Goal: Feedback & Contribution: Contribute content

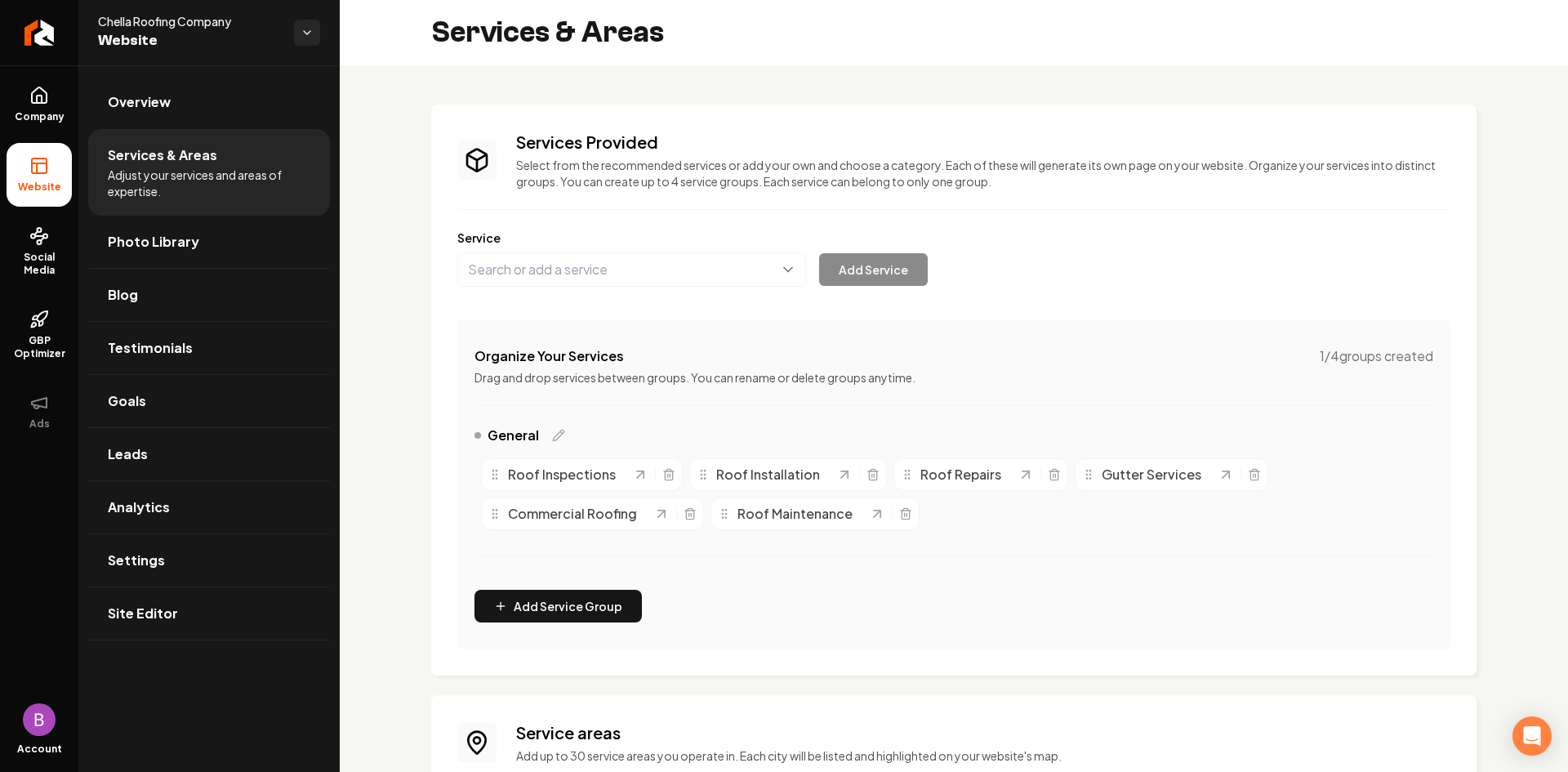
scroll to position [312, 0]
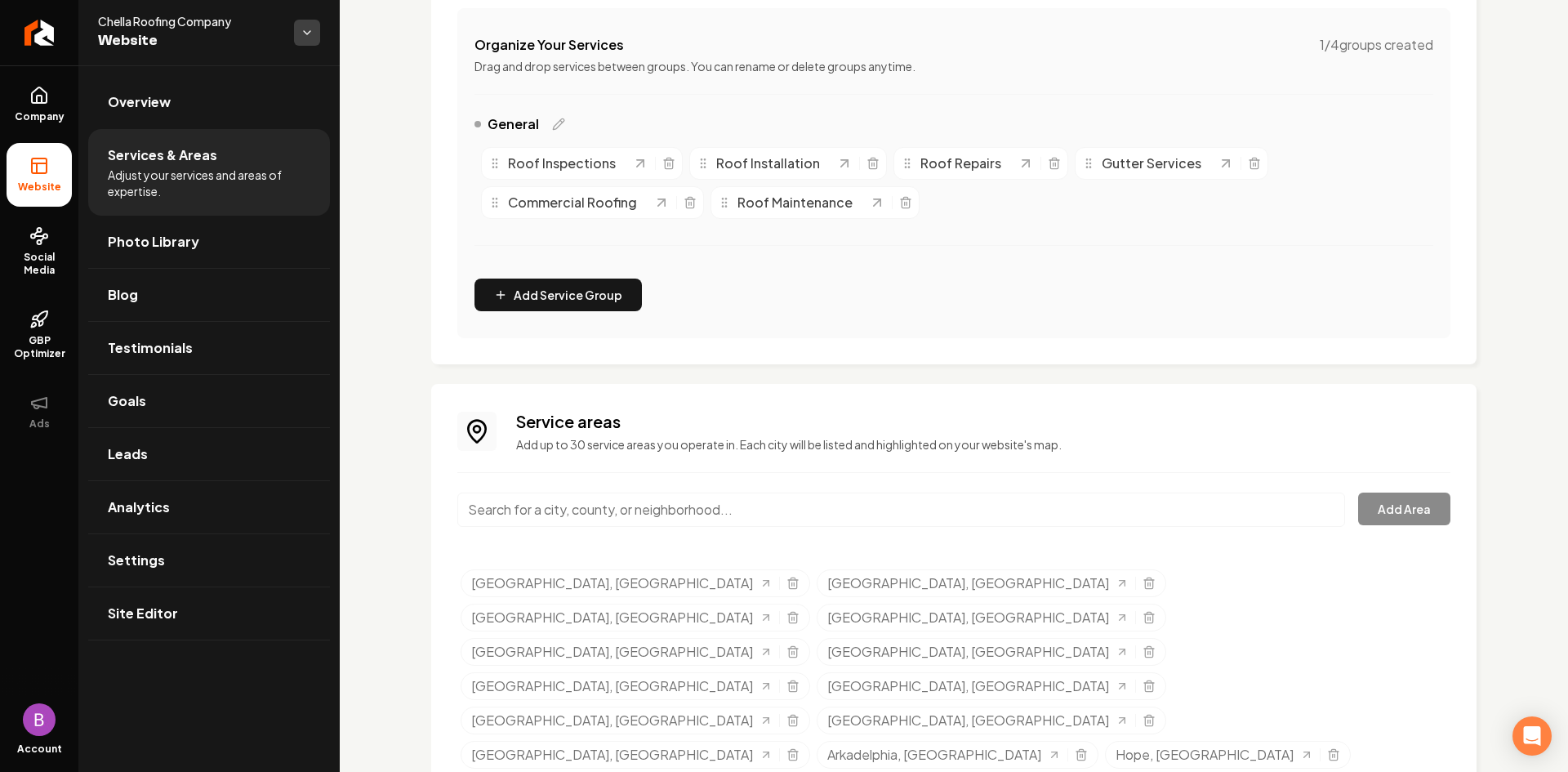
click at [299, 34] on html "Company Website Social Media GBP Optimizer Ads Account Chella Roofing Company W…" at bounding box center [784, 386] width 1568 height 772
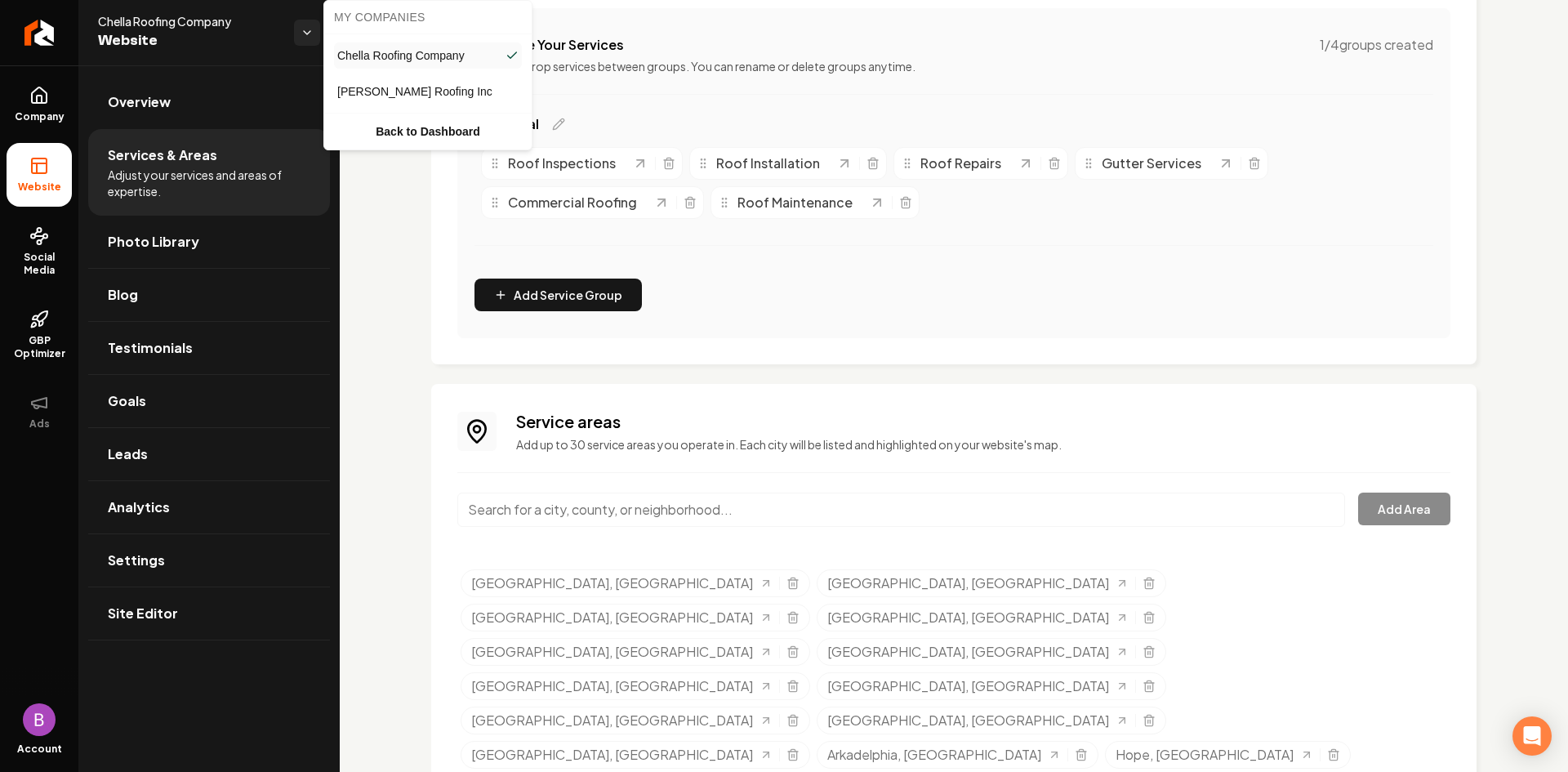
click at [373, 93] on span "[PERSON_NAME] Roofing Inc" at bounding box center [414, 92] width 155 height 16
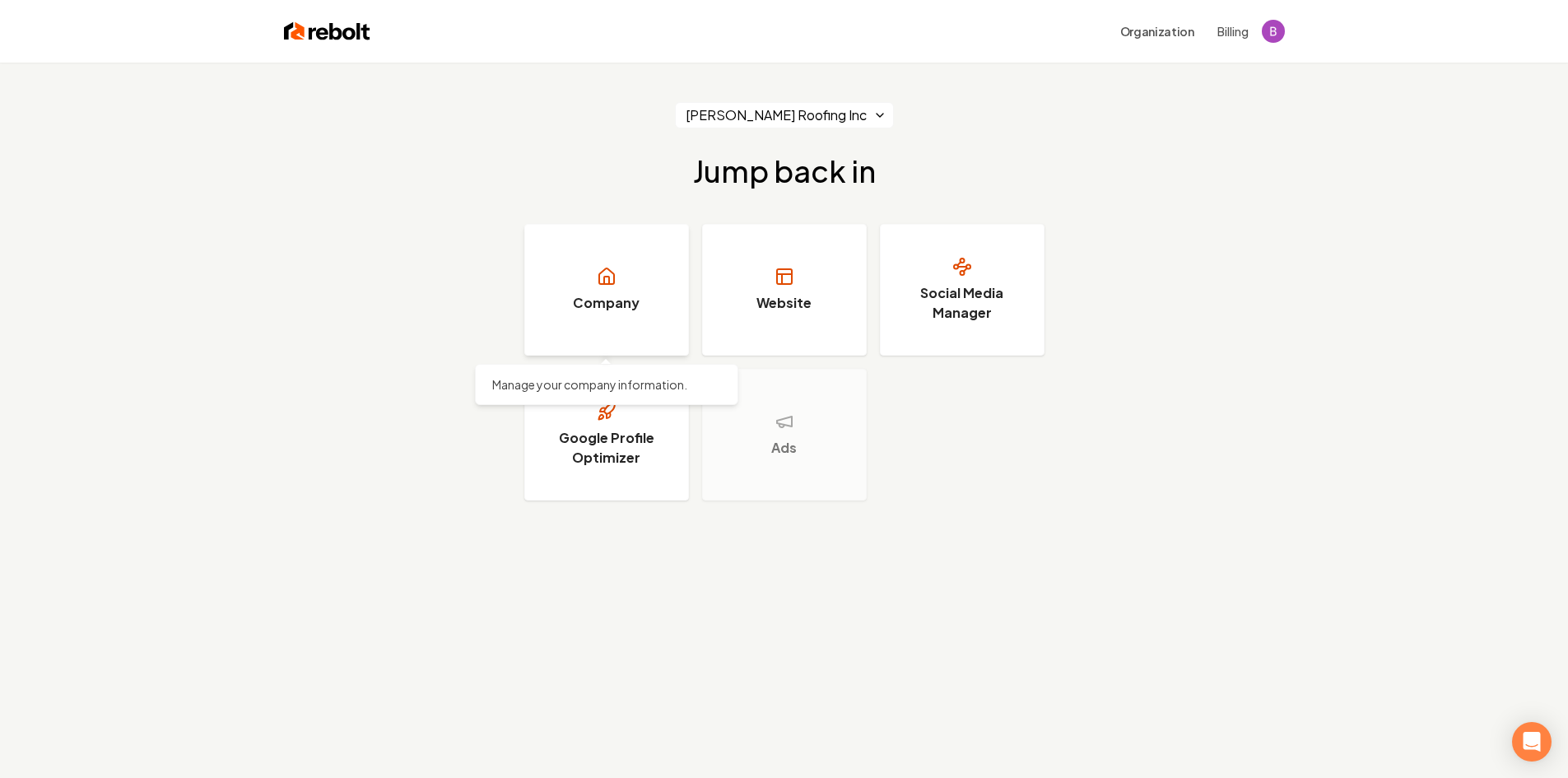
click at [614, 308] on h3 "Company" at bounding box center [606, 303] width 67 height 20
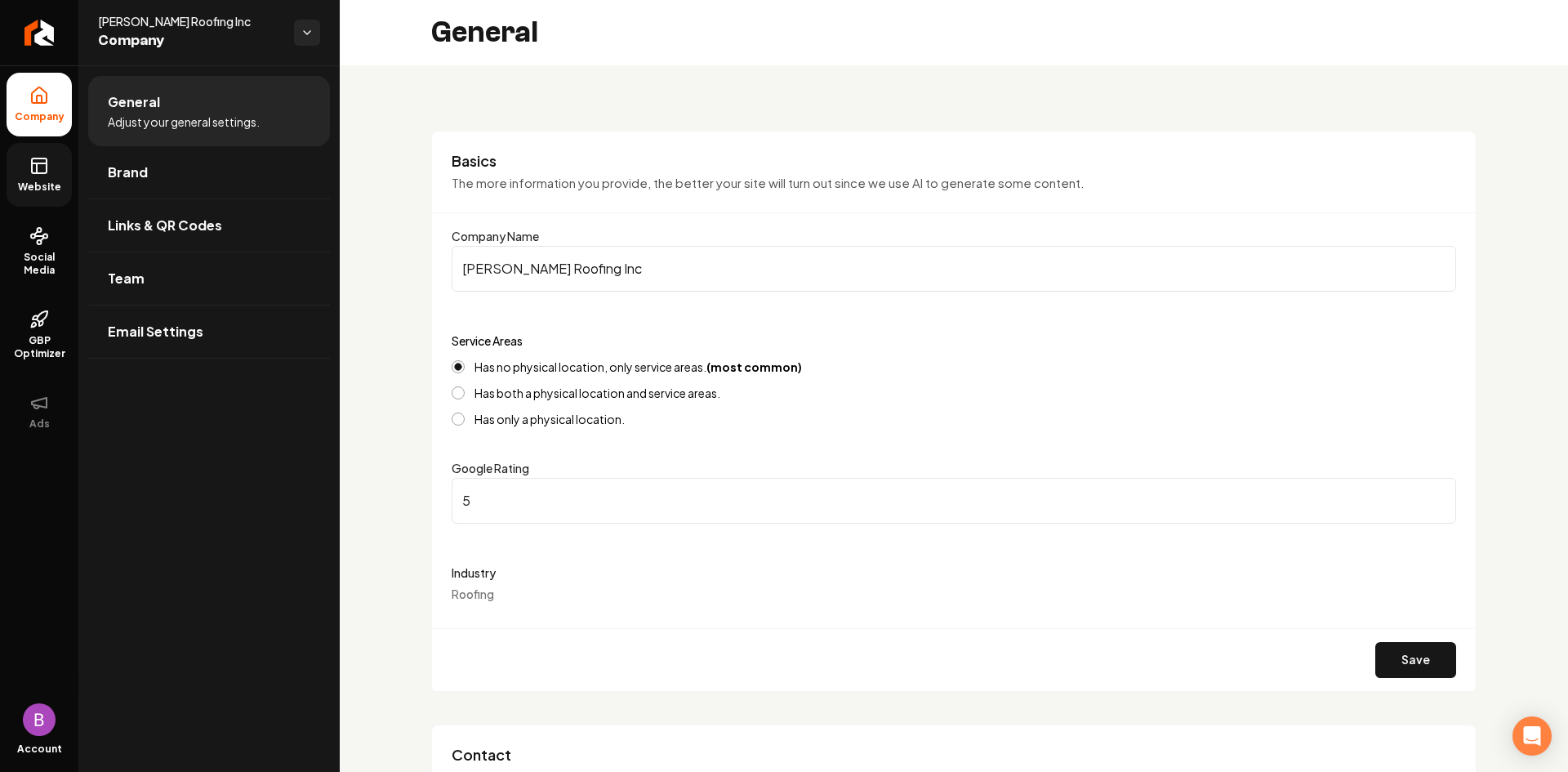
click at [56, 182] on span "Website" at bounding box center [40, 187] width 56 height 13
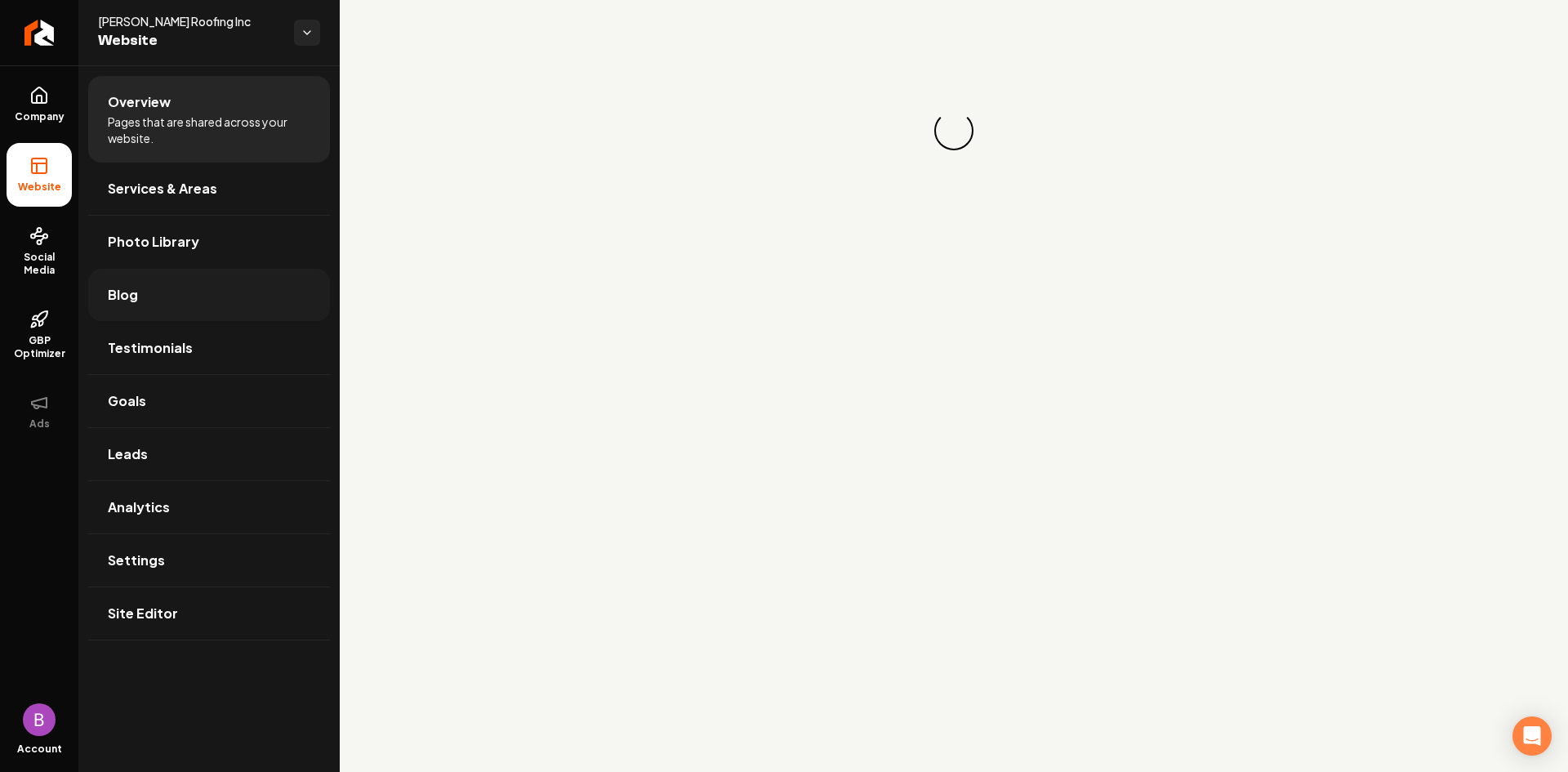
click at [209, 291] on link "Blog" at bounding box center [209, 295] width 242 height 53
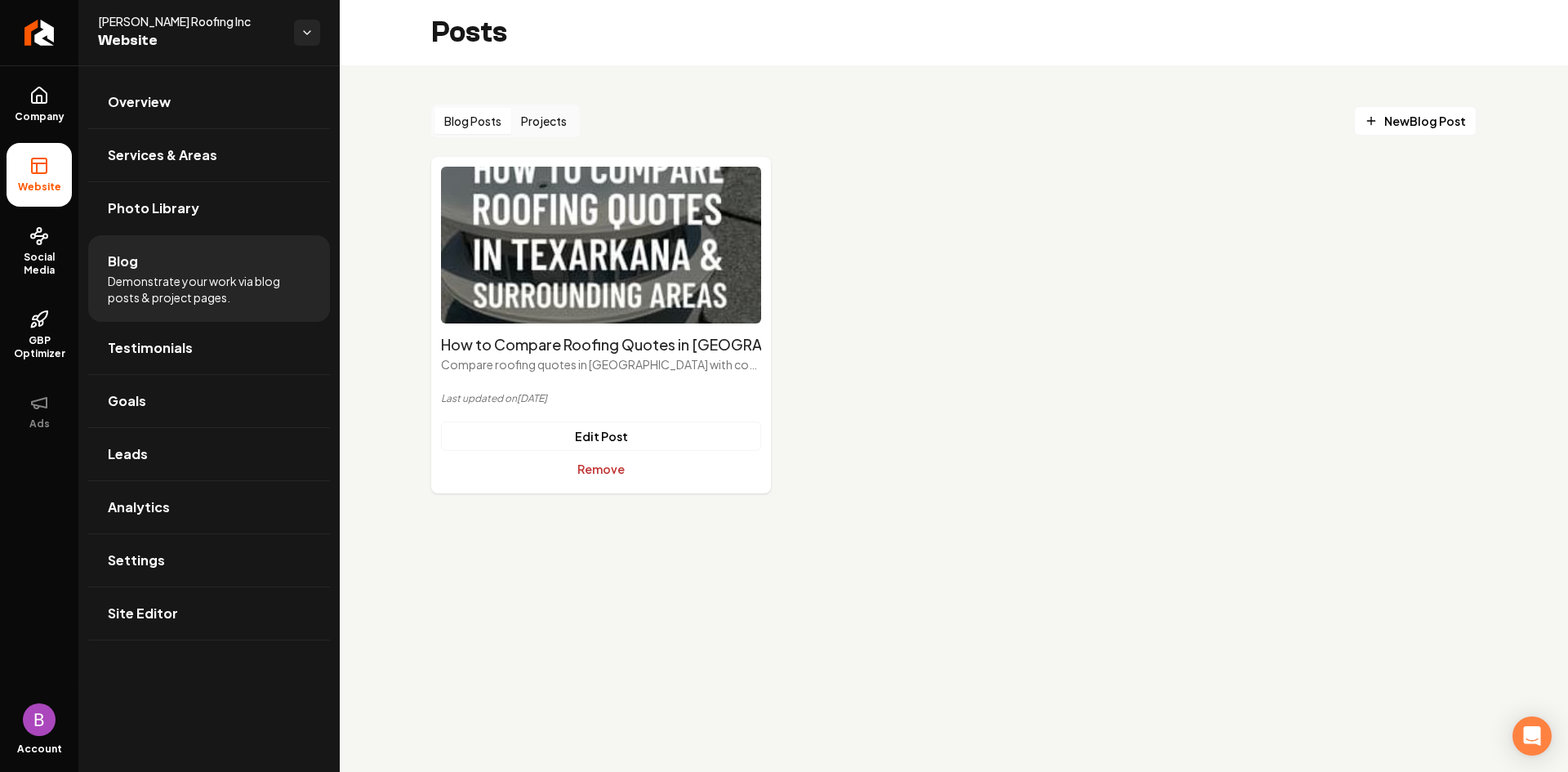
click at [626, 469] on button "Remove" at bounding box center [601, 469] width 321 height 29
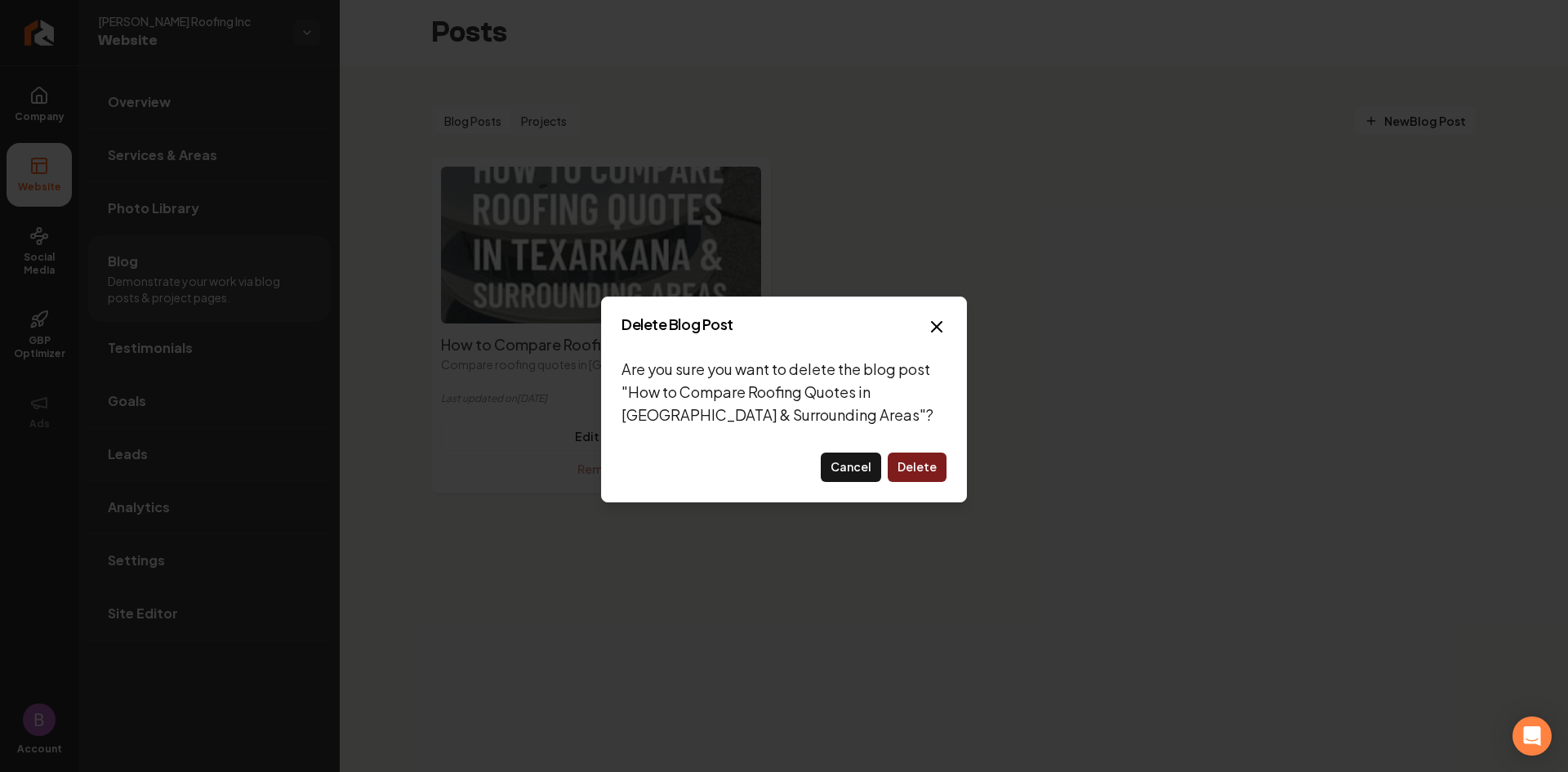
click at [913, 467] on button "Delete" at bounding box center [917, 467] width 59 height 29
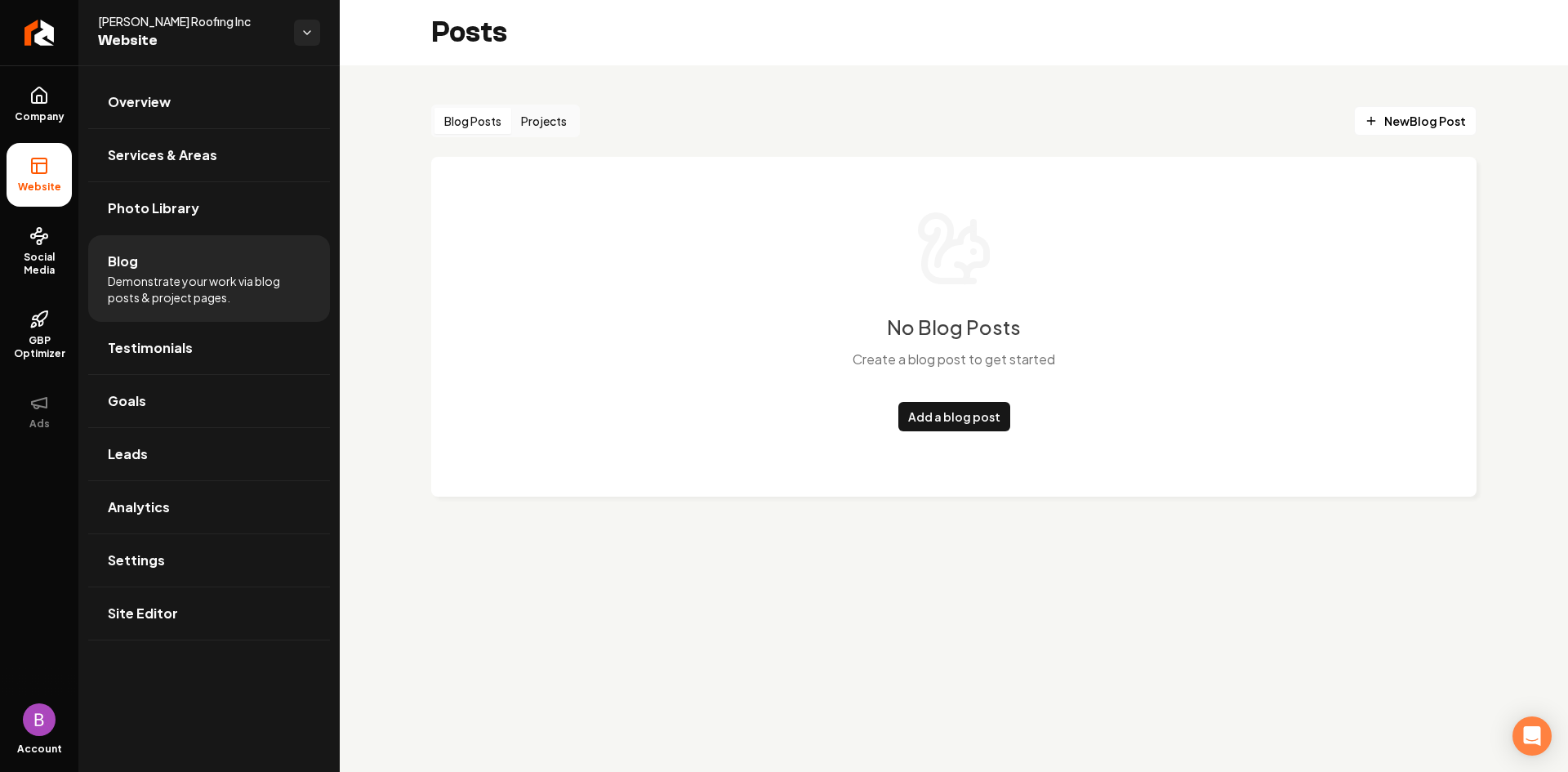
click at [540, 117] on button "Projects" at bounding box center [544, 121] width 65 height 26
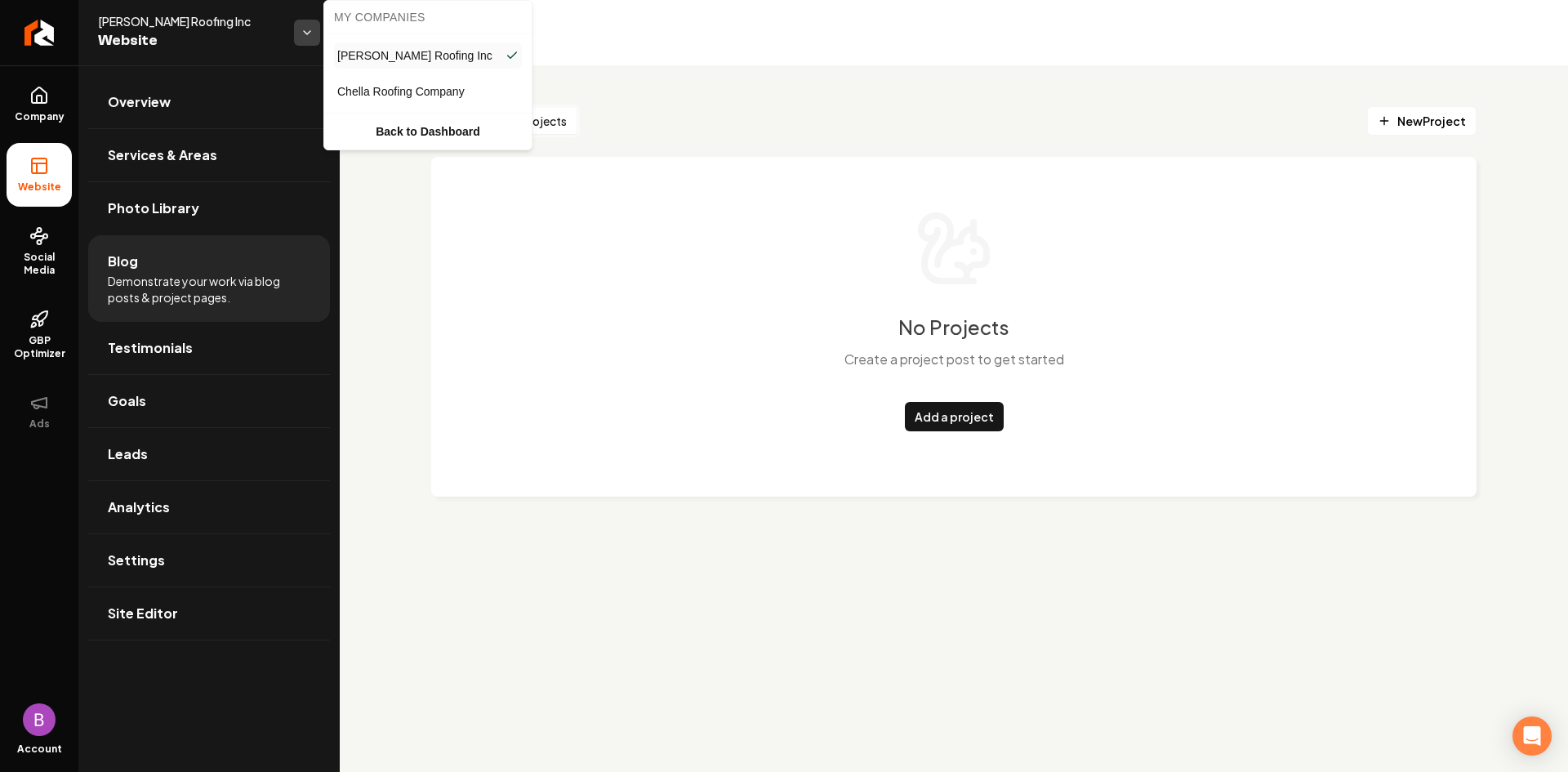
click at [308, 28] on html "Company Website Social Media GBP Optimizer Ads Account Cowan Roofing Inc Websit…" at bounding box center [784, 386] width 1568 height 772
click at [378, 91] on span "Chella Roofing Company" at bounding box center [400, 92] width 127 height 16
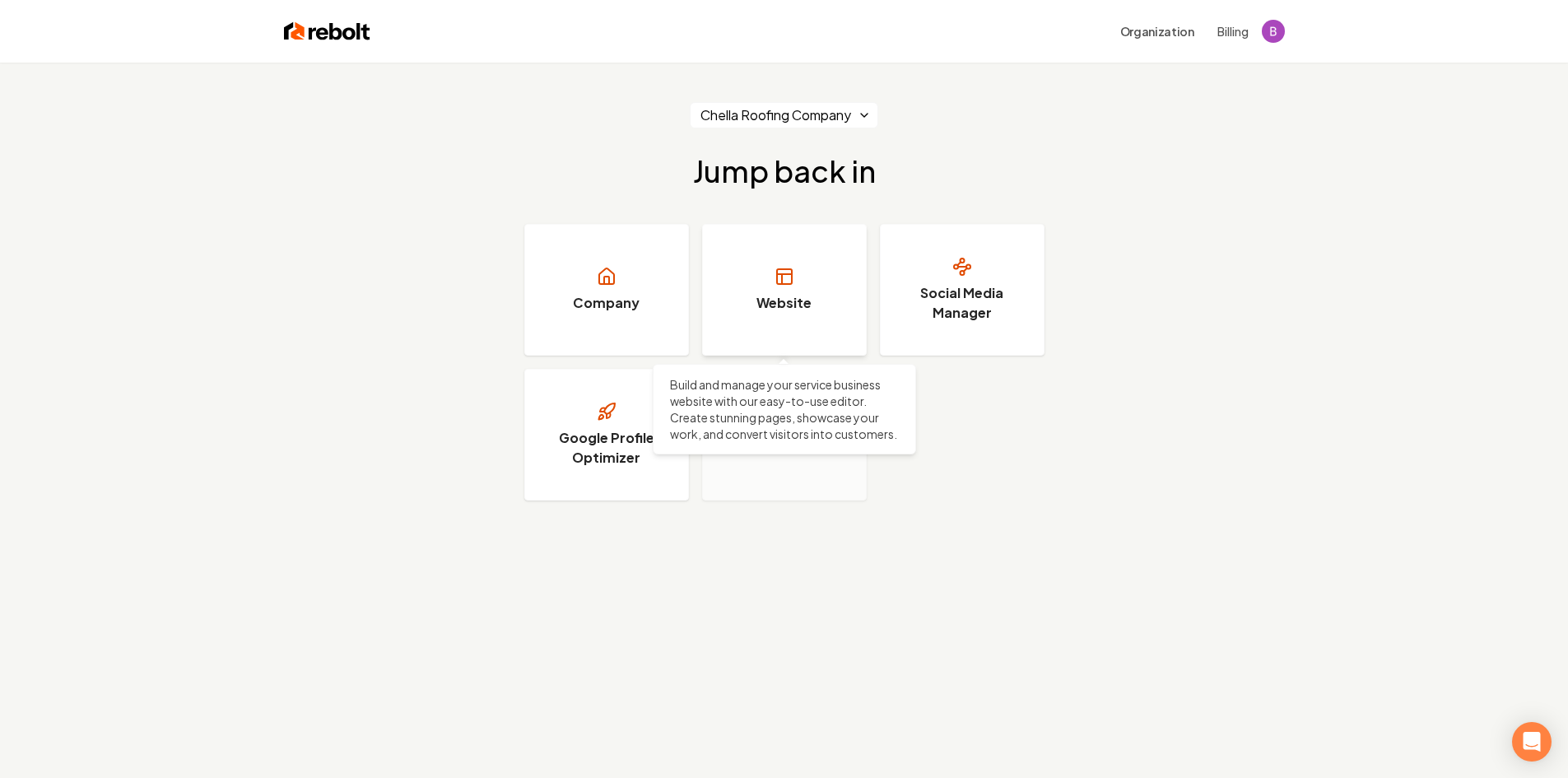
click at [806, 286] on link "Website" at bounding box center [784, 290] width 165 height 132
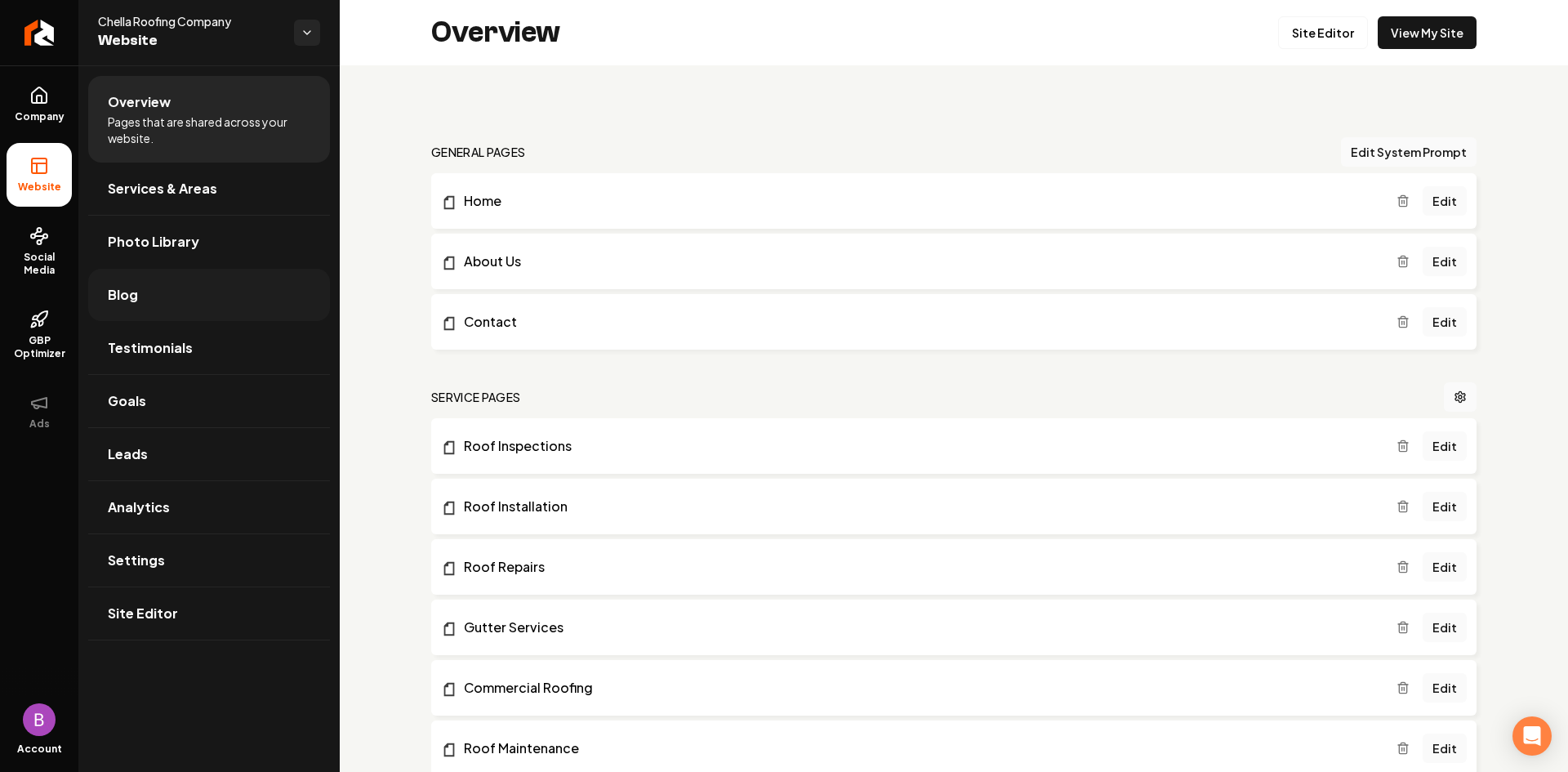
click at [156, 297] on link "Blog" at bounding box center [209, 295] width 242 height 53
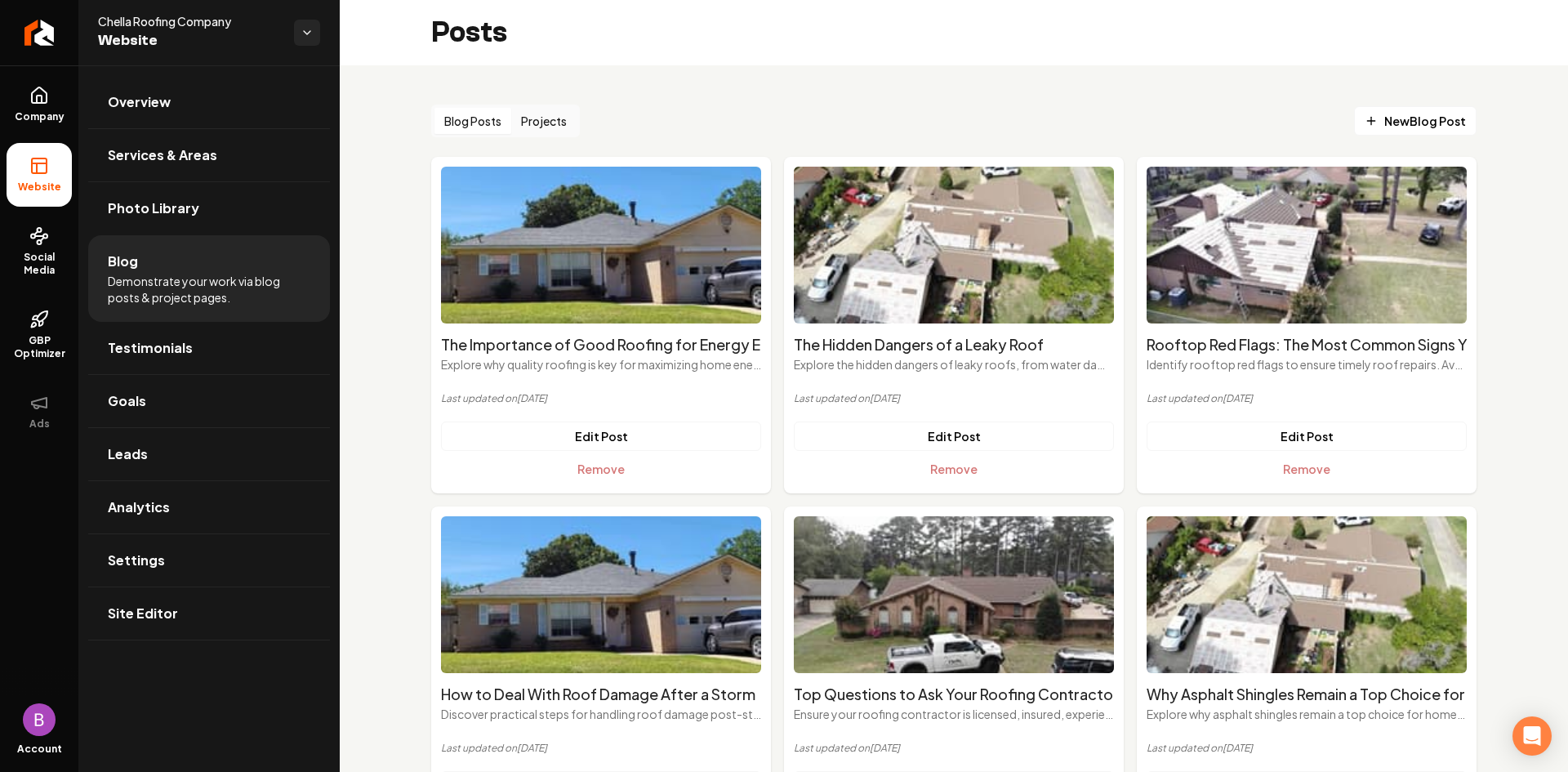
click at [254, 281] on span "Demonstrate your work via blog posts & project pages." at bounding box center [209, 289] width 202 height 33
click at [1393, 122] on span "New Blog Post" at bounding box center [1415, 121] width 102 height 17
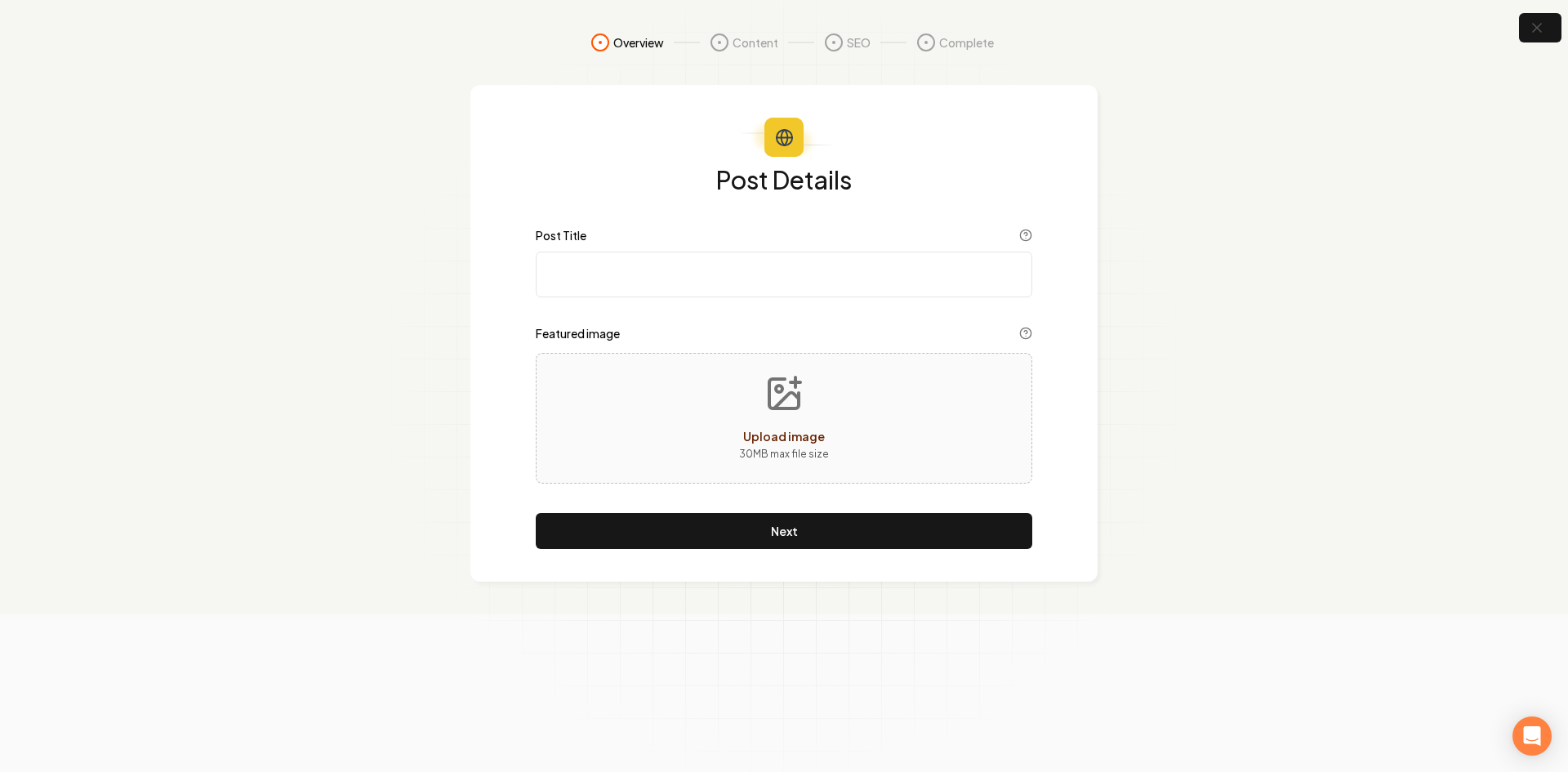
click at [595, 268] on input "Post Title" at bounding box center [784, 274] width 497 height 45
paste input "How to Compare Roofing Quotes in [GEOGRAPHIC_DATA] & Surrounding Areas"
type input "How to Compare Roofing Quotes in [GEOGRAPHIC_DATA] & Surrounding Areas"
click at [784, 398] on icon "Upload image" at bounding box center [786, 401] width 25 height 15
type input "**********"
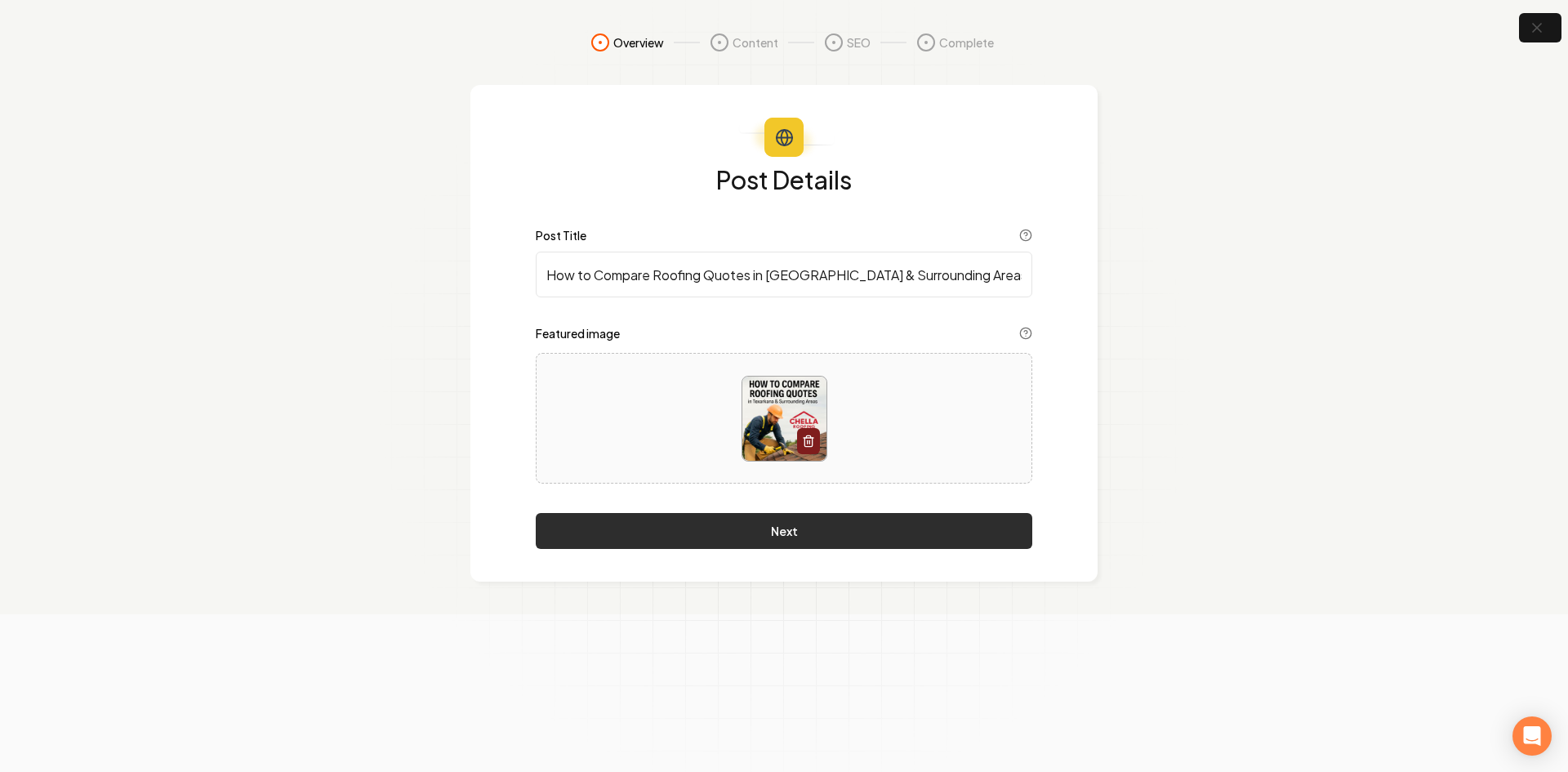
click at [795, 533] on button "Next" at bounding box center [784, 531] width 497 height 36
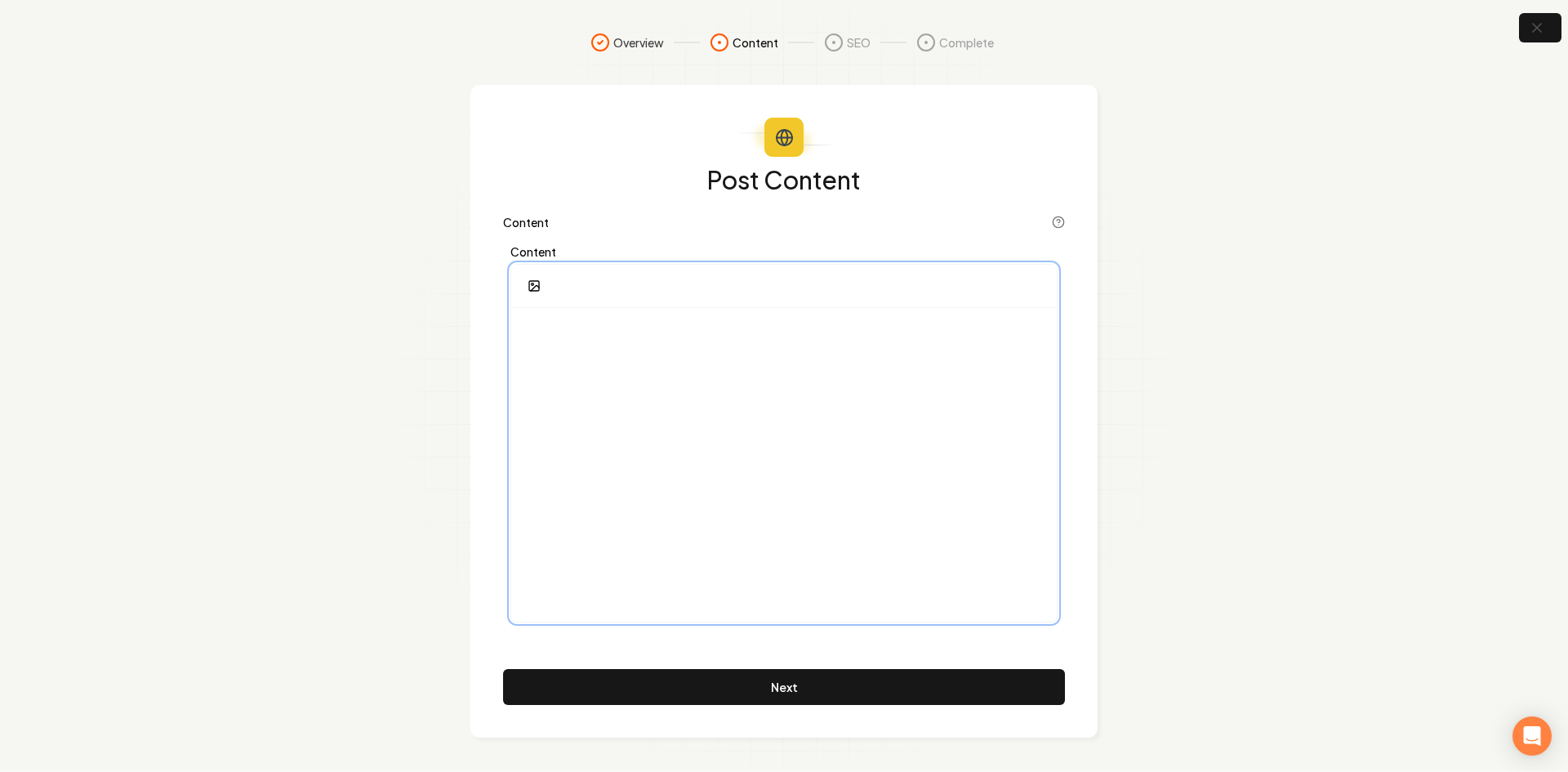
click at [568, 328] on p at bounding box center [784, 332] width 519 height 23
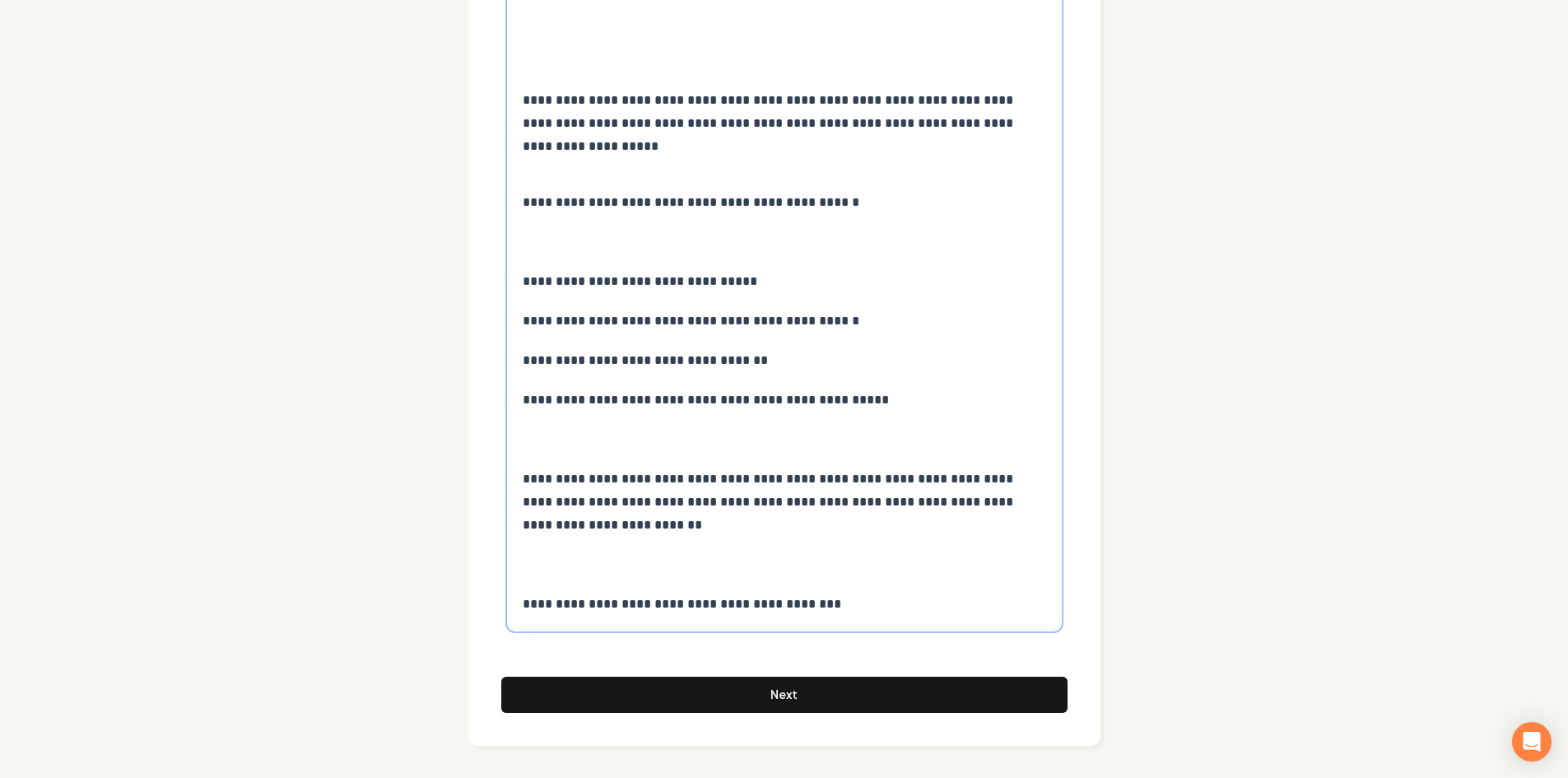
scroll to position [4597, 0]
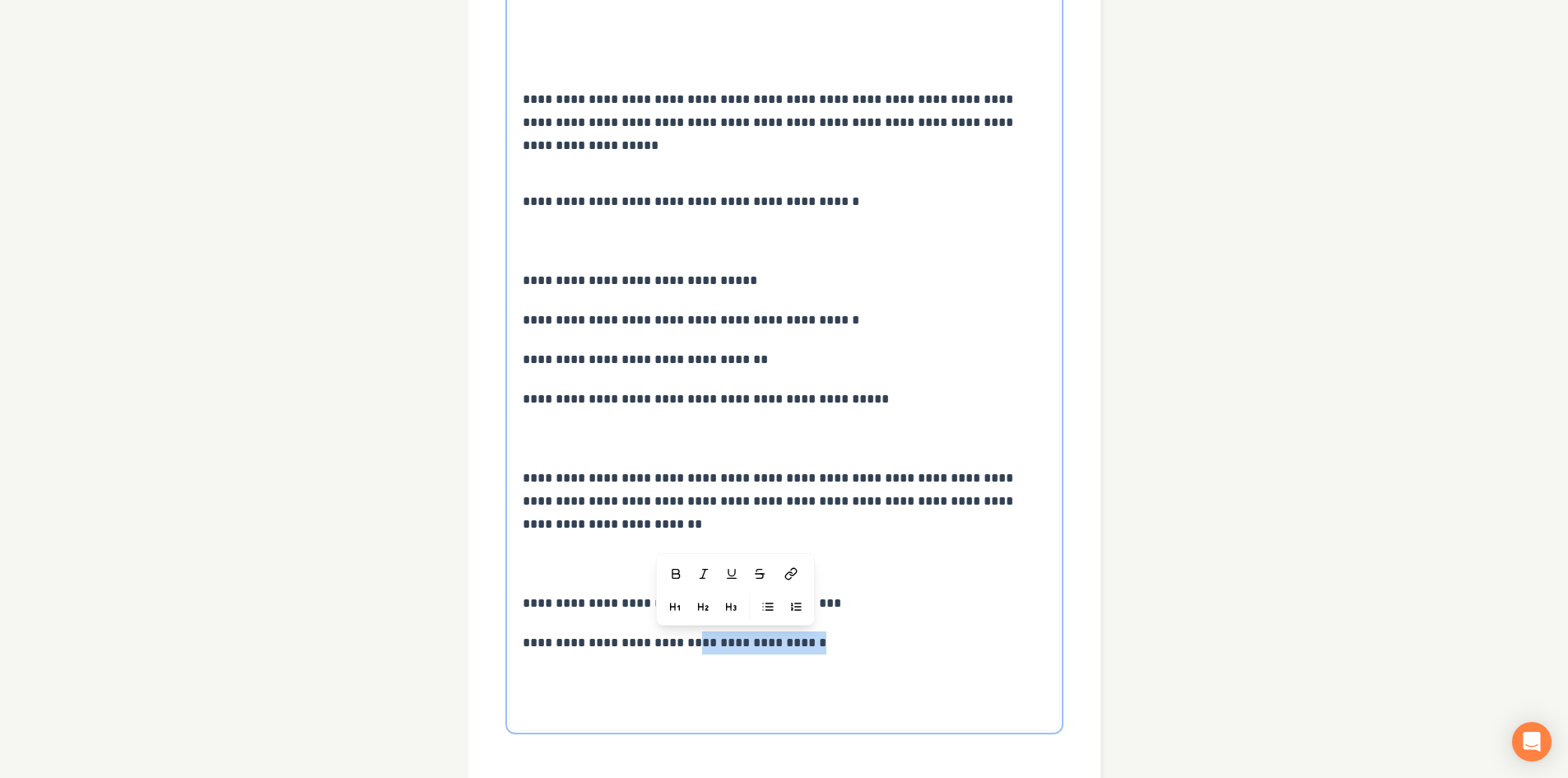
drag, startPoint x: 815, startPoint y: 643, endPoint x: 681, endPoint y: 643, distance: 134.0
click at [681, 643] on p "**********" at bounding box center [784, 643] width 524 height 23
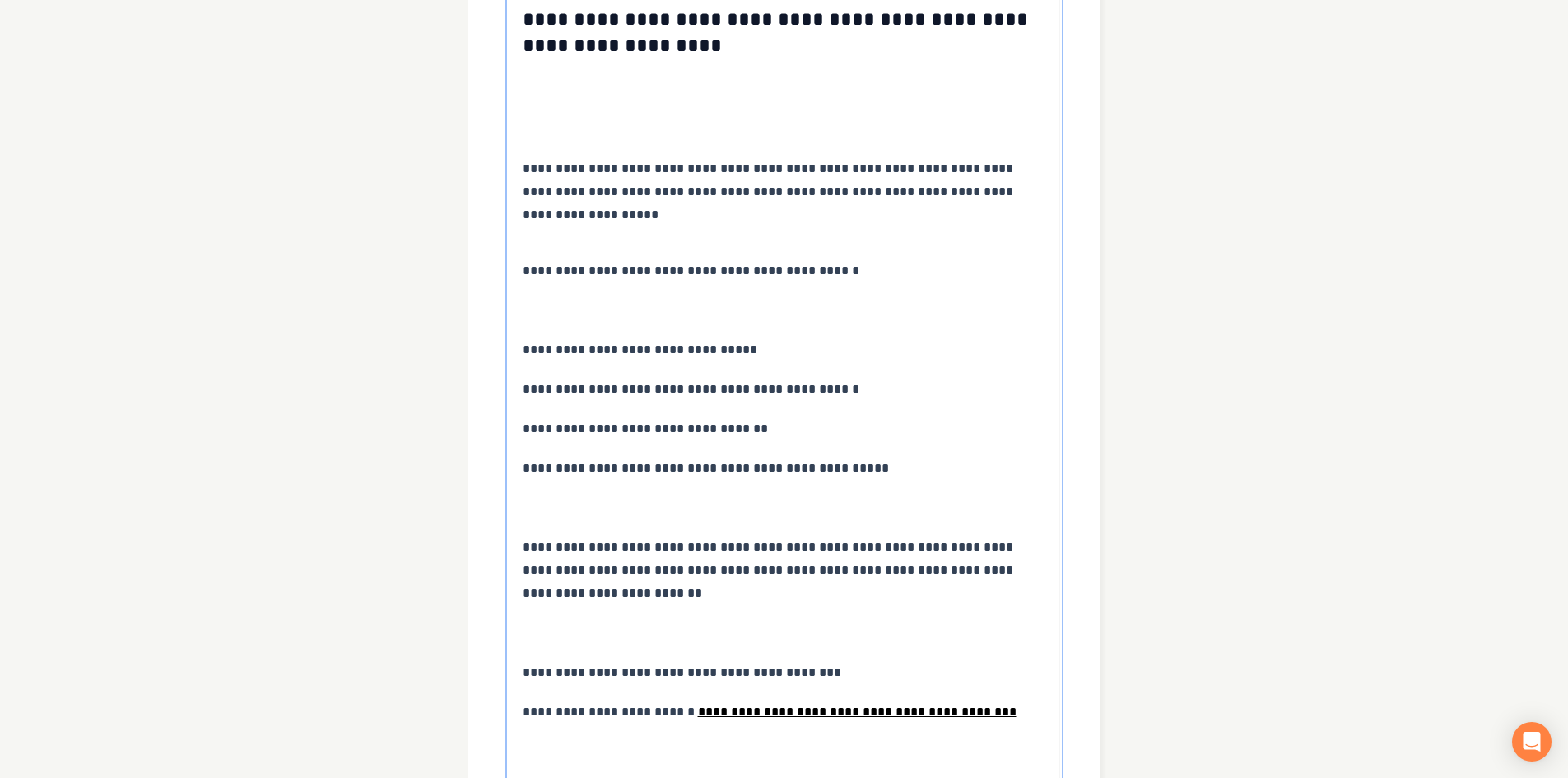
scroll to position [4721, 0]
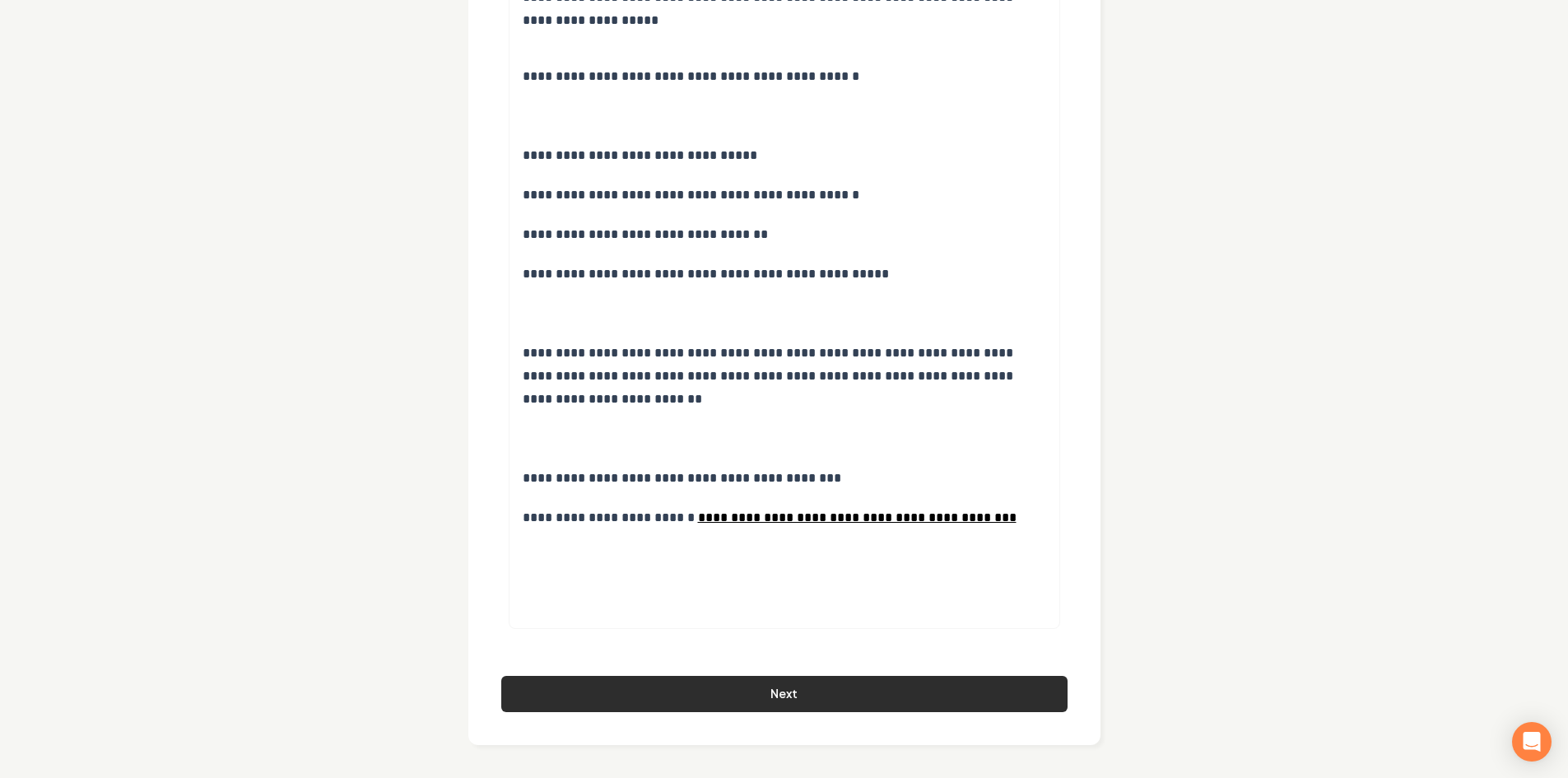
click at [854, 700] on button "Next" at bounding box center [784, 694] width 567 height 37
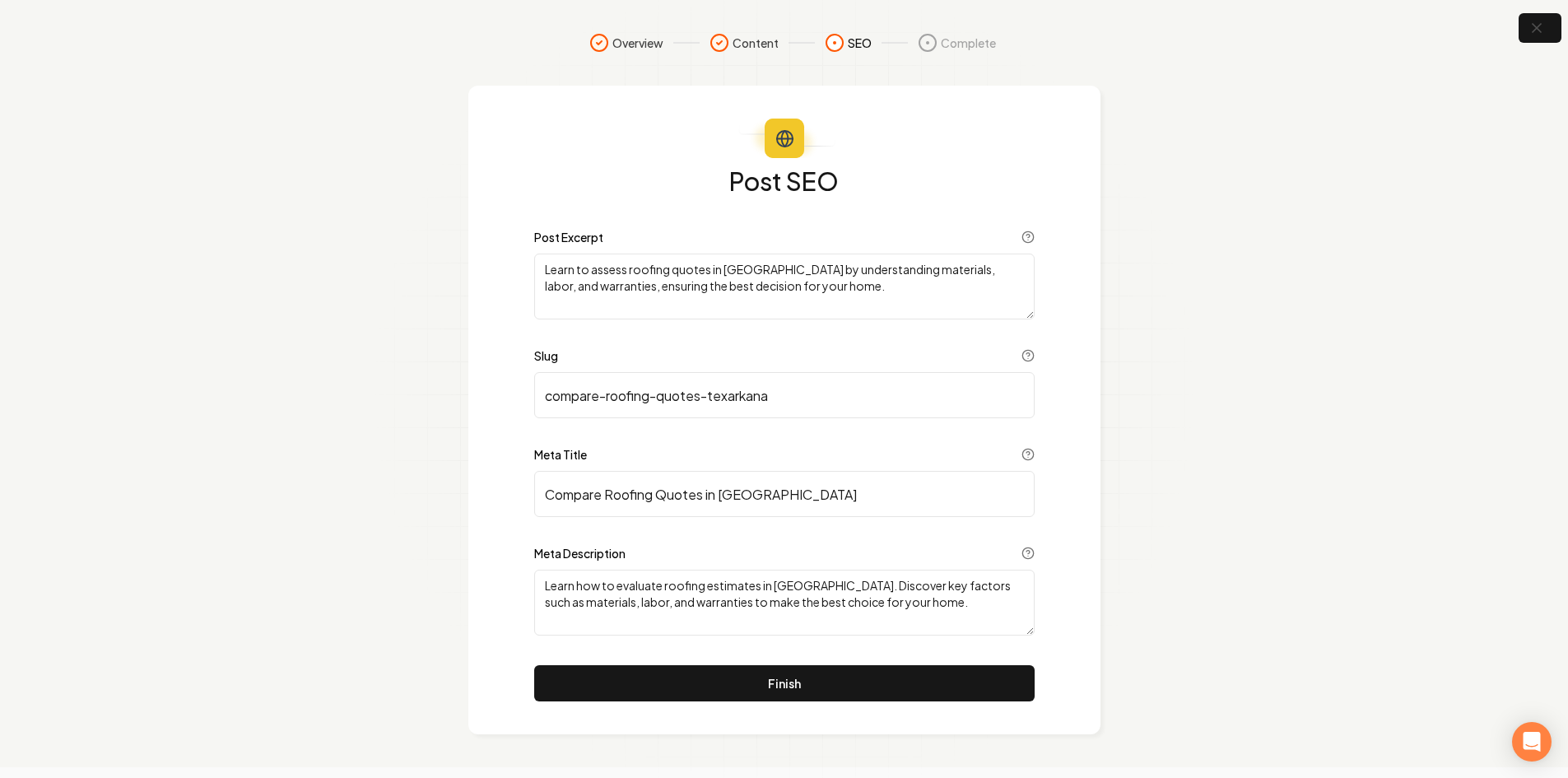
scroll to position [0, 0]
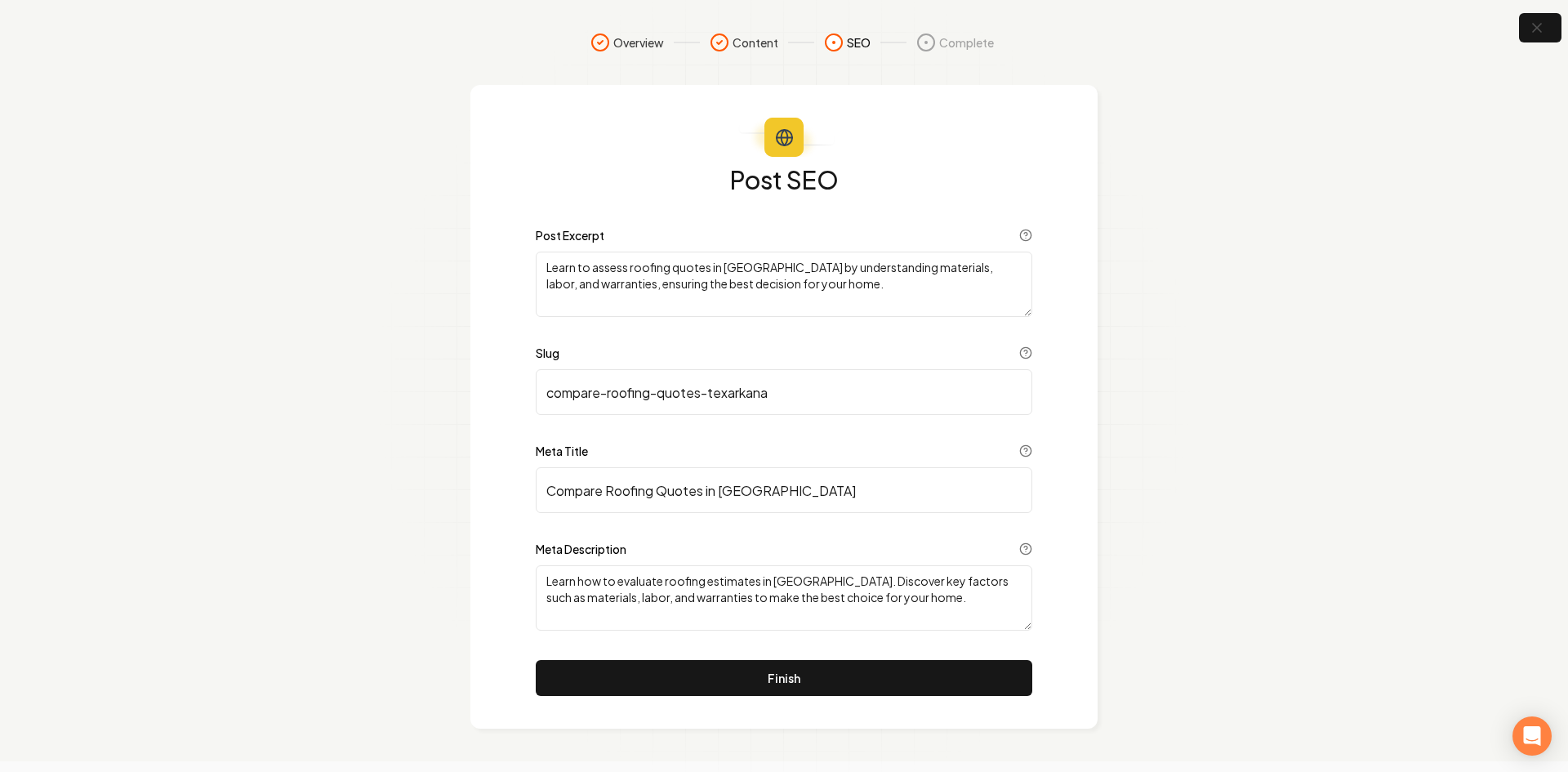
drag, startPoint x: 845, startPoint y: 289, endPoint x: 490, endPoint y: 257, distance: 356.4
click at [490, 257] on div "Post SEO Post Excerpt Learn to assess roofing quotes in Texarkana by understand…" at bounding box center [784, 407] width 627 height 644
type textarea "Compare roofing quotes in Texarkana the smart way. Learn how to evaluate materi…"
drag, startPoint x: 818, startPoint y: 391, endPoint x: 553, endPoint y: 397, distance: 265.1
click at [552, 397] on input "compare-roofing-quotes-texarkana" at bounding box center [784, 392] width 497 height 45
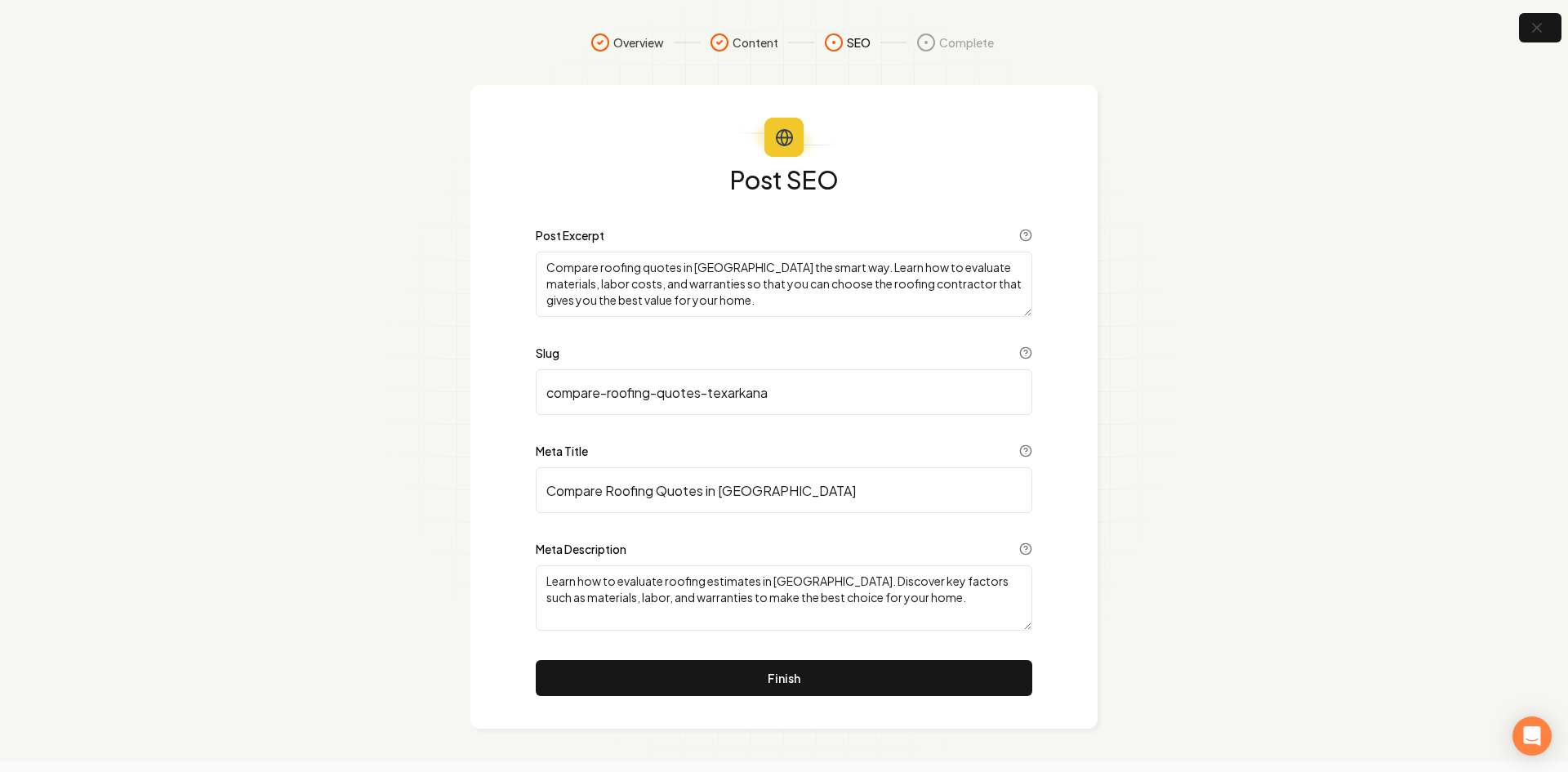
type input "c"
type input "compare-roofing-quotes-texarkana"
click at [874, 424] on div "Post SEO Post Excerpt Compare roofing quotes in Texarkana the smart way. Learn …" at bounding box center [784, 431] width 497 height 530
drag, startPoint x: 837, startPoint y: 498, endPoint x: 504, endPoint y: 504, distance: 333.1
click at [504, 504] on div "Post SEO Post Excerpt Compare roofing quotes in Texarkana the smart way. Learn …" at bounding box center [784, 407] width 627 height 644
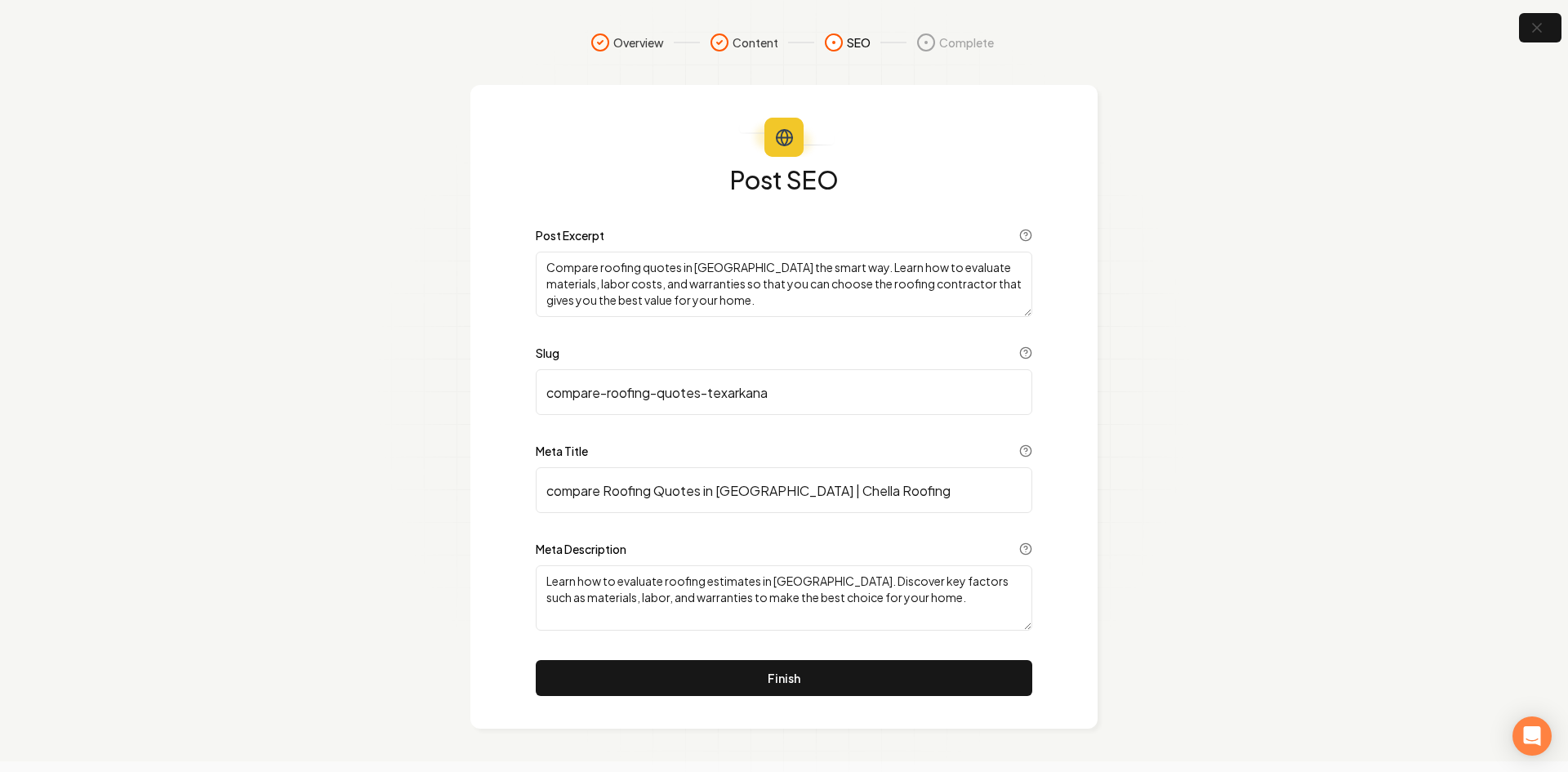
type input "compare Roofing Quotes in Texarkana | Chella Roofing"
drag, startPoint x: 962, startPoint y: 606, endPoint x: 526, endPoint y: 582, distance: 436.7
click at [526, 582] on div "Post SEO Post Excerpt Compare roofing quotes in Texarkana the smart way. Learn …" at bounding box center [784, 407] width 627 height 644
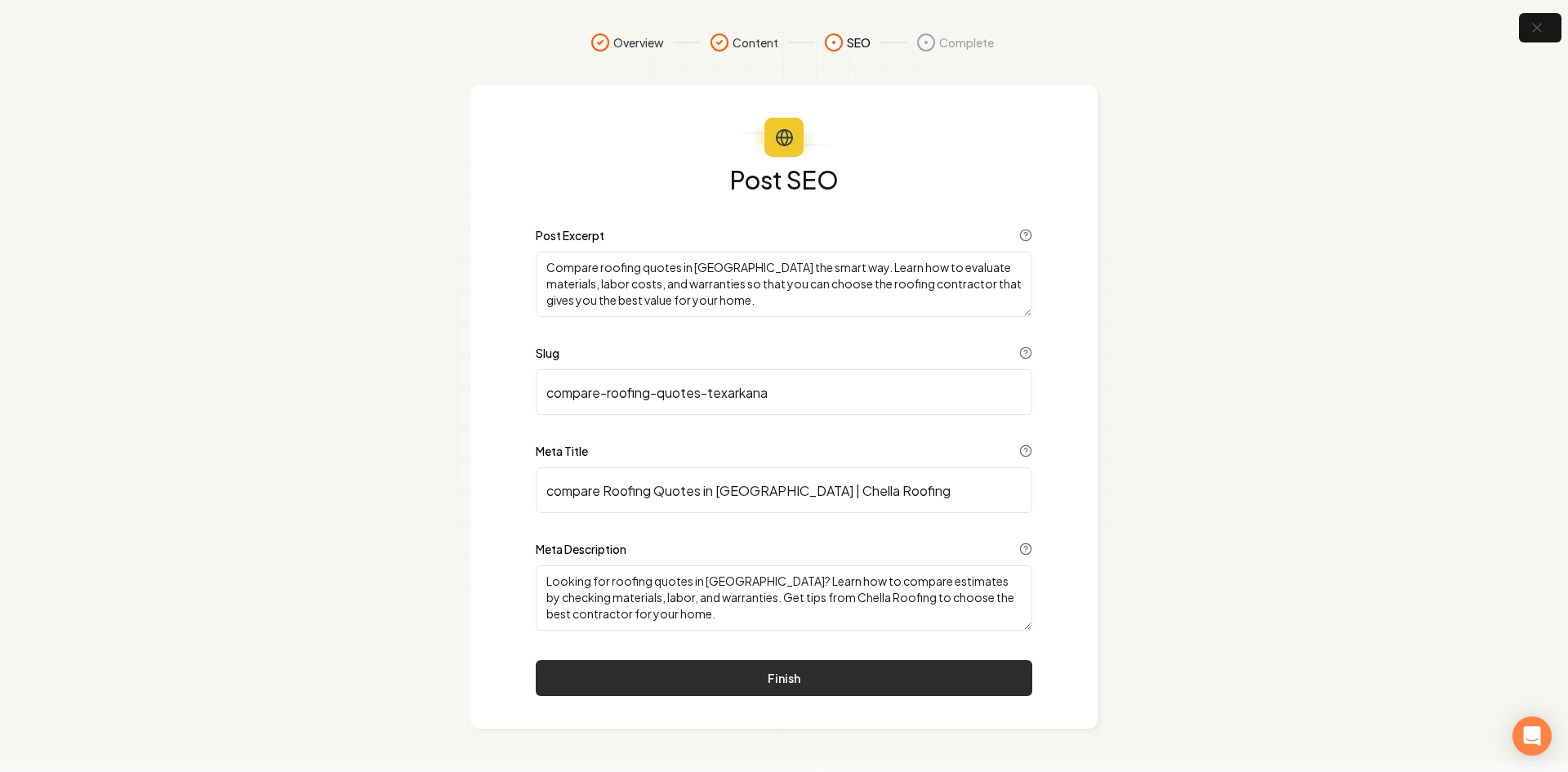
type textarea "Looking for roofing quotes in Texarkana? Learn how to compare estimates by chec…"
click at [857, 672] on button "Finish" at bounding box center [784, 678] width 497 height 36
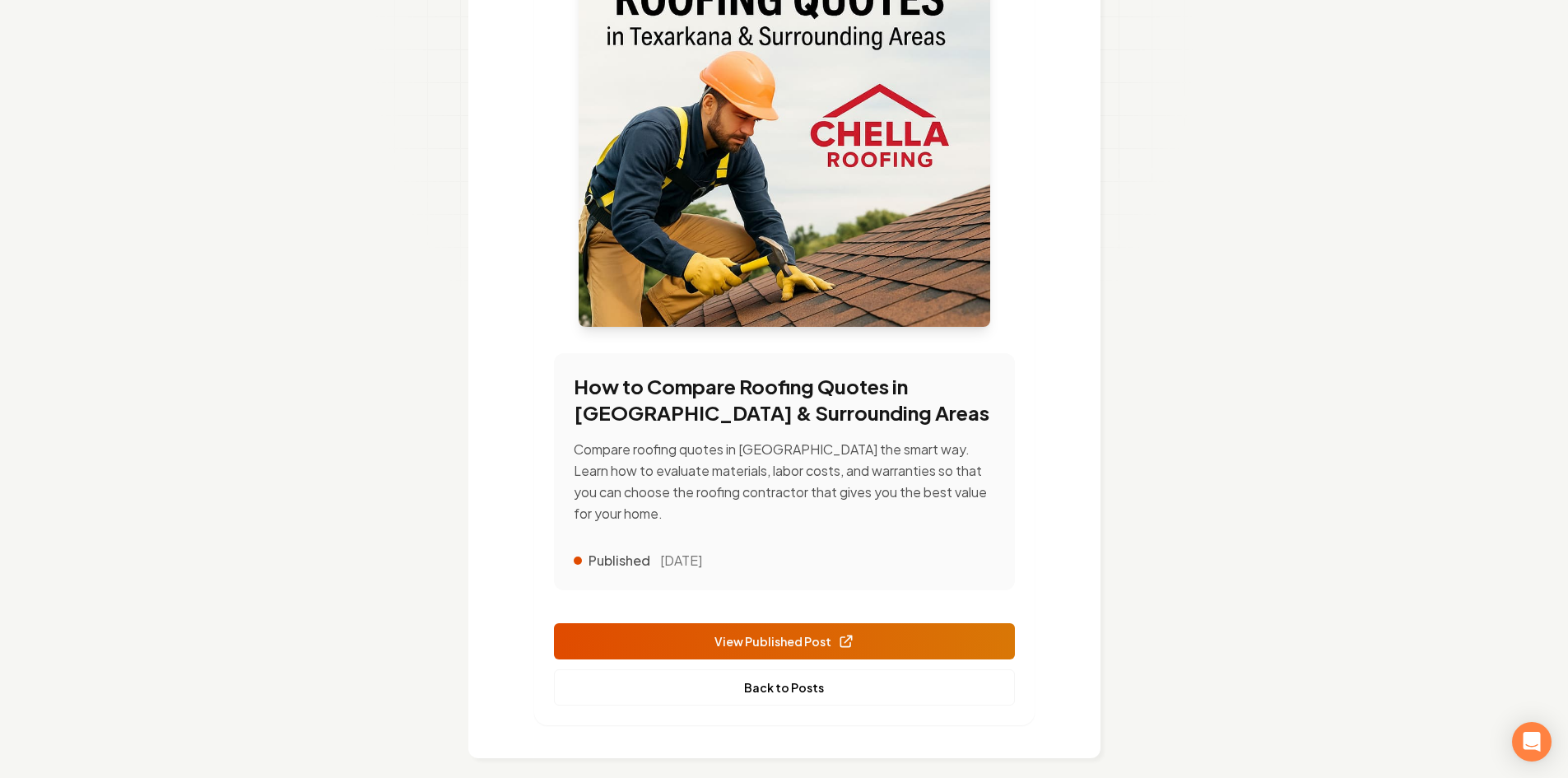
scroll to position [358, 0]
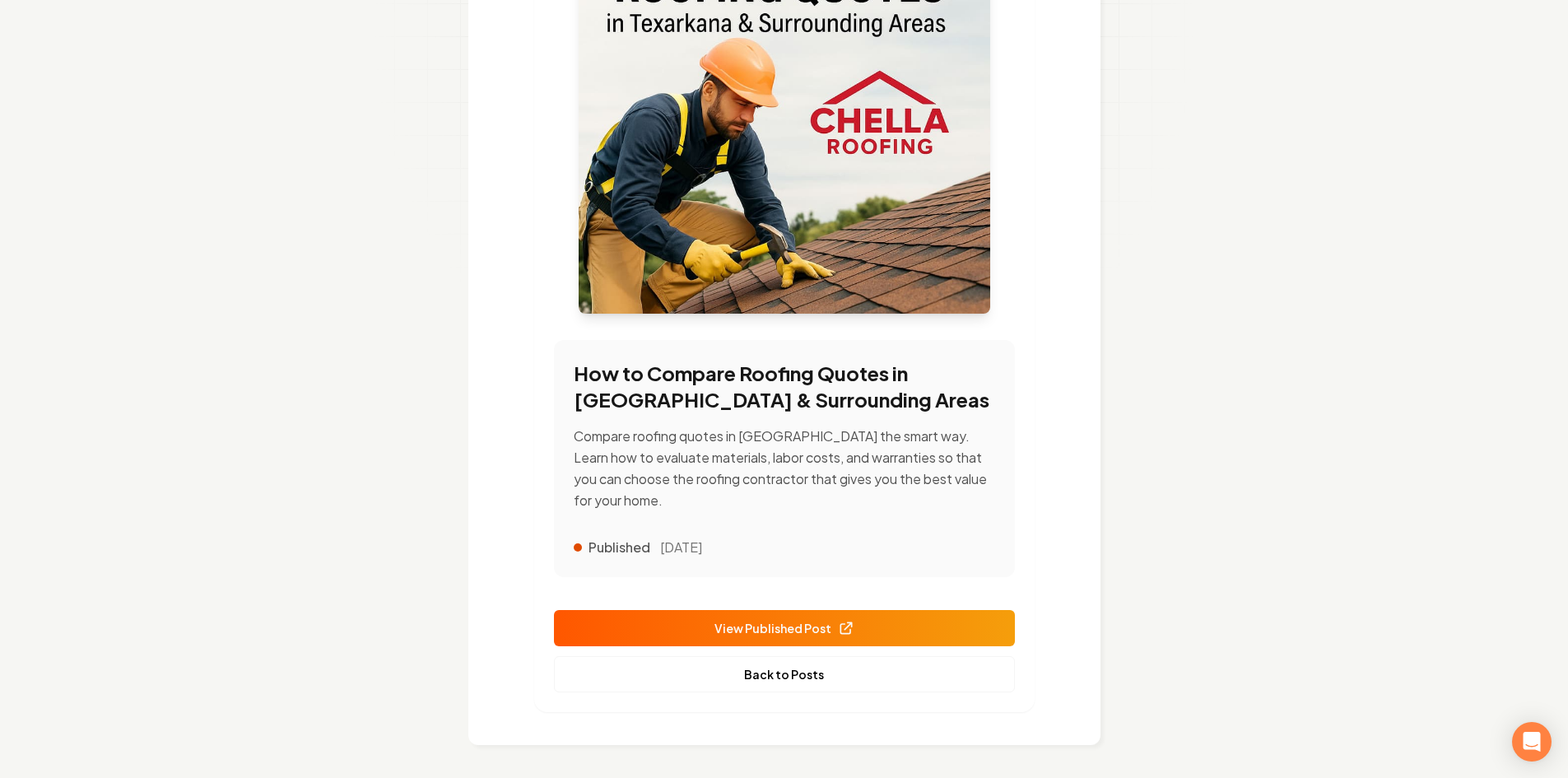
click at [795, 621] on span "View Published Post" at bounding box center [784, 628] width 140 height 17
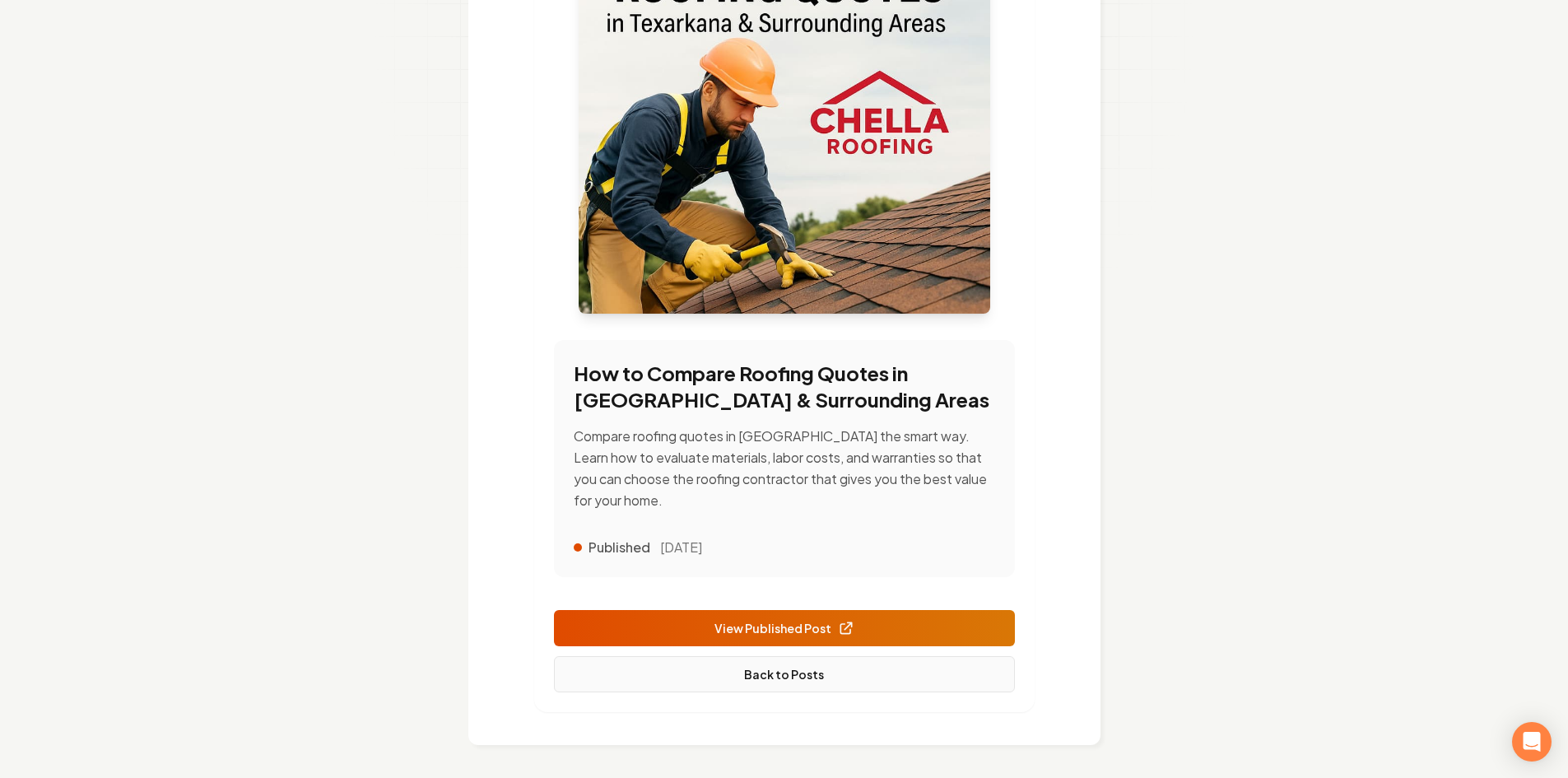
click at [818, 677] on link "Back to Posts" at bounding box center [784, 675] width 461 height 37
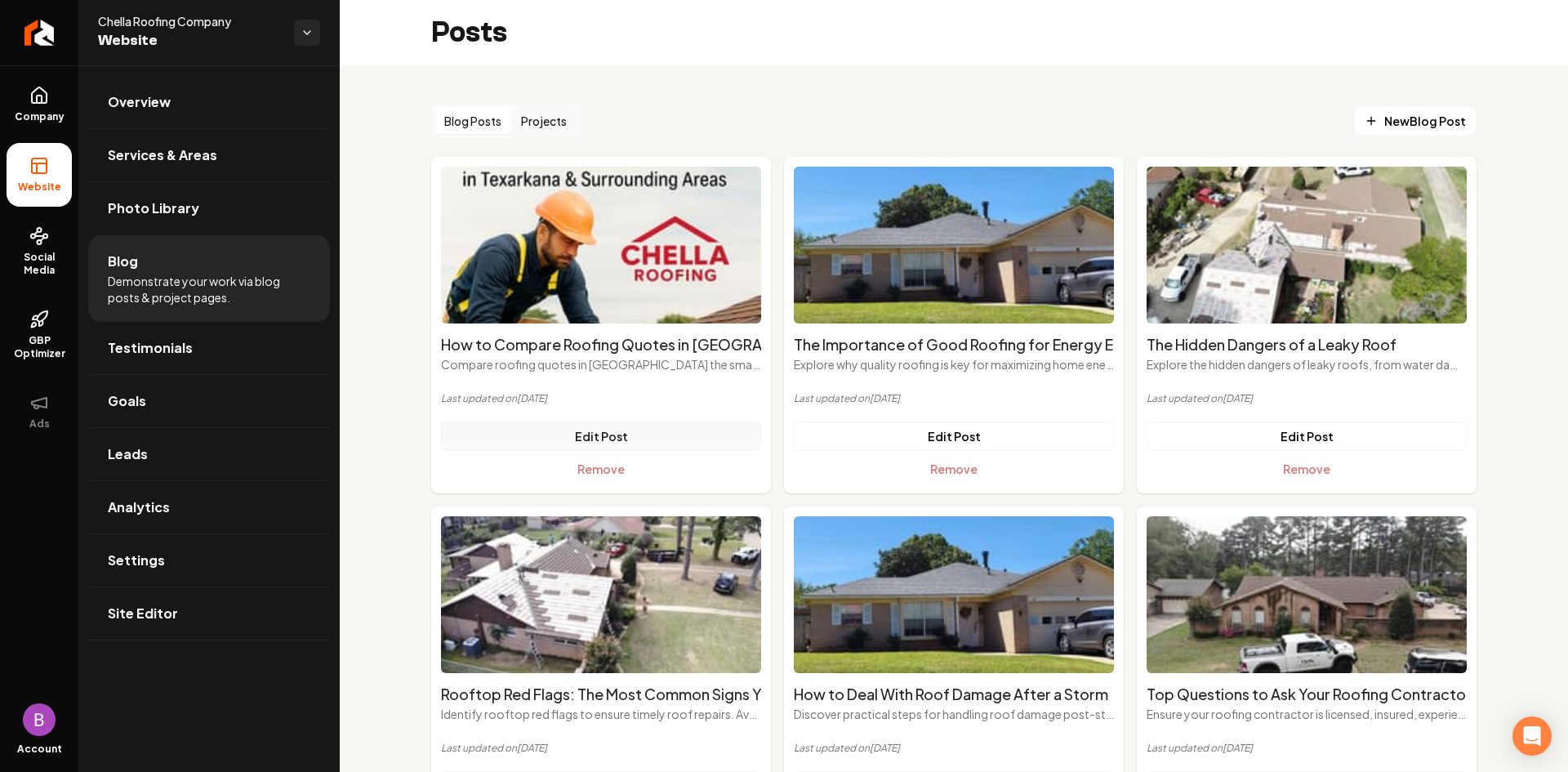
click at [608, 431] on link "Edit Post" at bounding box center [601, 436] width 321 height 29
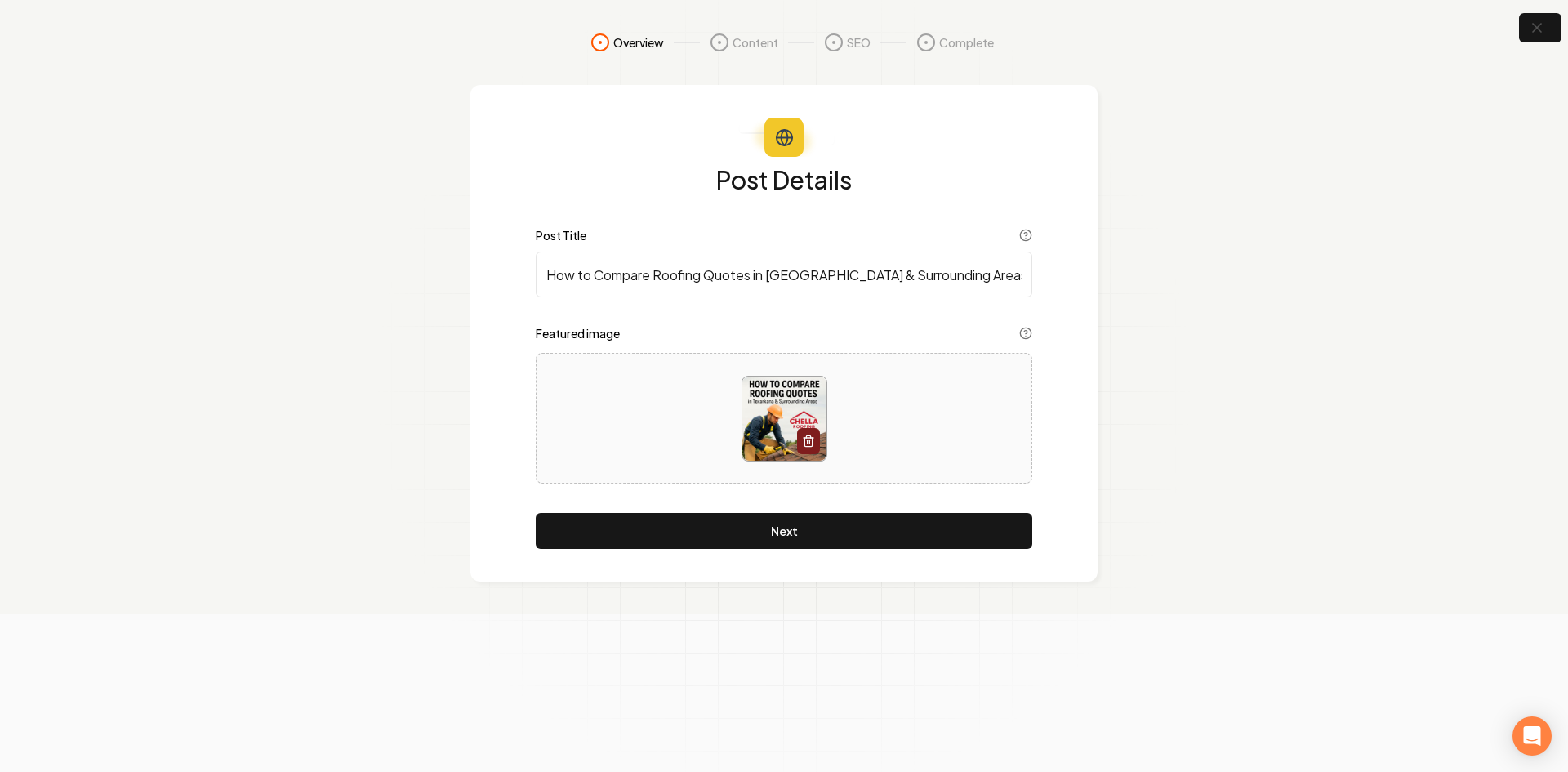
click at [790, 409] on img at bounding box center [784, 419] width 84 height 84
click at [787, 424] on img at bounding box center [784, 419] width 84 height 84
click at [803, 411] on img at bounding box center [784, 419] width 84 height 84
click at [1028, 331] on icon at bounding box center [1026, 332] width 4 height 4
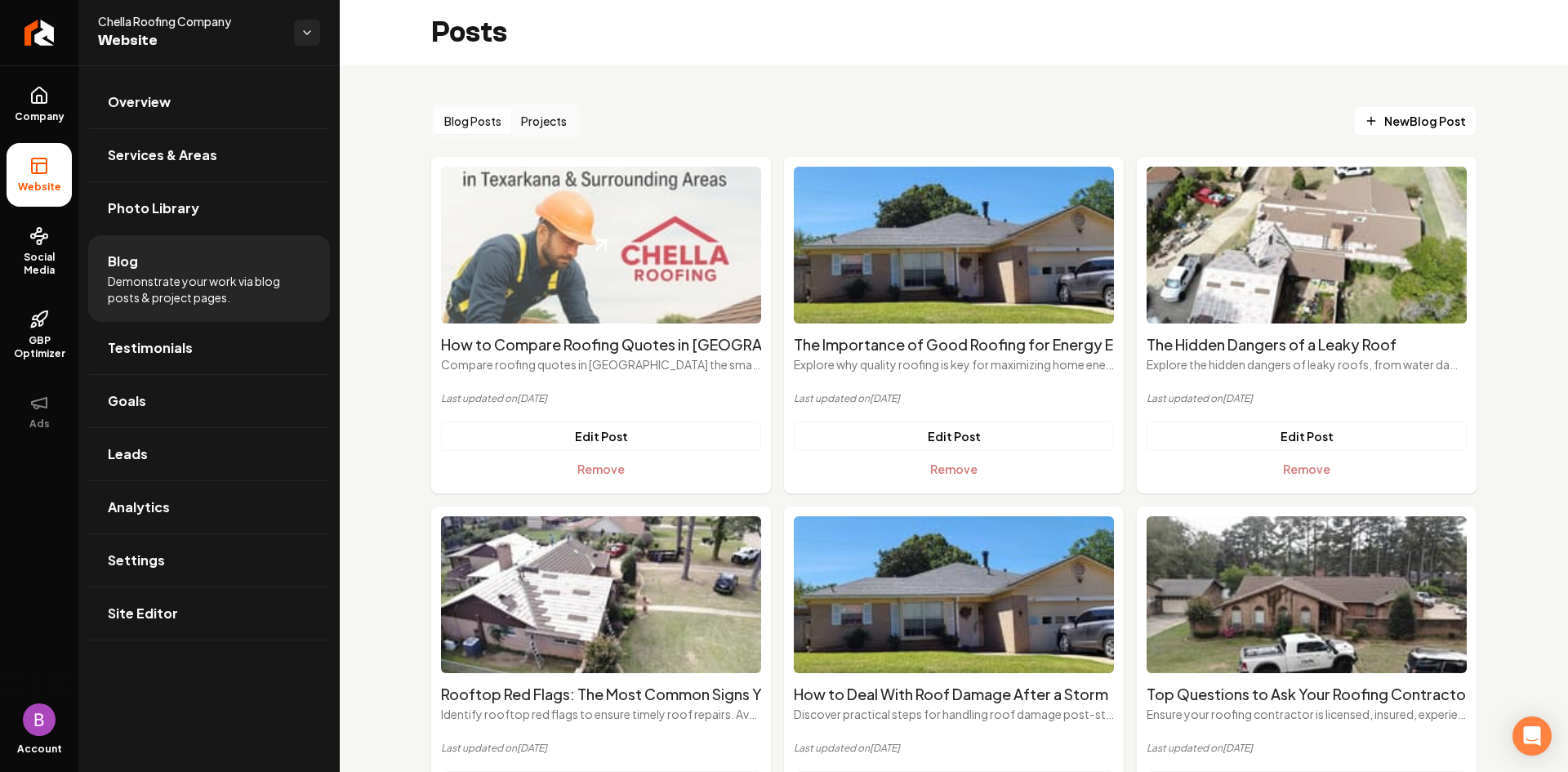
click at [597, 286] on img "Main content area" at bounding box center [601, 244] width 321 height 157
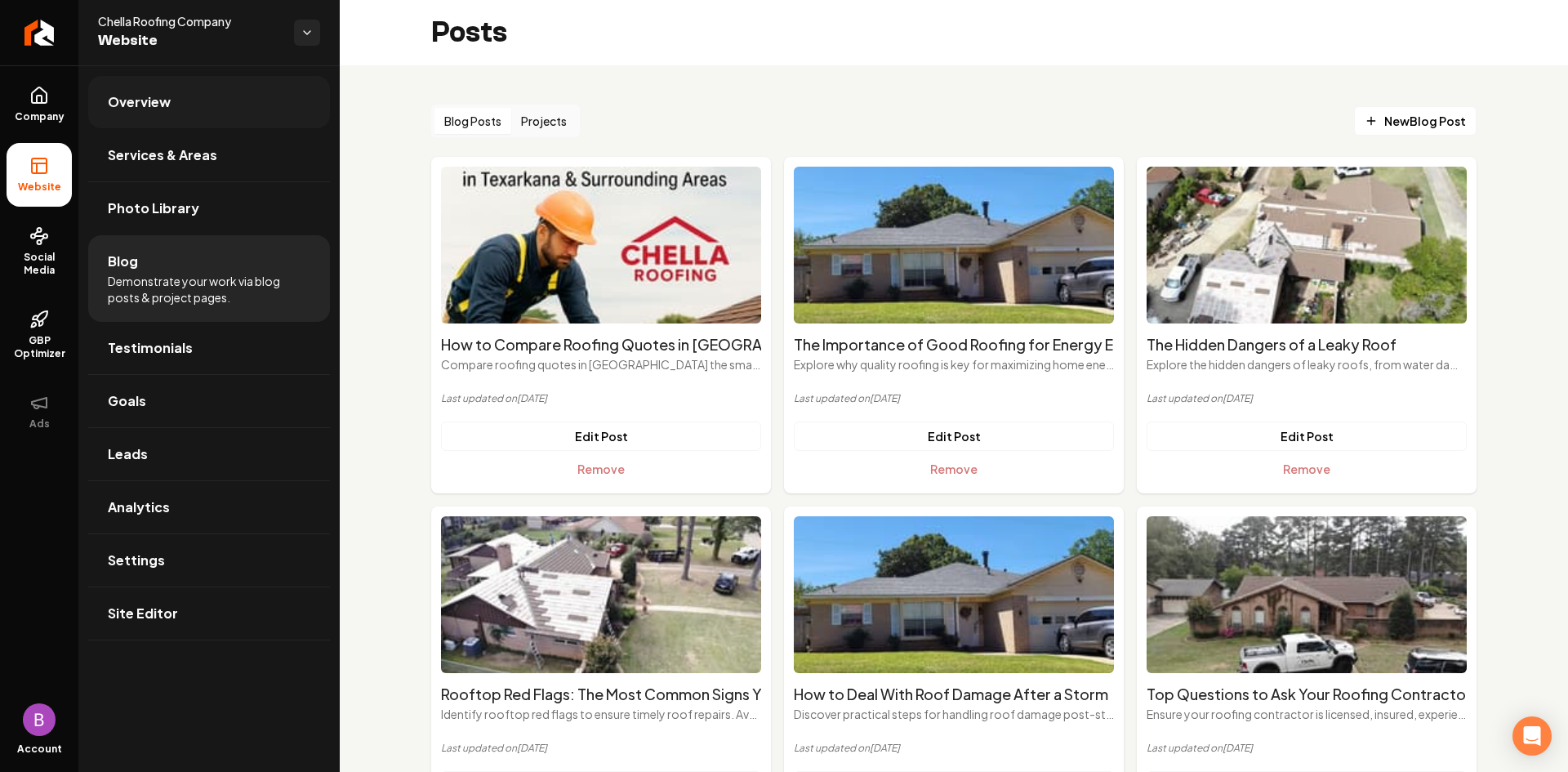
click at [151, 110] on span "Overview" at bounding box center [139, 103] width 63 height 20
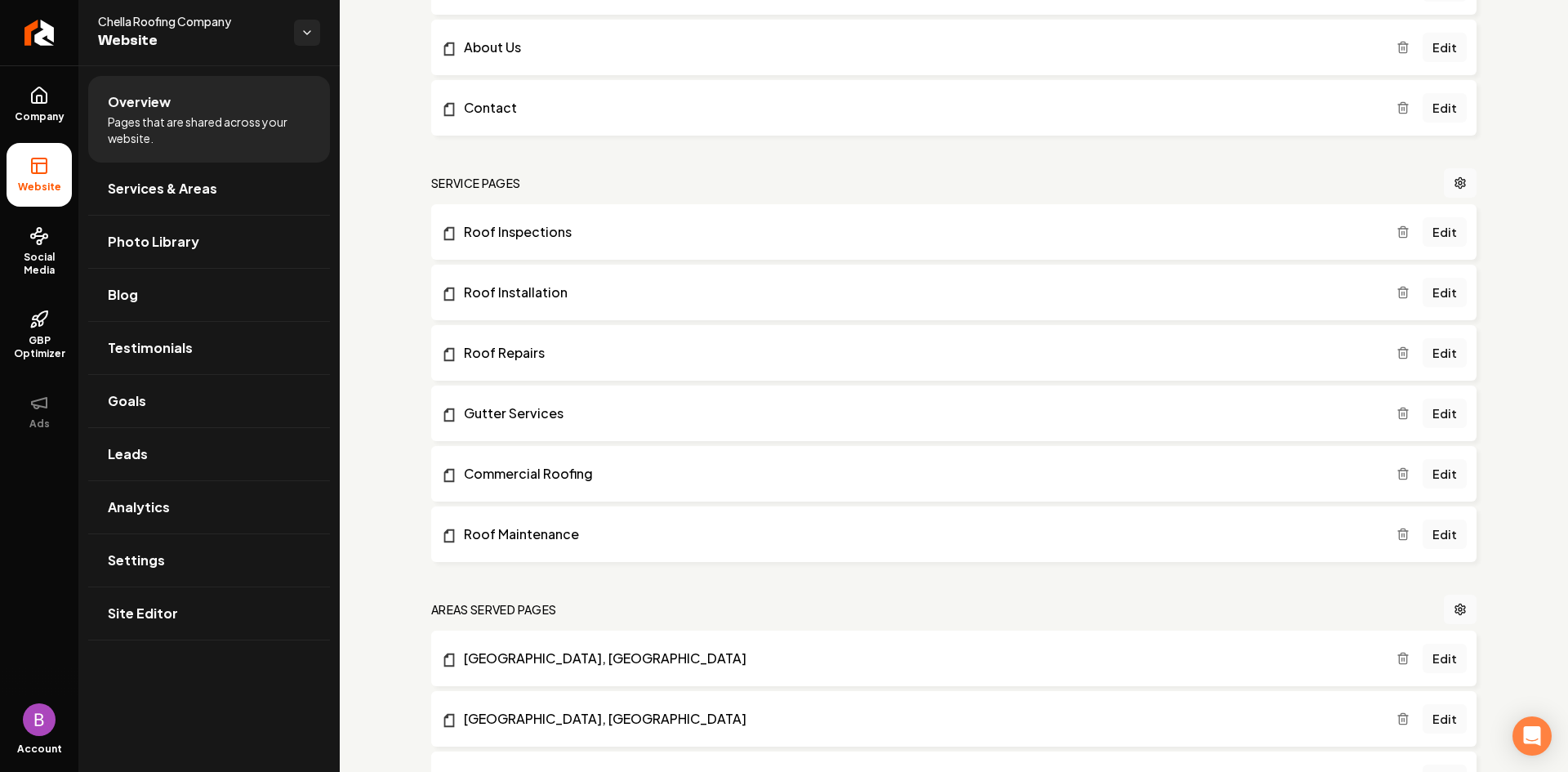
scroll to position [327, 0]
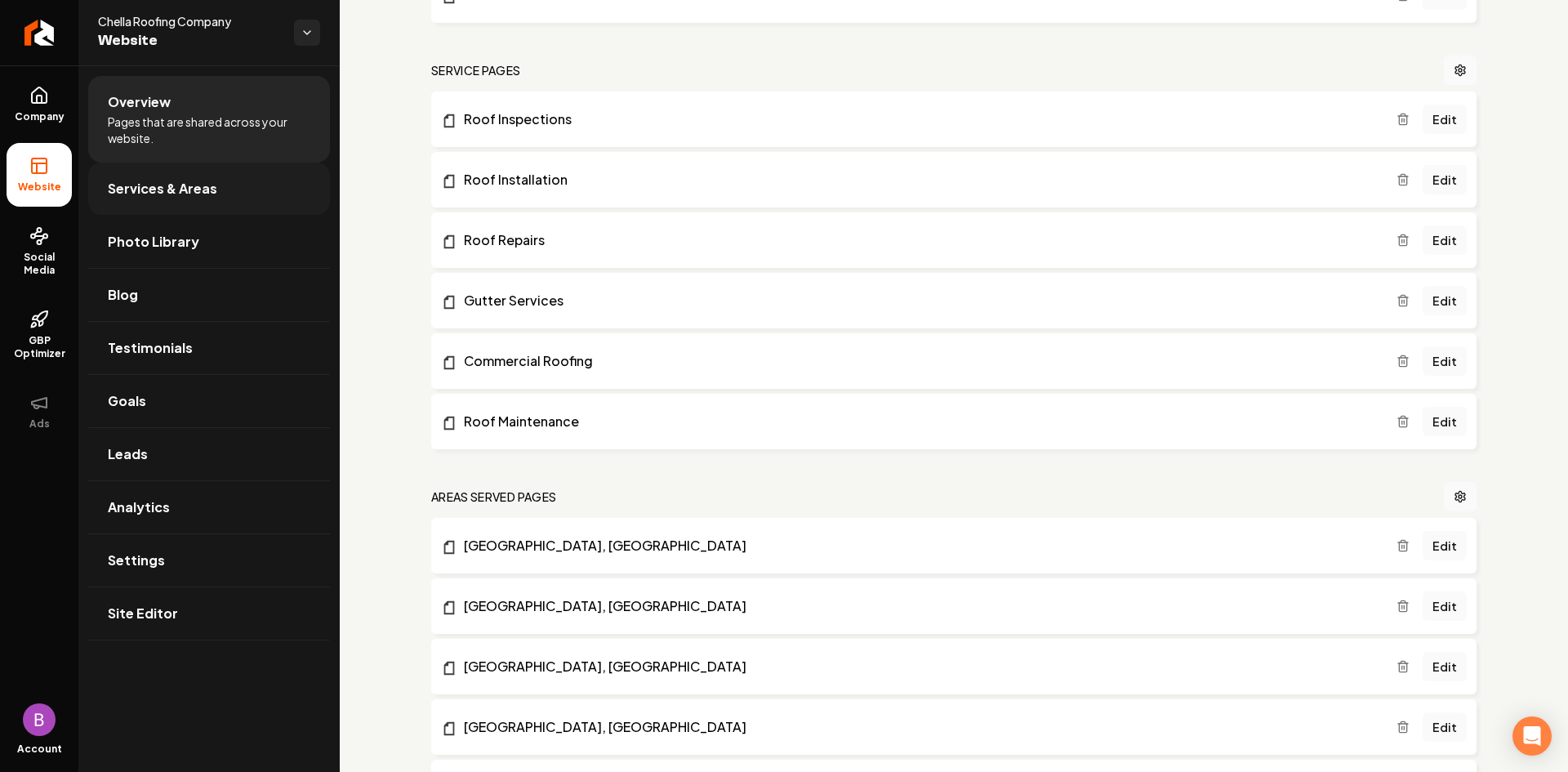
click at [212, 195] on span "Services & Areas" at bounding box center [163, 189] width 110 height 20
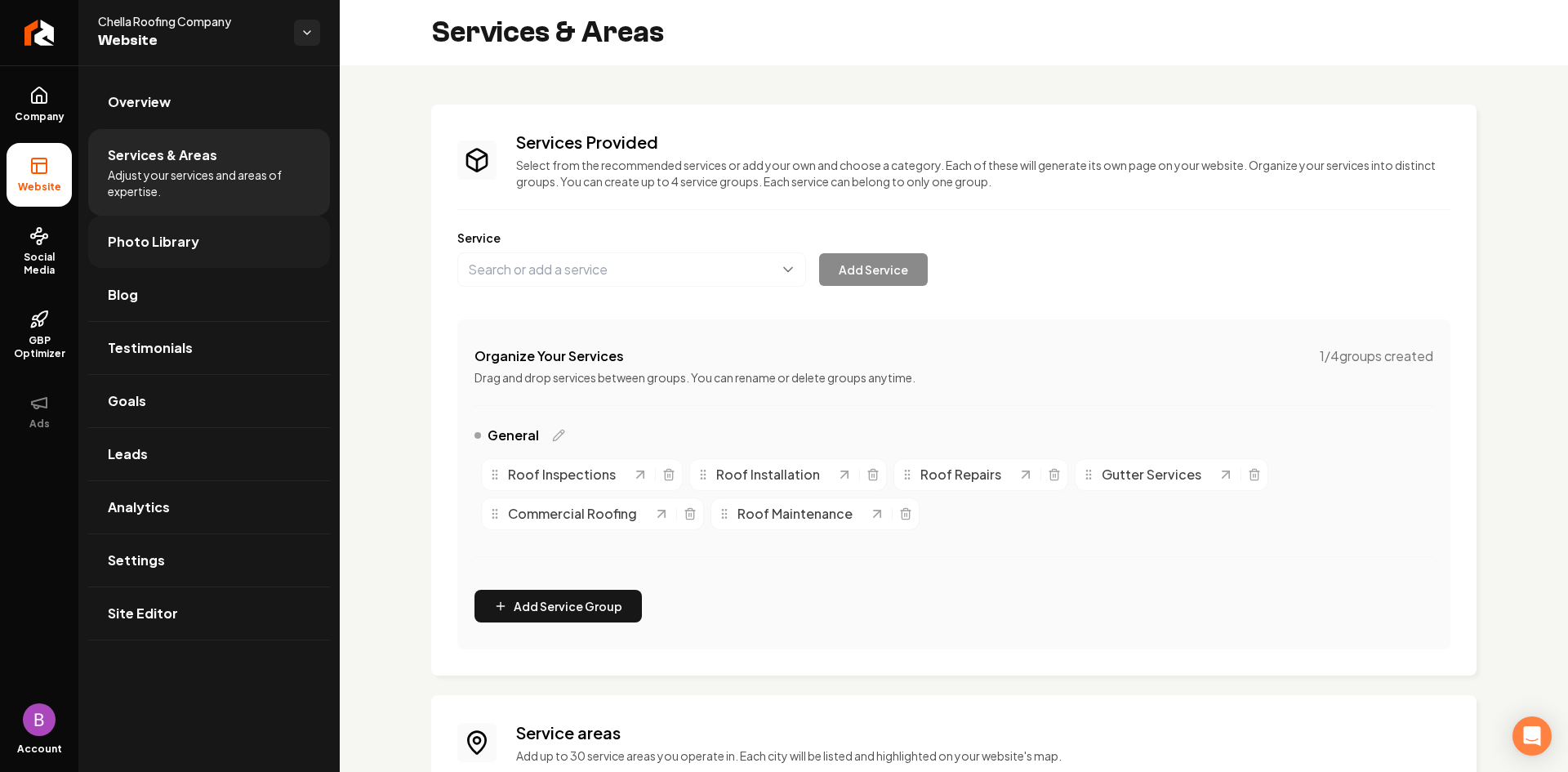
click at [194, 242] on link "Photo Library" at bounding box center [209, 242] width 242 height 53
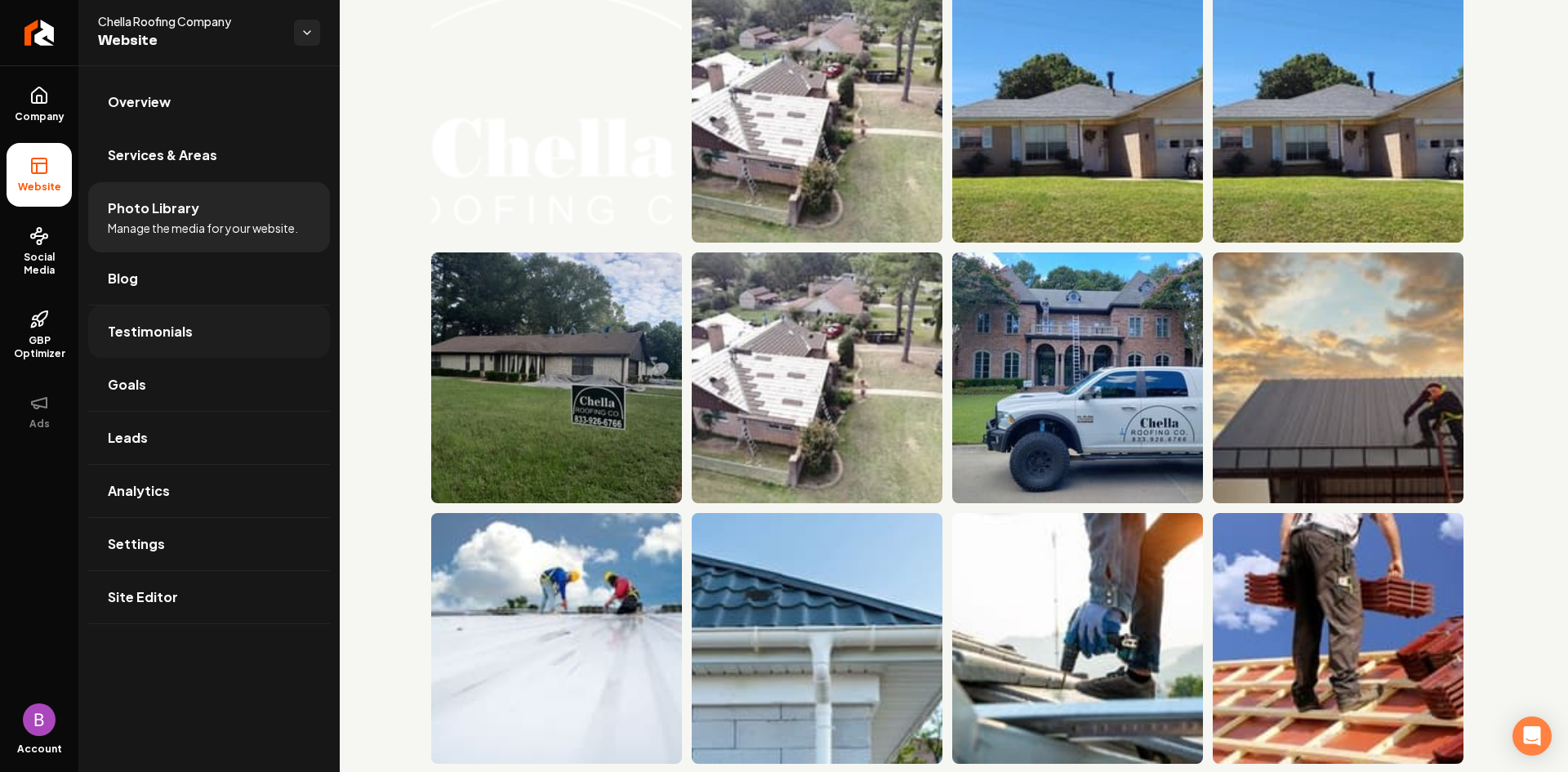
scroll to position [77, 0]
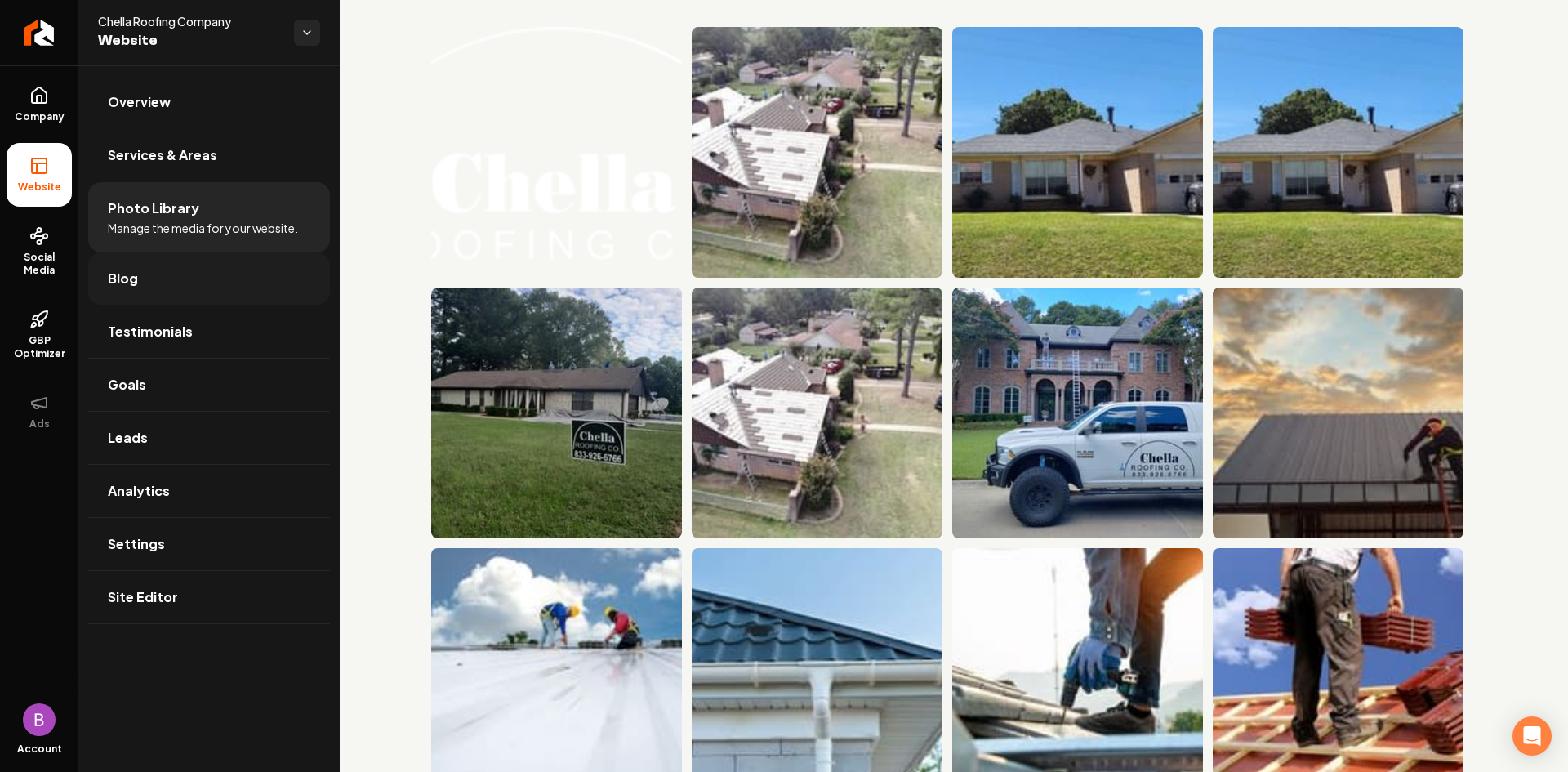
click at [153, 276] on link "Blog" at bounding box center [209, 279] width 242 height 53
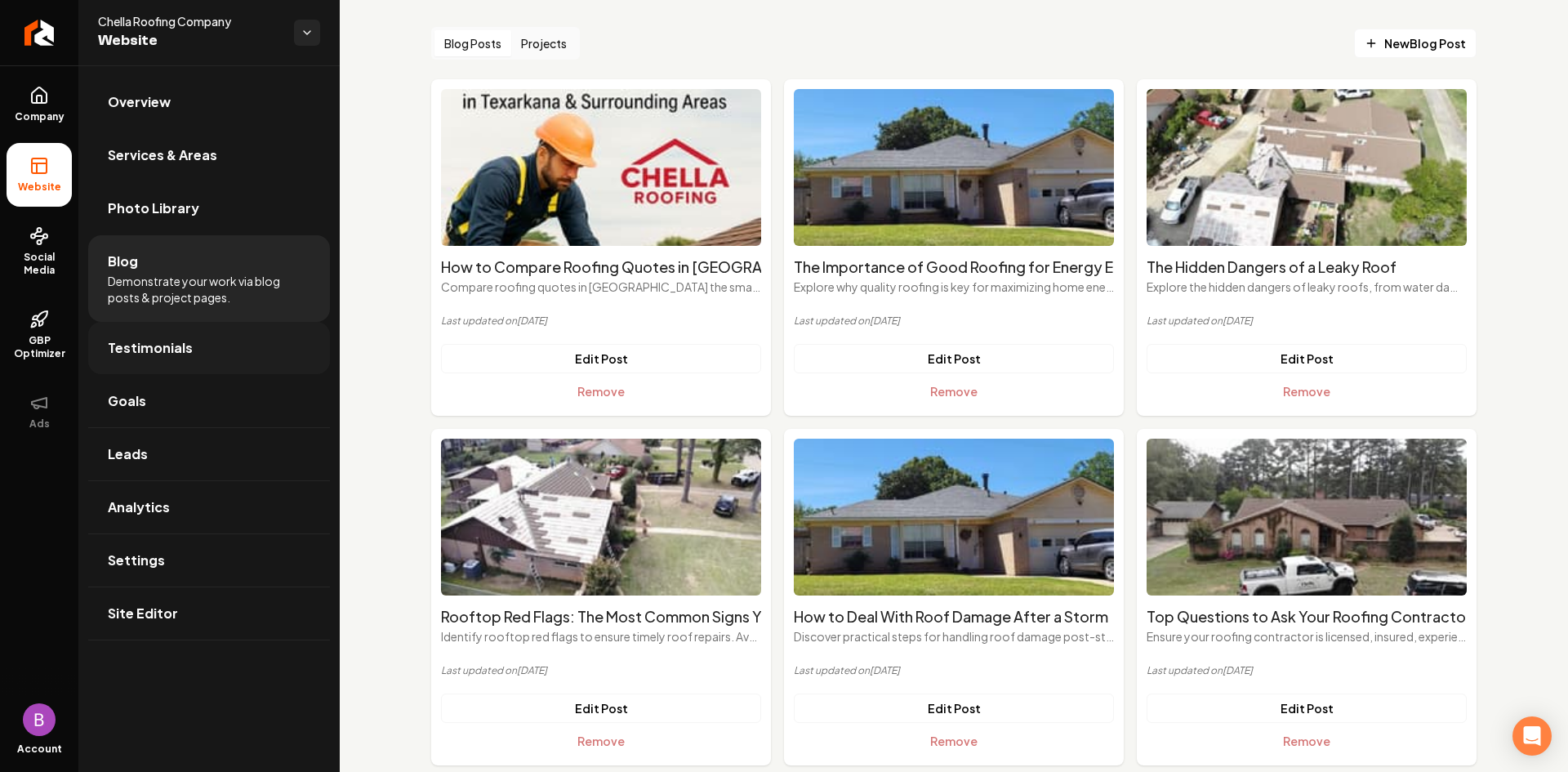
click at [170, 351] on span "Testimonials" at bounding box center [151, 348] width 85 height 20
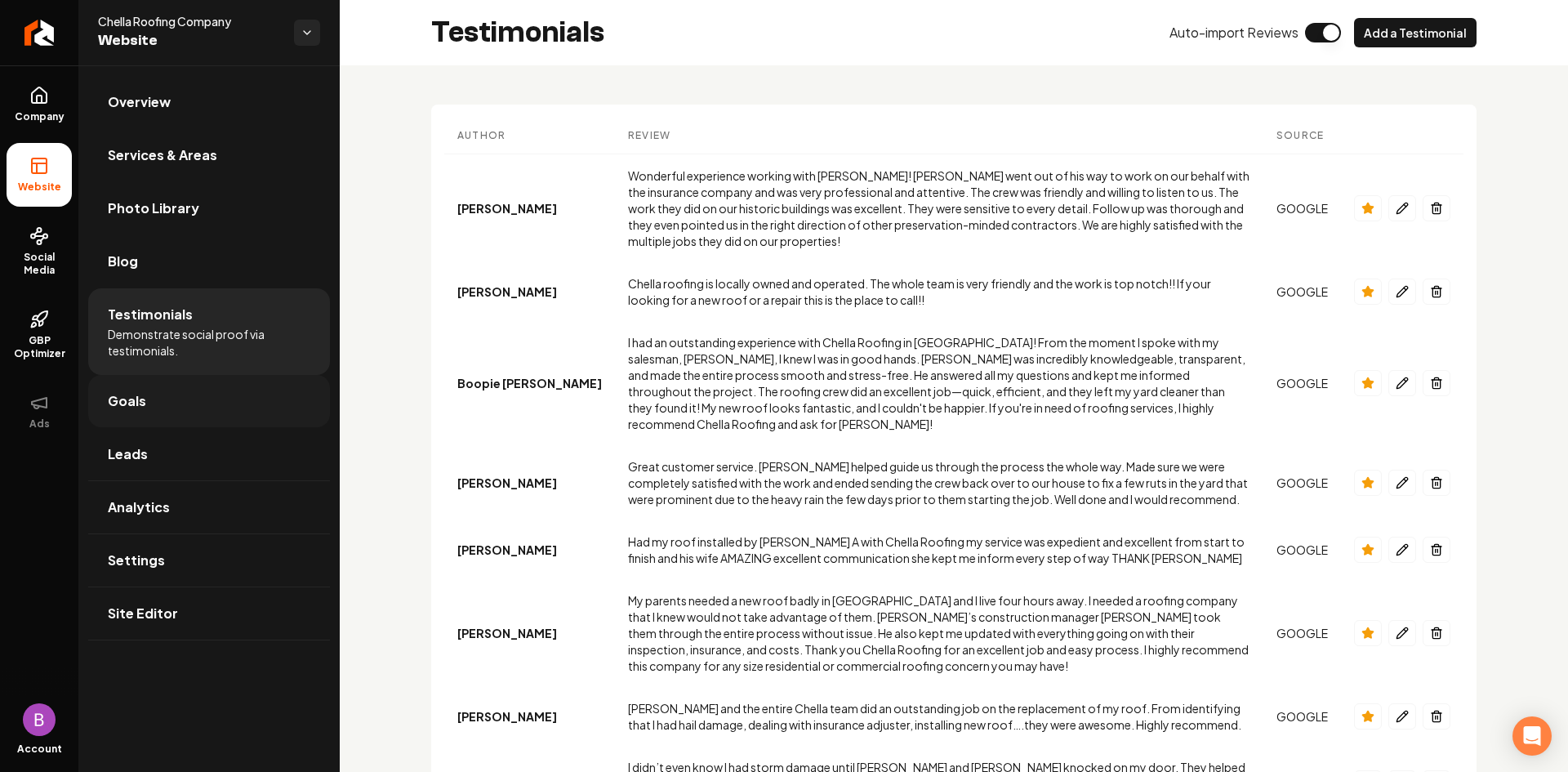
click at [133, 394] on span "Goals" at bounding box center [127, 401] width 38 height 20
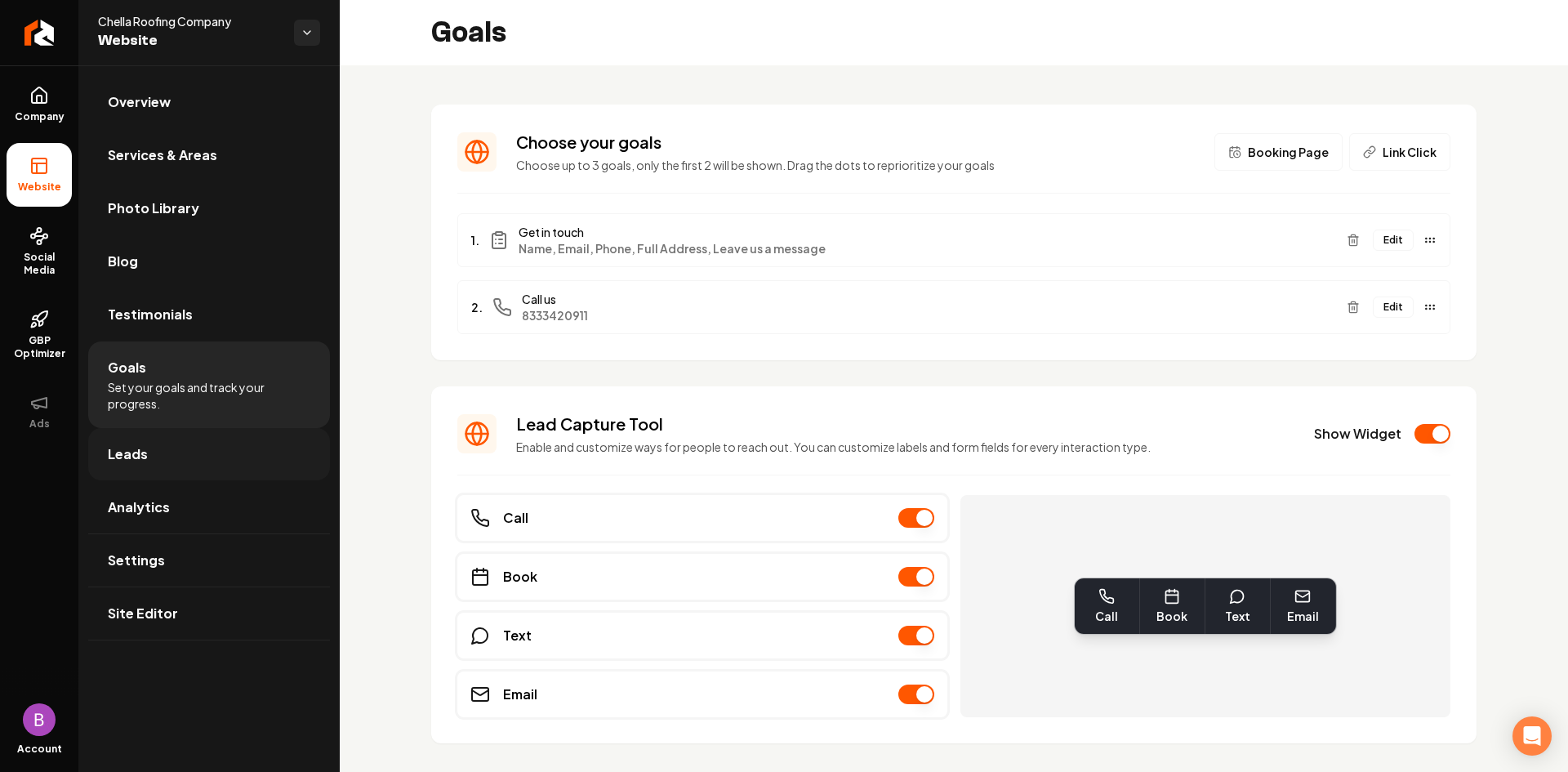
click at [142, 450] on span "Leads" at bounding box center [128, 454] width 40 height 20
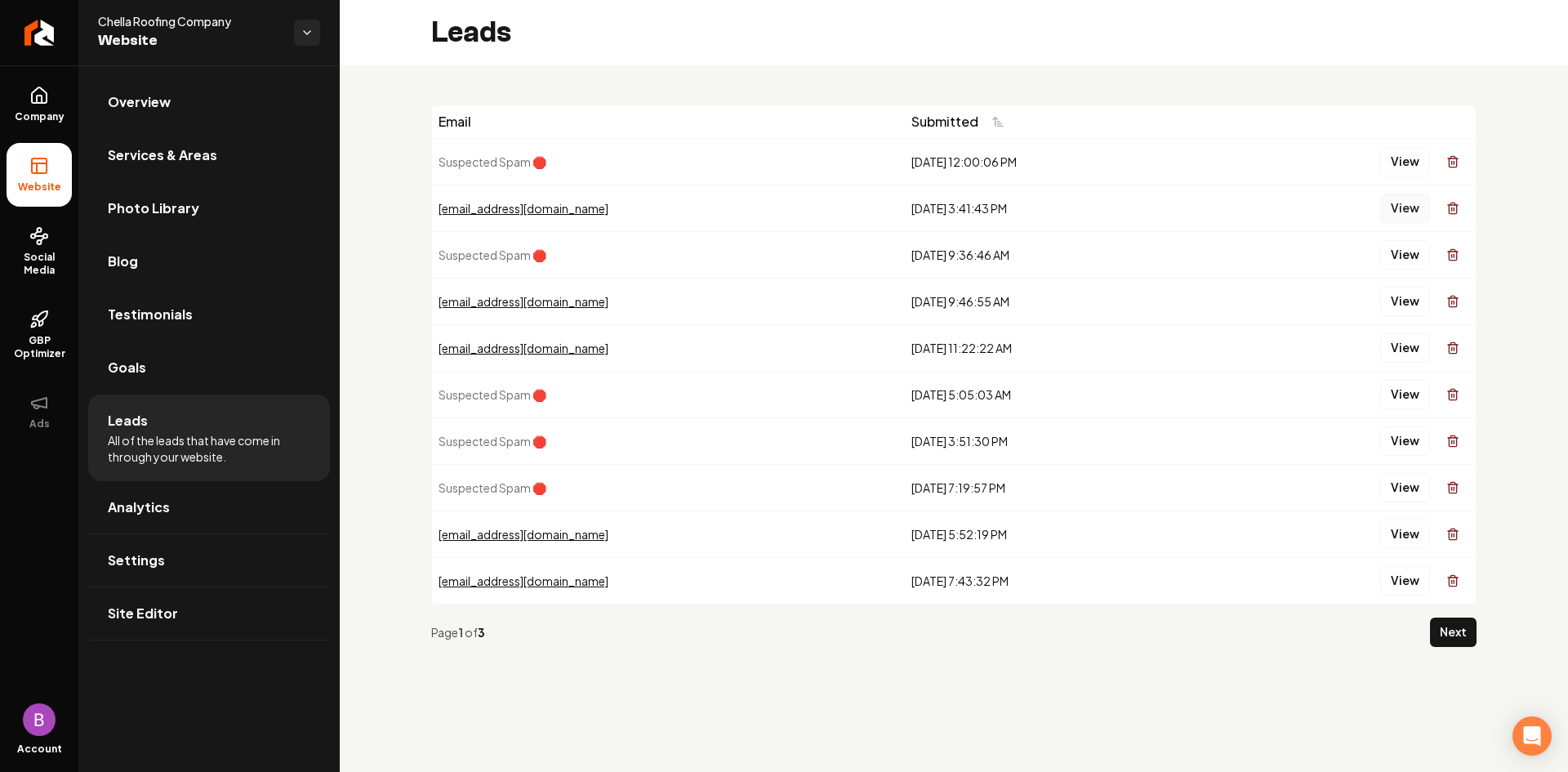
click at [1417, 207] on button "View" at bounding box center [1405, 208] width 50 height 29
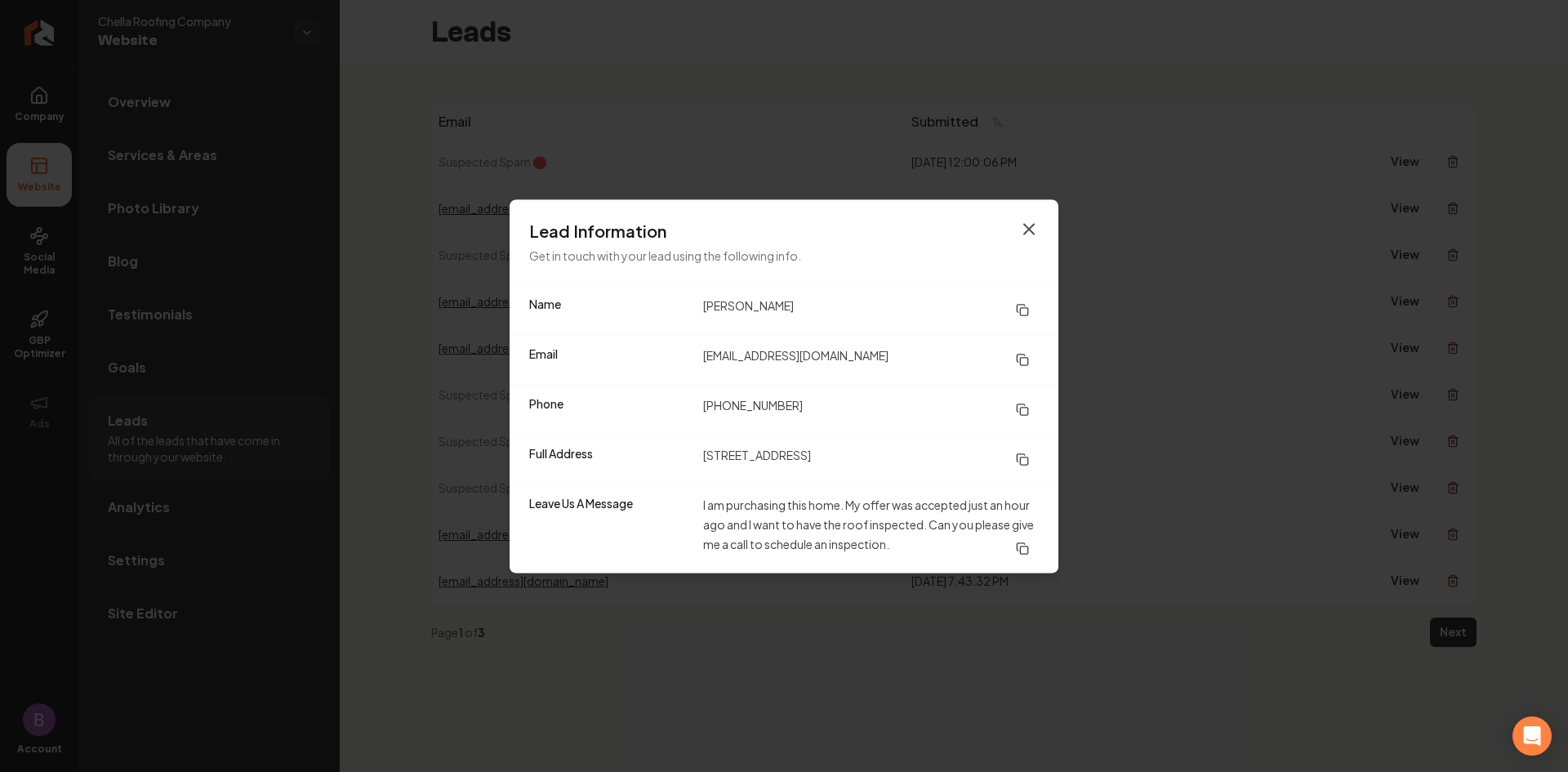
click at [1031, 235] on icon "button" at bounding box center [1030, 229] width 20 height 20
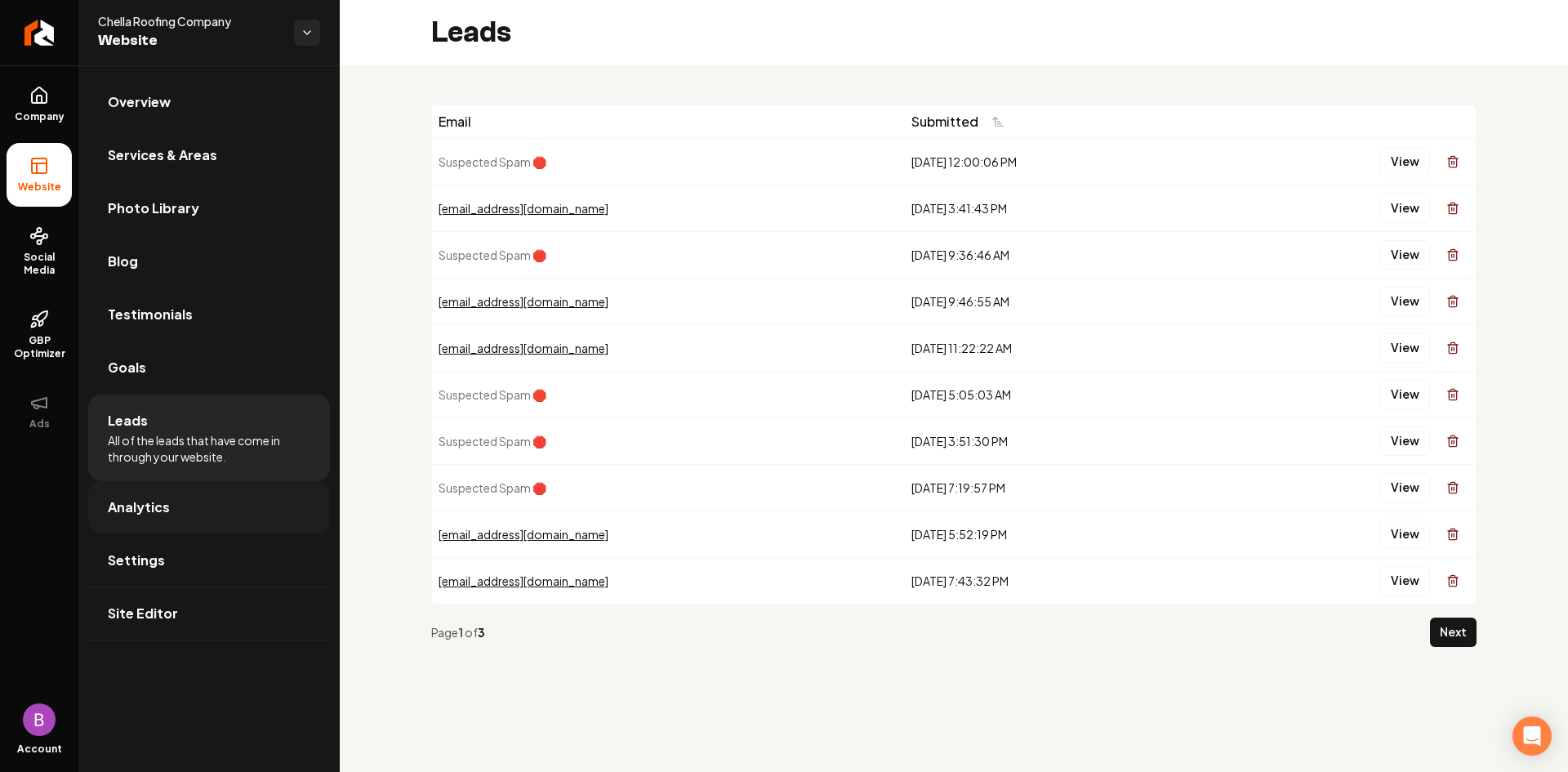
click at [145, 501] on span "Analytics" at bounding box center [139, 508] width 62 height 20
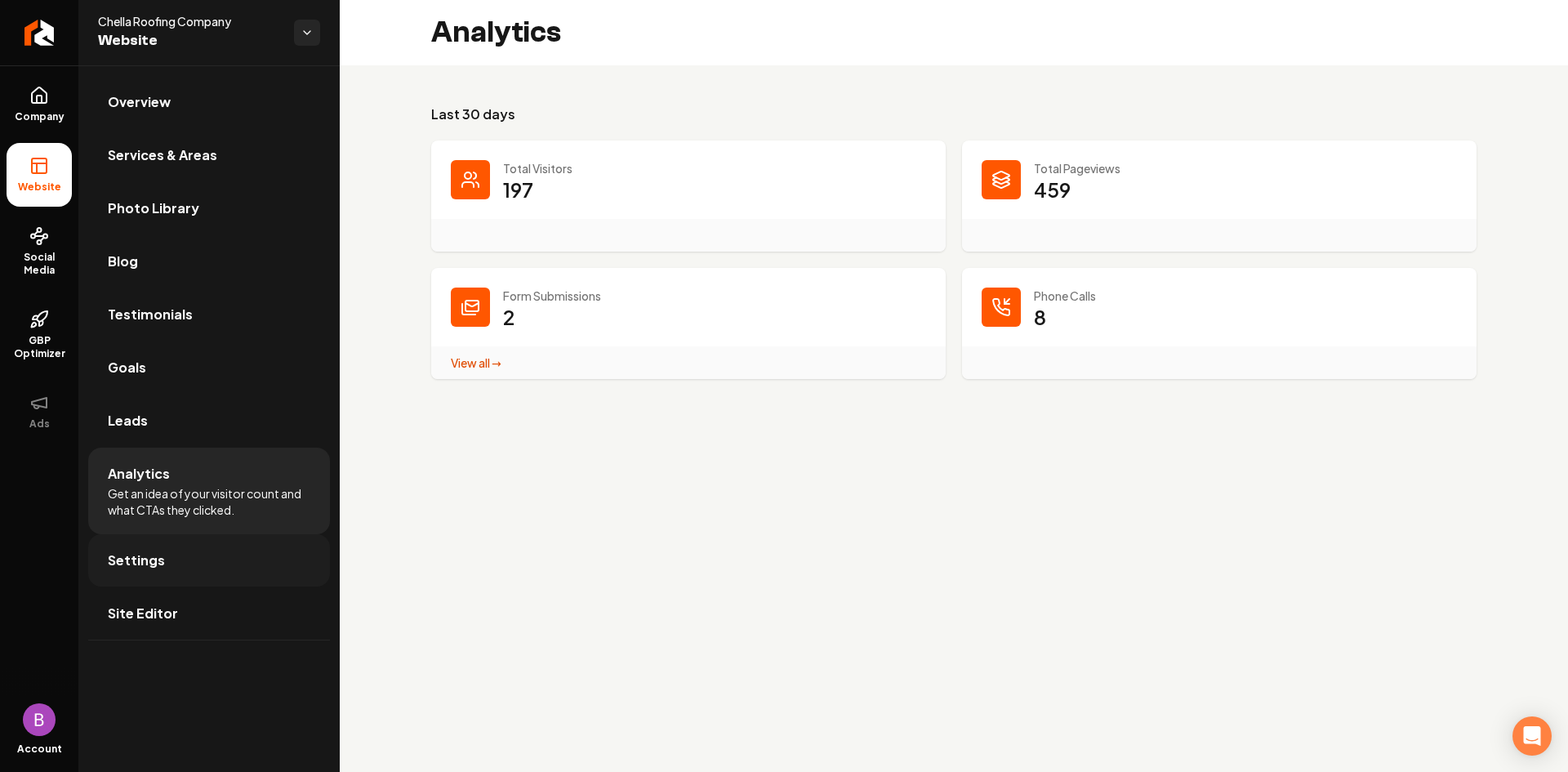
click at [152, 562] on span "Settings" at bounding box center [136, 560] width 57 height 20
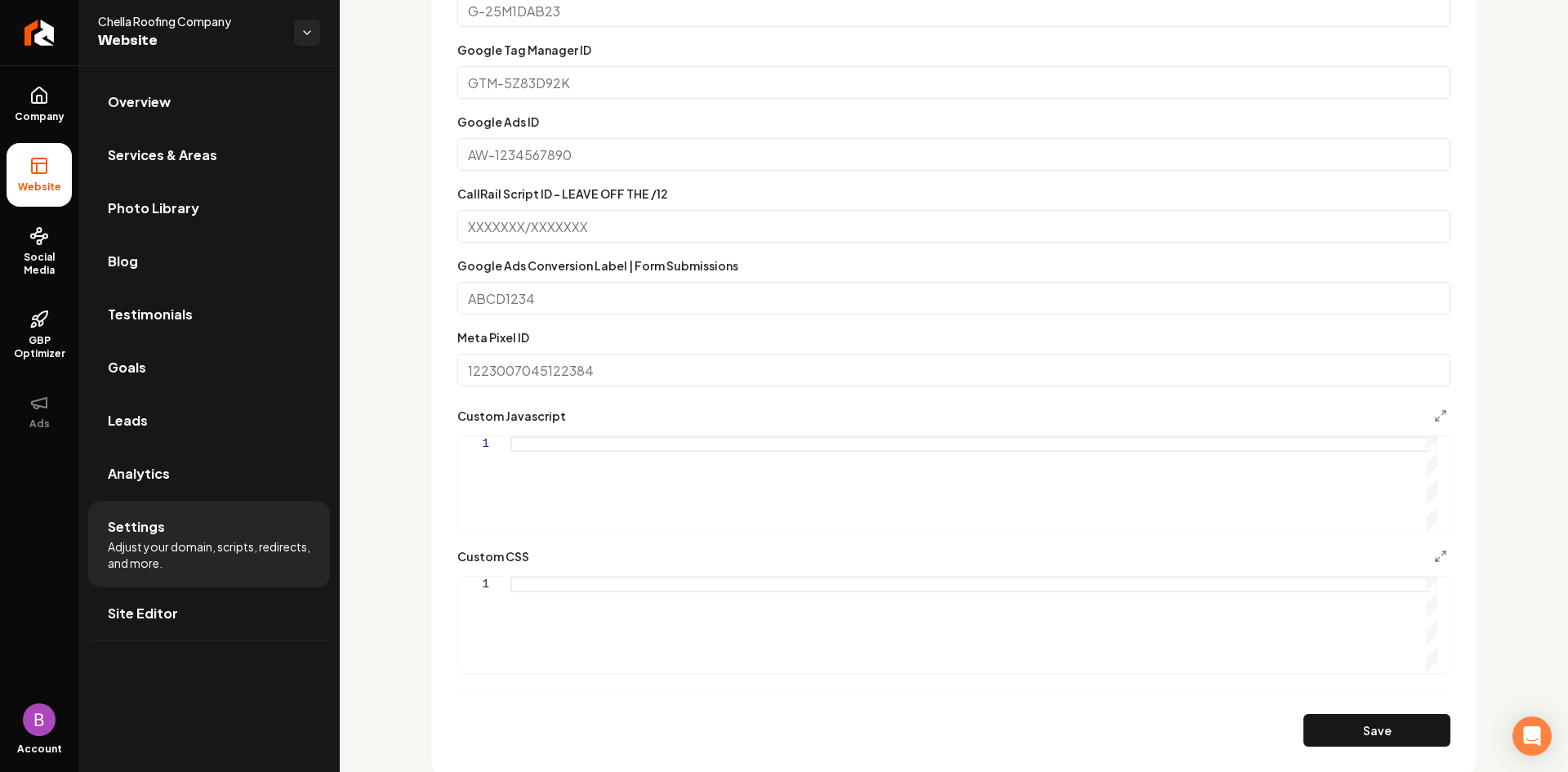
scroll to position [1062, 0]
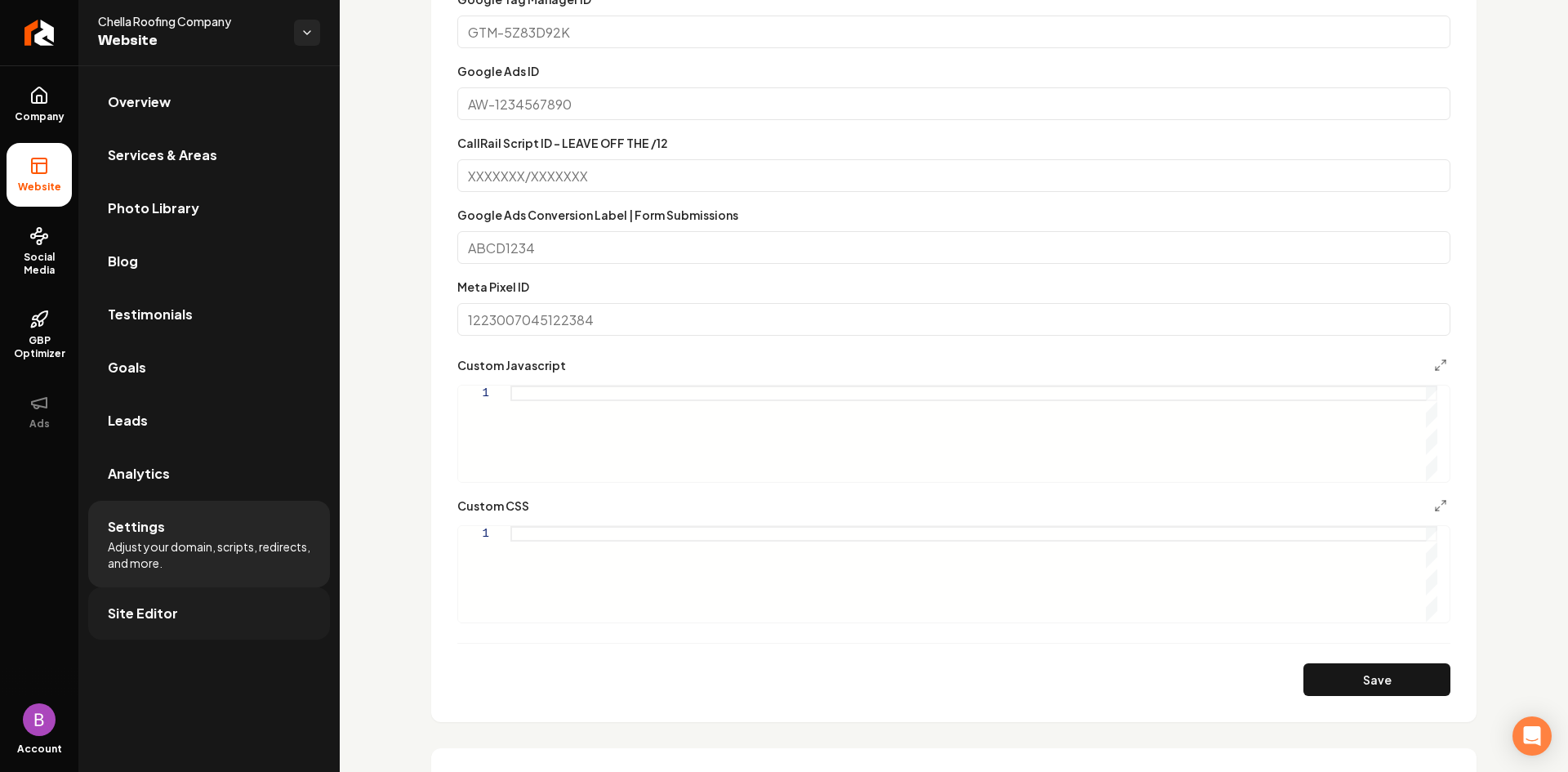
drag, startPoint x: 121, startPoint y: 614, endPoint x: 136, endPoint y: 612, distance: 15.1
click at [121, 614] on span "Site Editor" at bounding box center [143, 614] width 70 height 20
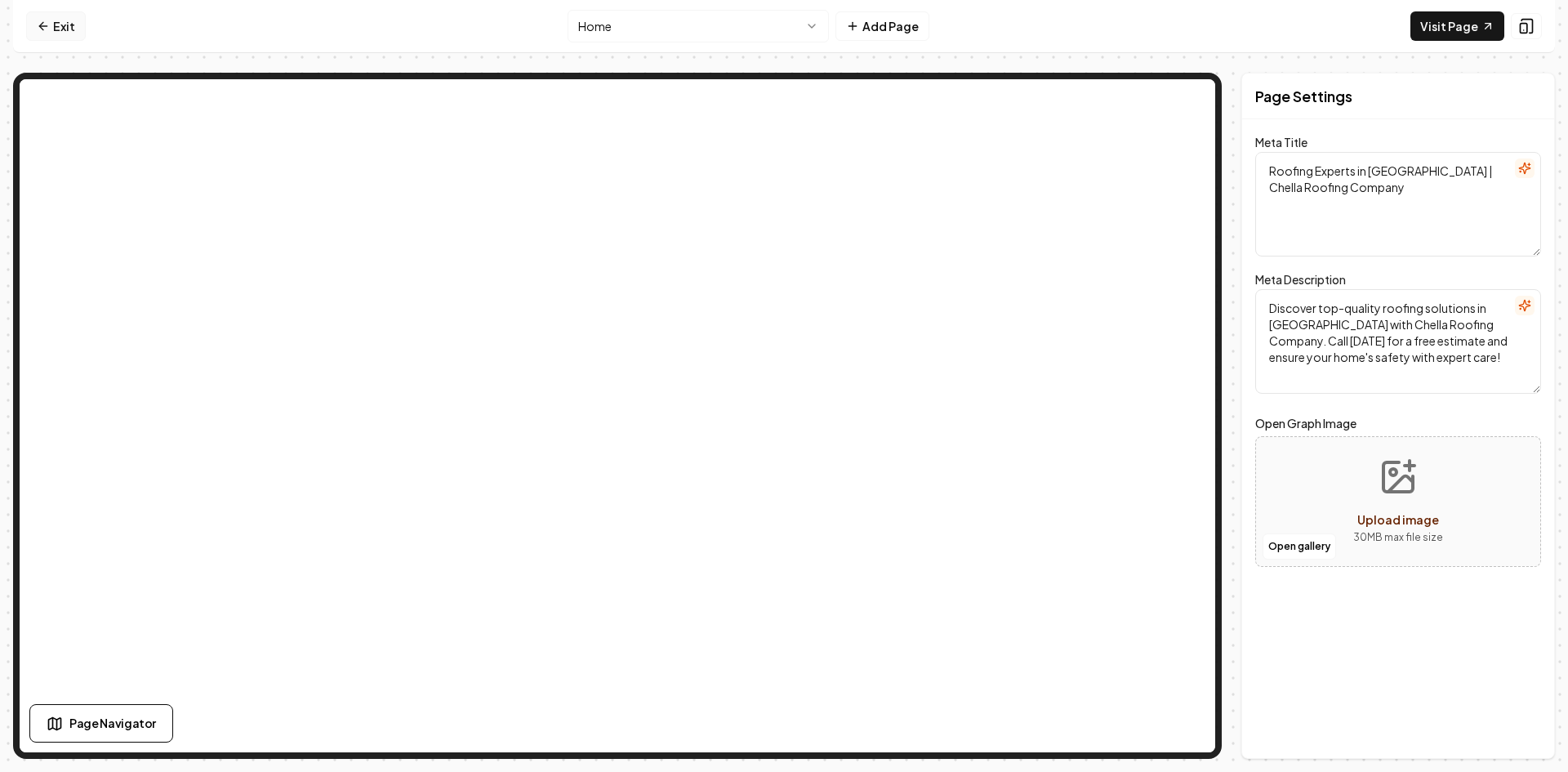
click at [47, 25] on icon at bounding box center [43, 26] width 13 height 13
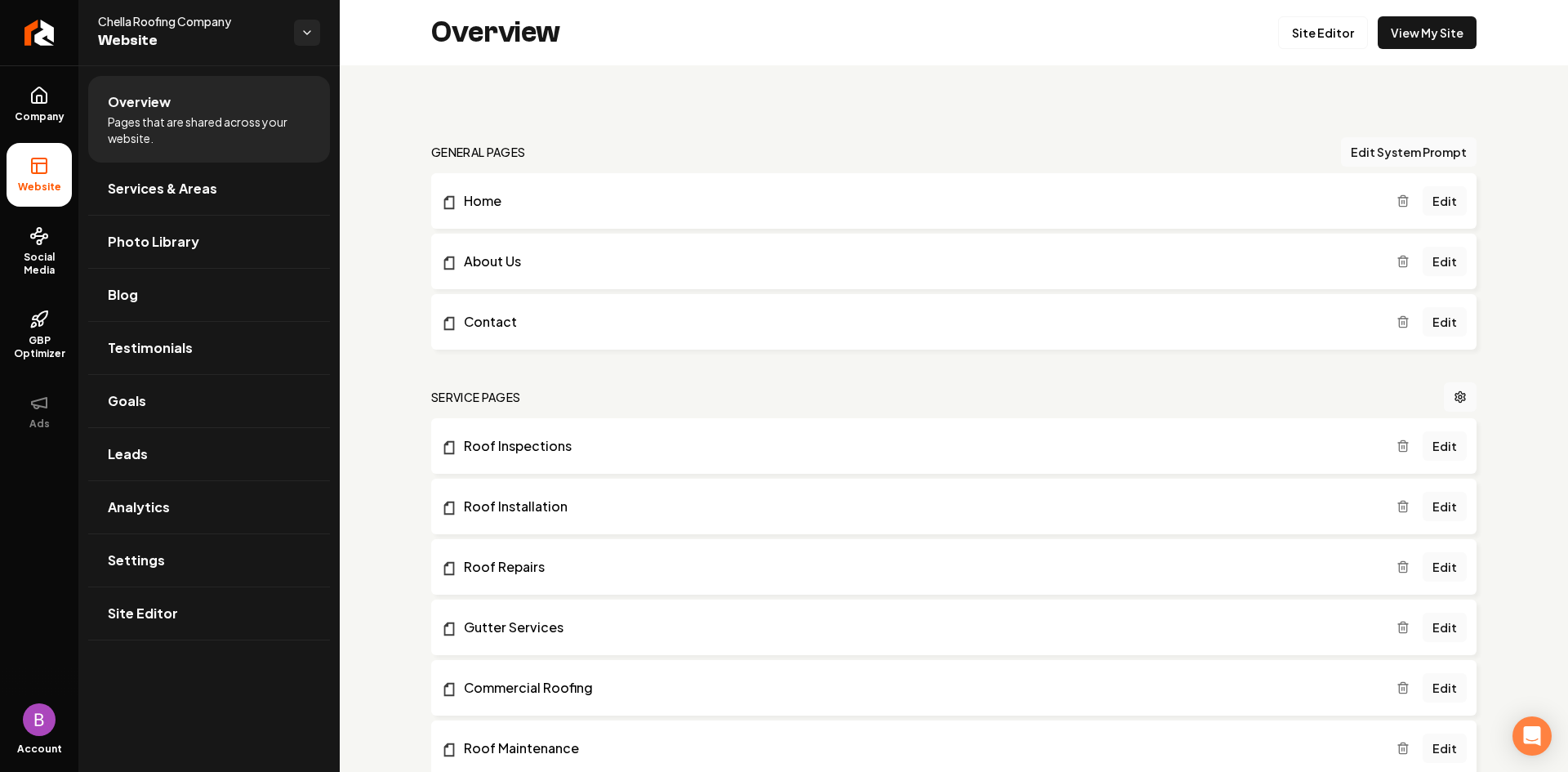
click at [48, 173] on icon at bounding box center [39, 166] width 20 height 20
click at [51, 116] on span "Company" at bounding box center [39, 116] width 63 height 13
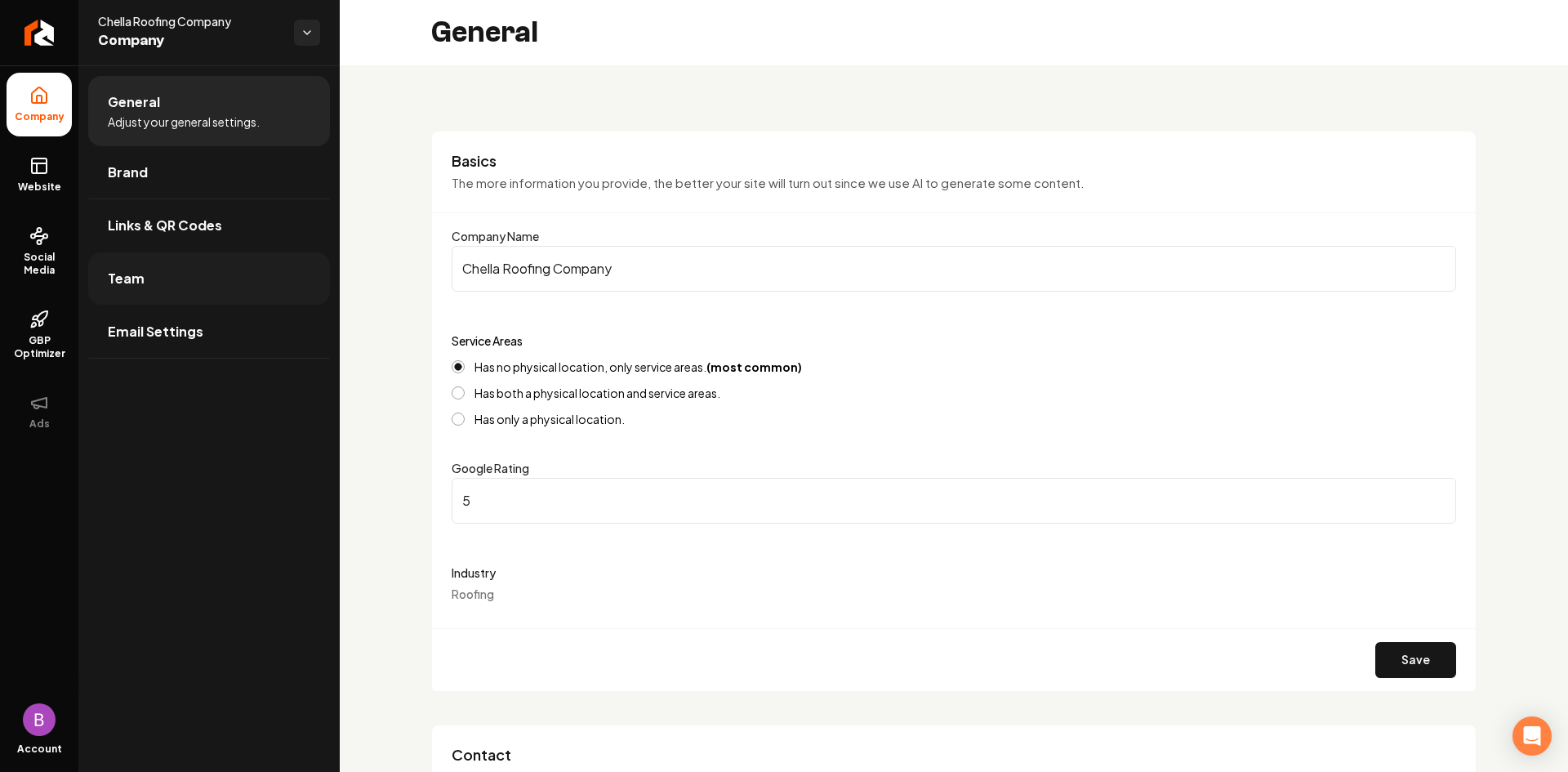
click at [158, 281] on link "Team" at bounding box center [209, 279] width 242 height 53
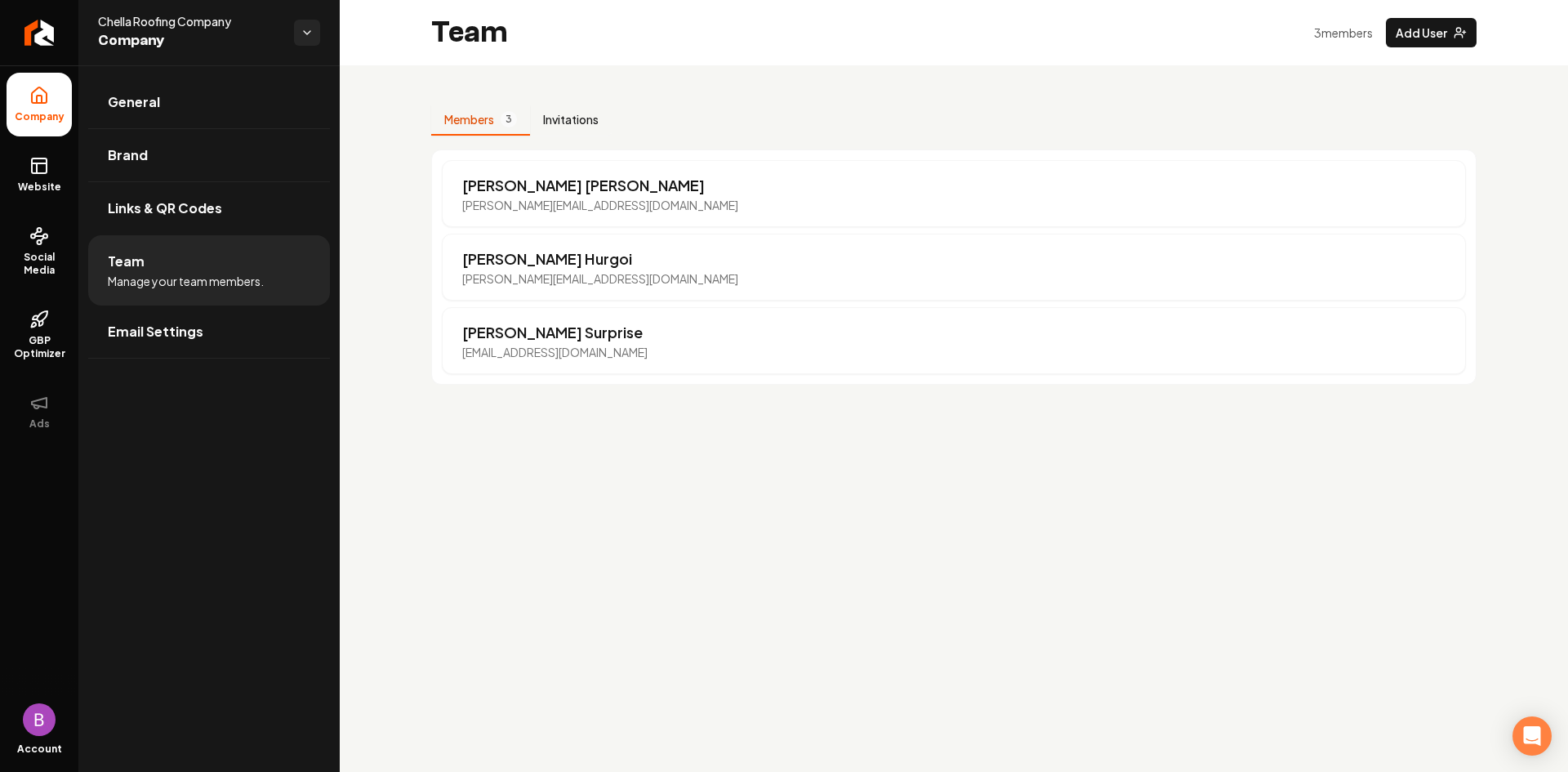
click at [574, 117] on button "Invitations" at bounding box center [571, 120] width 82 height 31
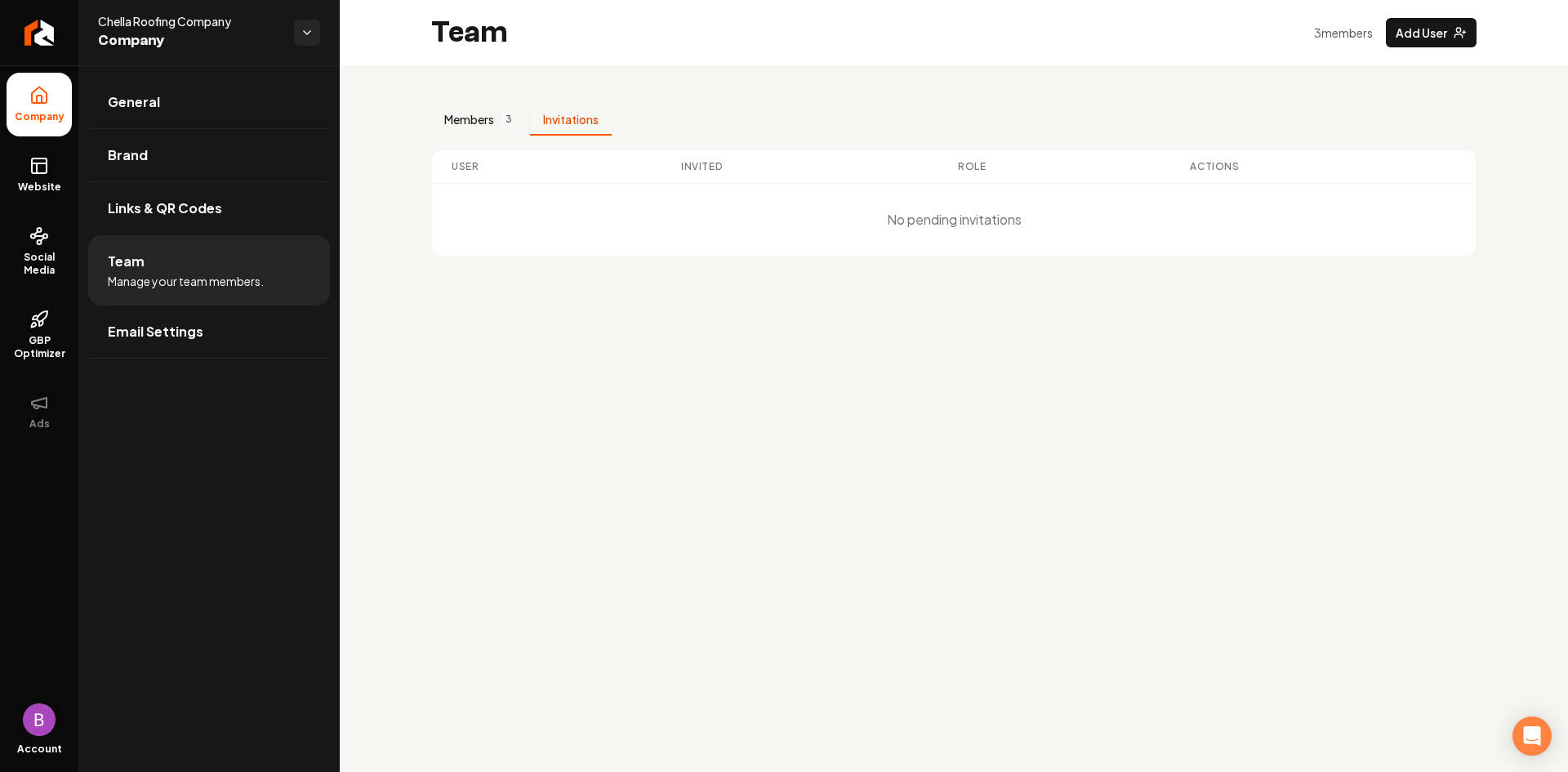
click at [470, 117] on button "Members 3" at bounding box center [480, 120] width 99 height 31
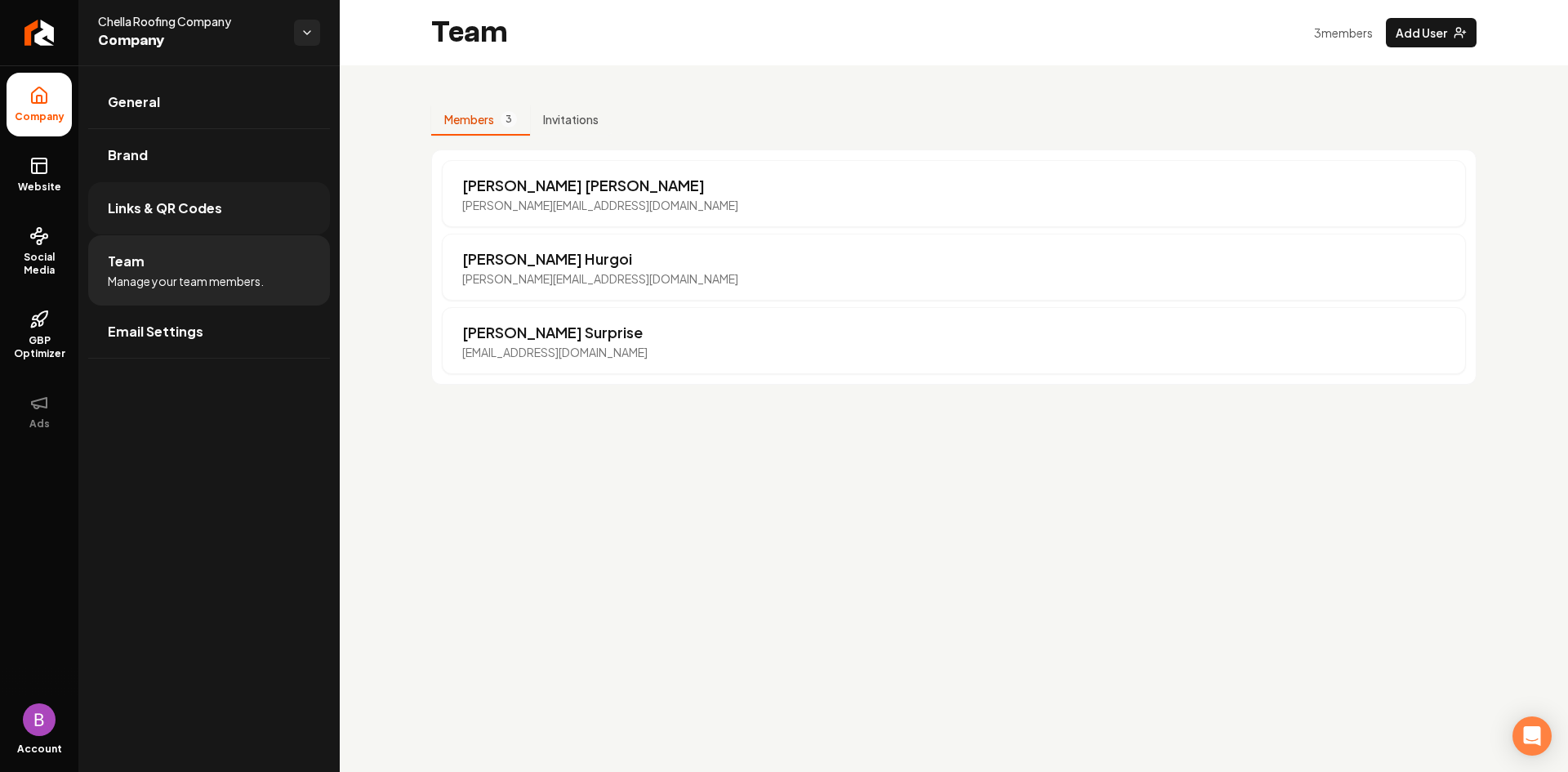
click at [161, 211] on span "Links & QR Codes" at bounding box center [165, 209] width 114 height 20
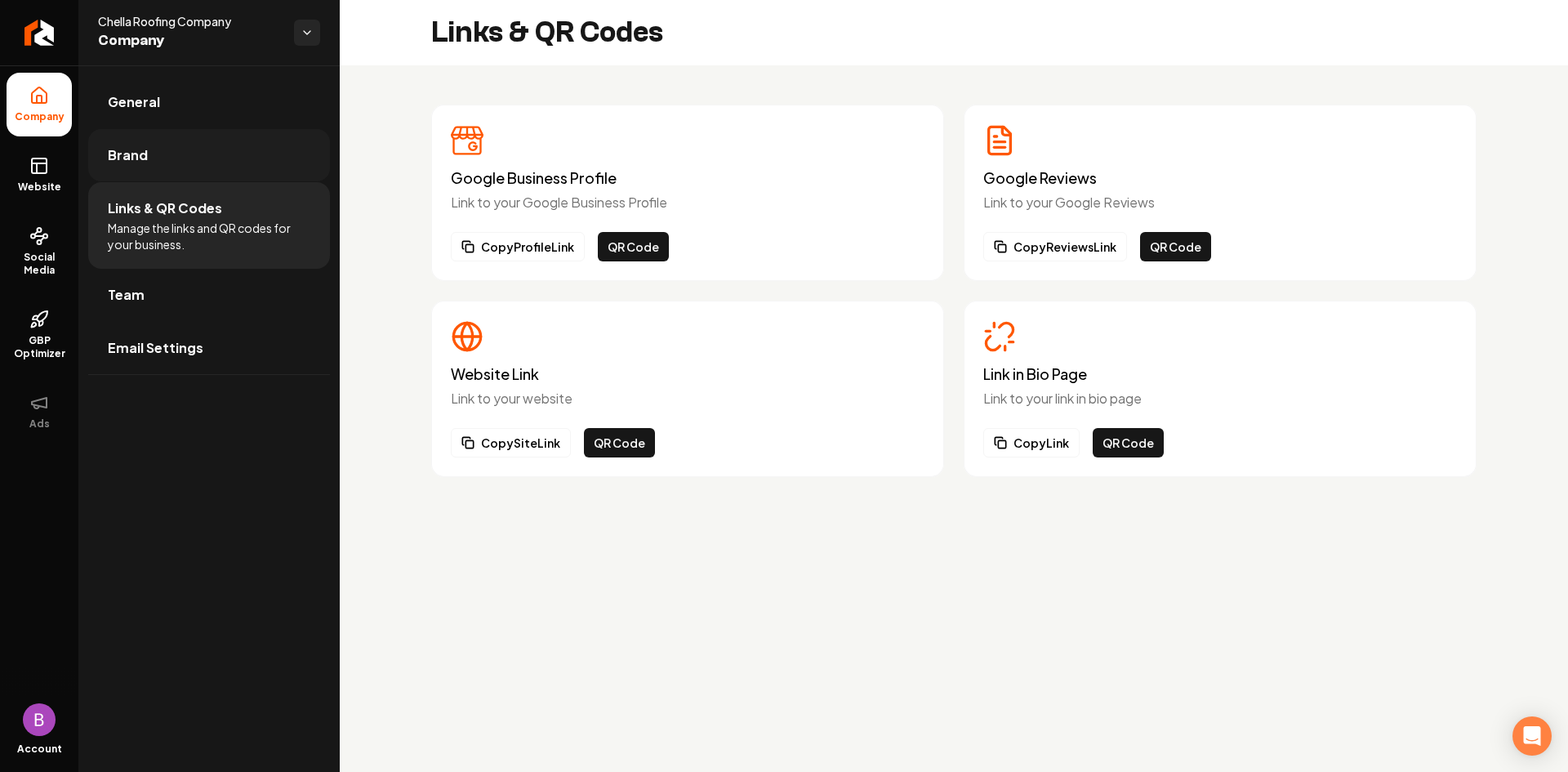
click at [176, 160] on link "Brand" at bounding box center [209, 155] width 242 height 53
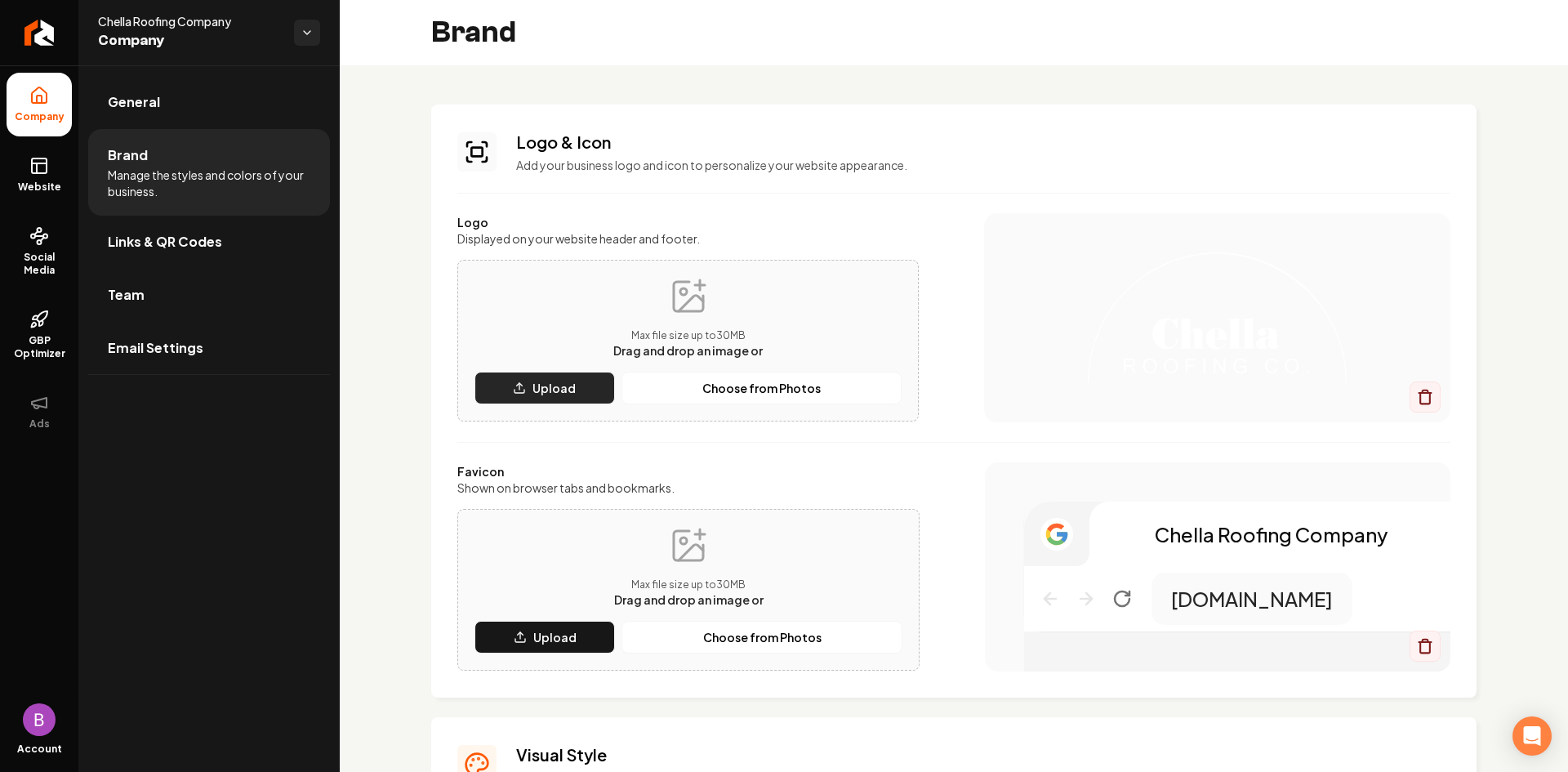
click at [577, 386] on button "Upload" at bounding box center [545, 388] width 141 height 33
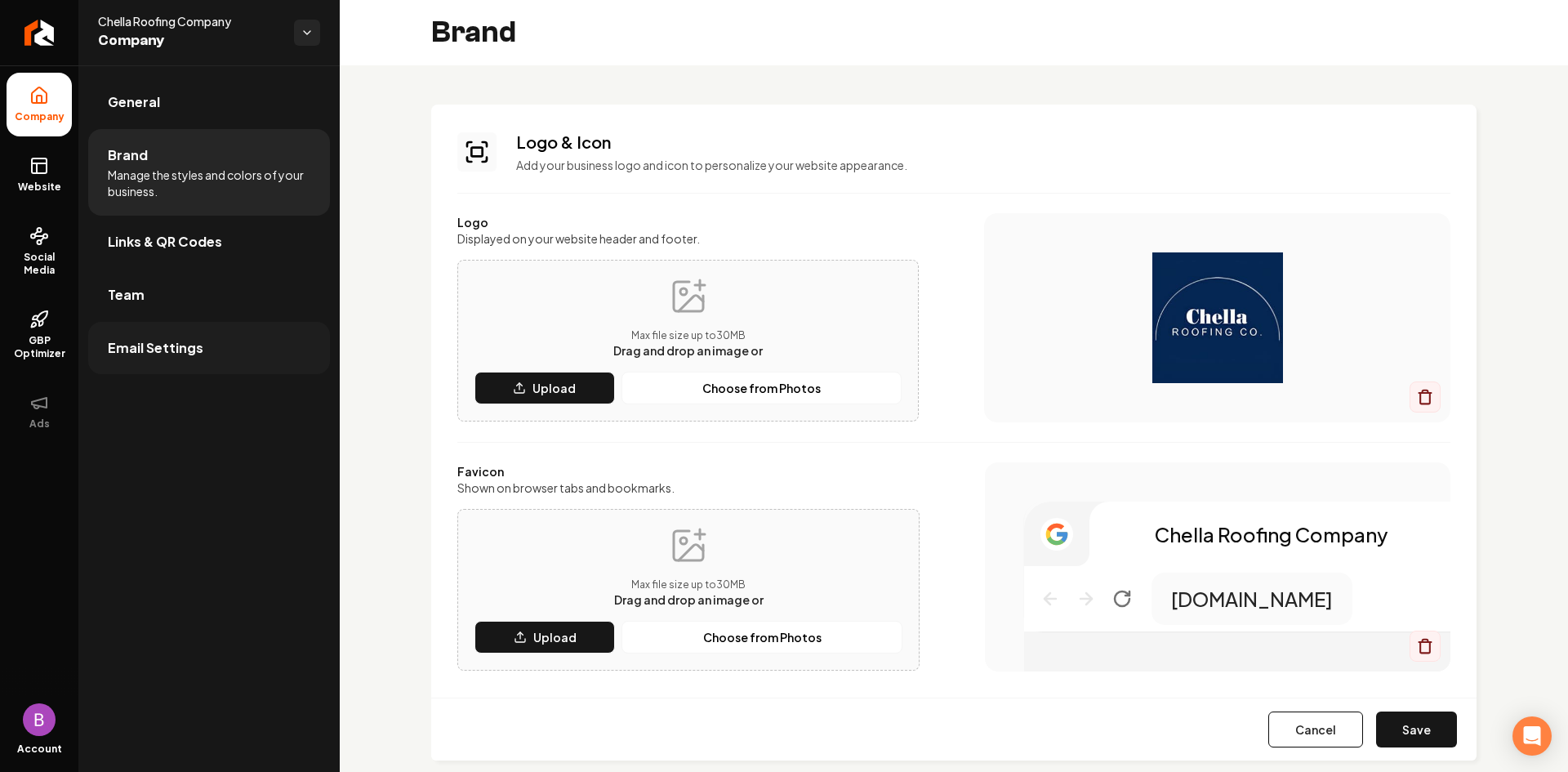
click at [164, 345] on span "Email Settings" at bounding box center [155, 348] width 95 height 20
click at [1428, 727] on button "Save" at bounding box center [1416, 729] width 81 height 36
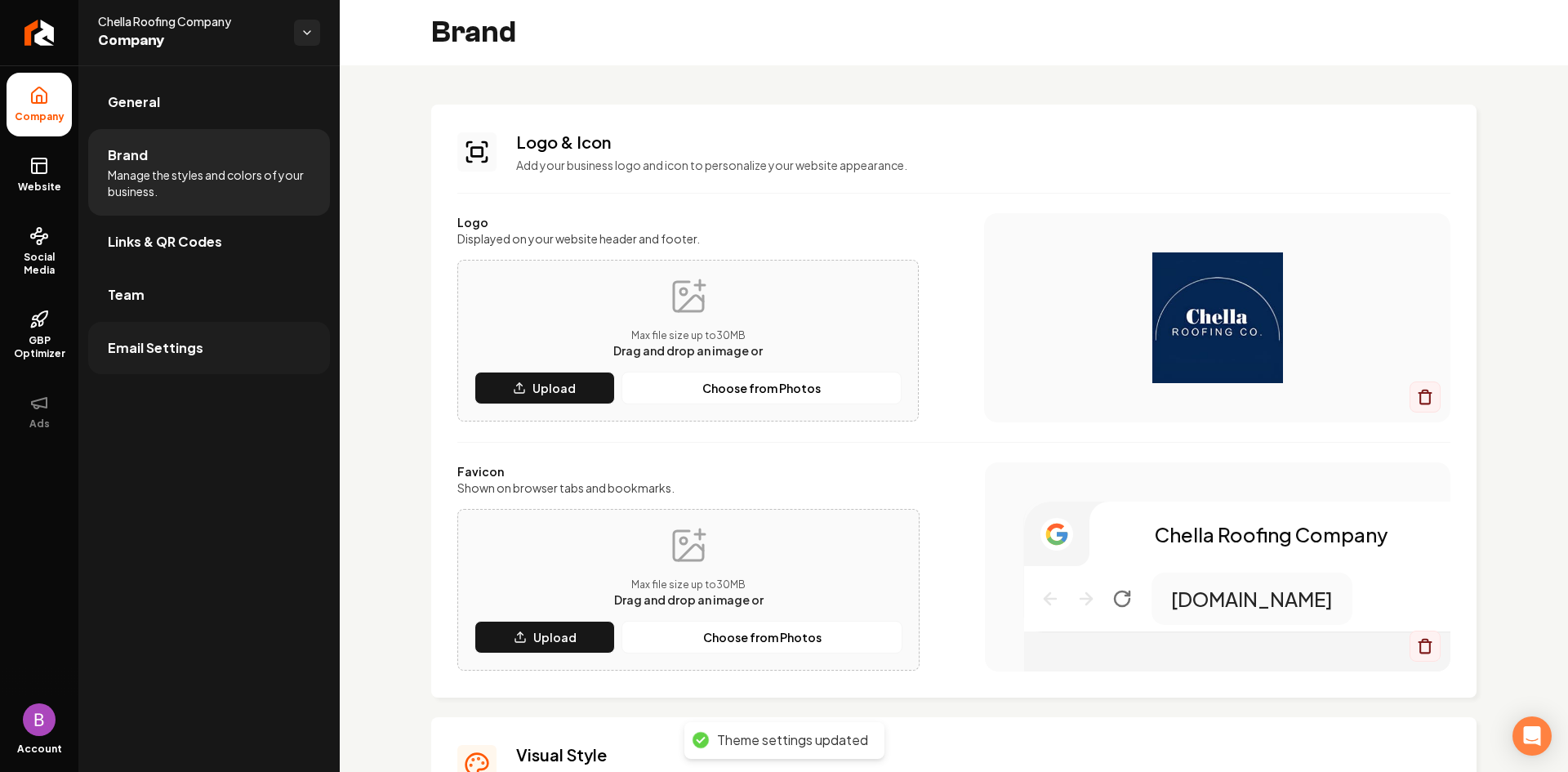
click at [175, 346] on span "Email Settings" at bounding box center [155, 348] width 95 height 20
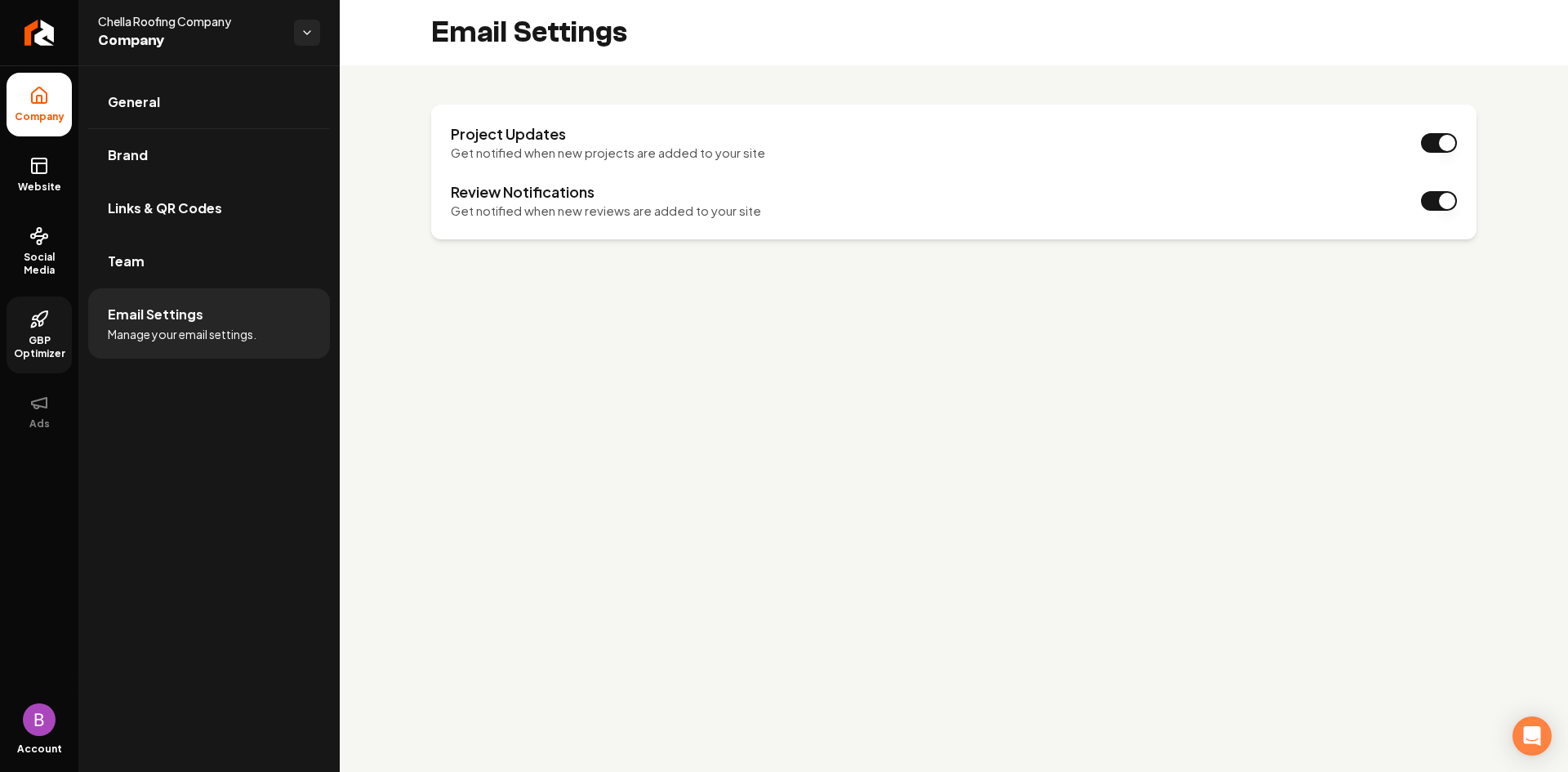
click at [39, 340] on span "GBP Optimizer" at bounding box center [39, 347] width 65 height 26
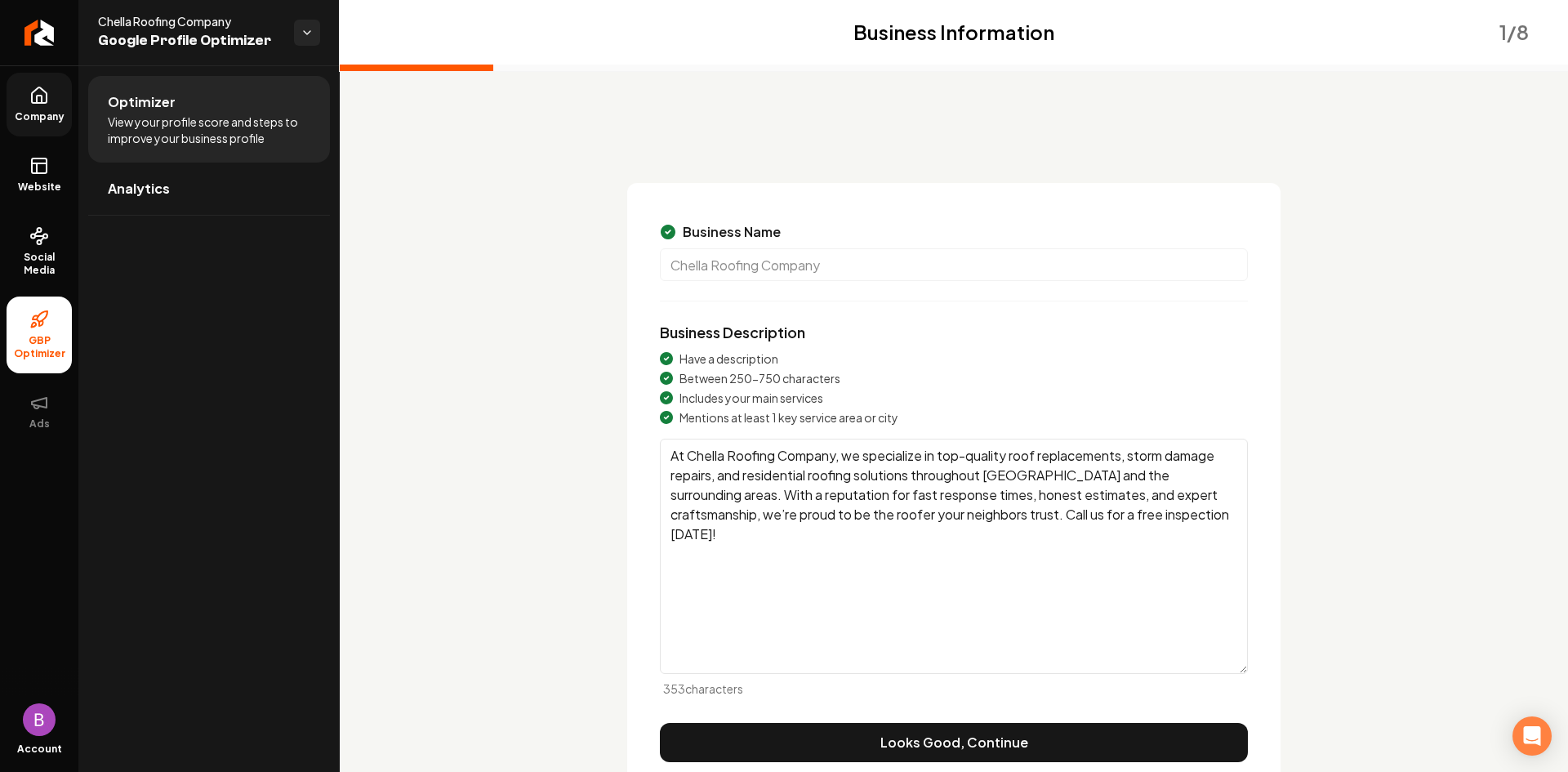
scroll to position [69, 0]
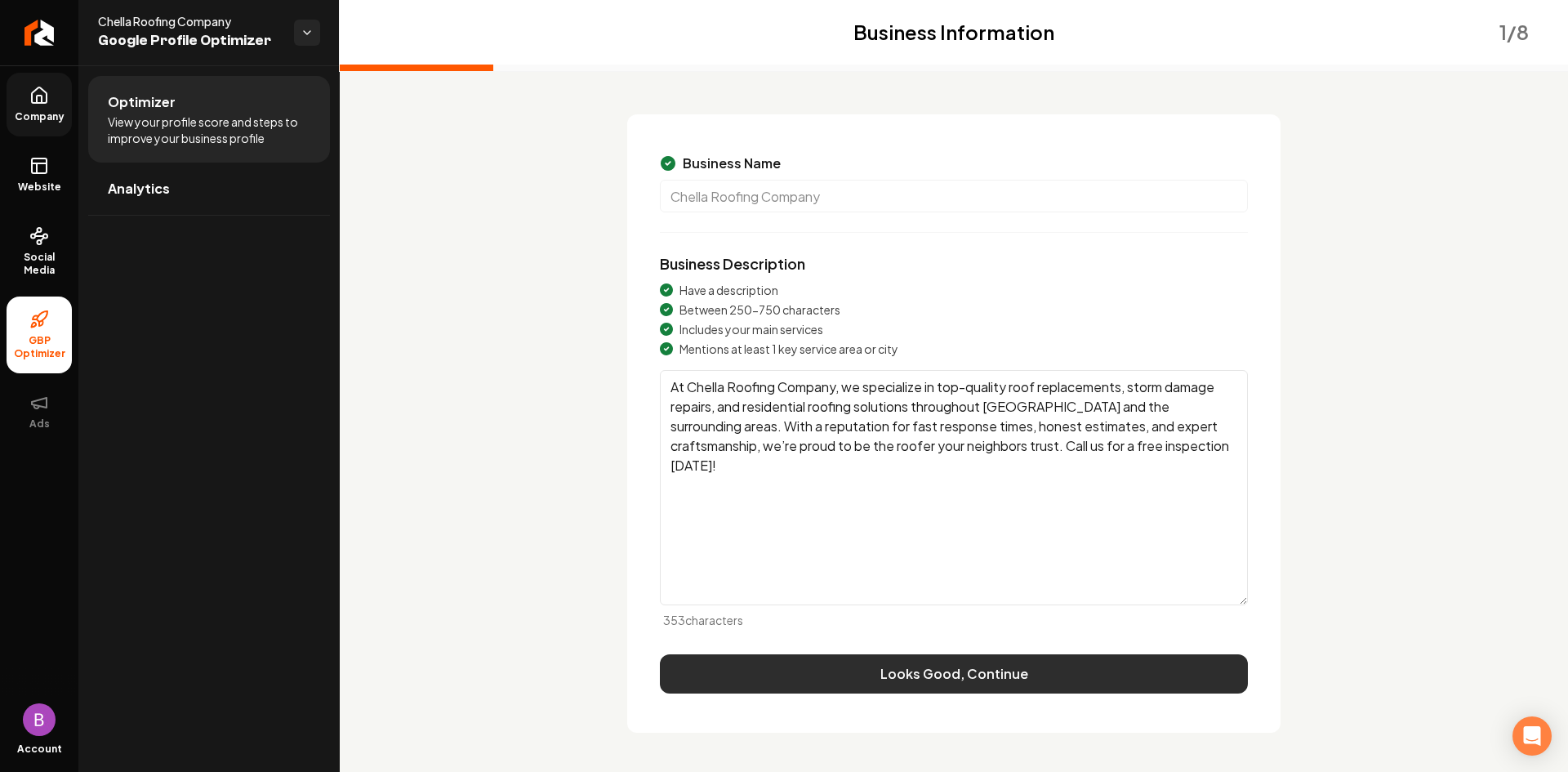
click at [1007, 678] on button "Looks Good, Continue" at bounding box center [954, 673] width 588 height 39
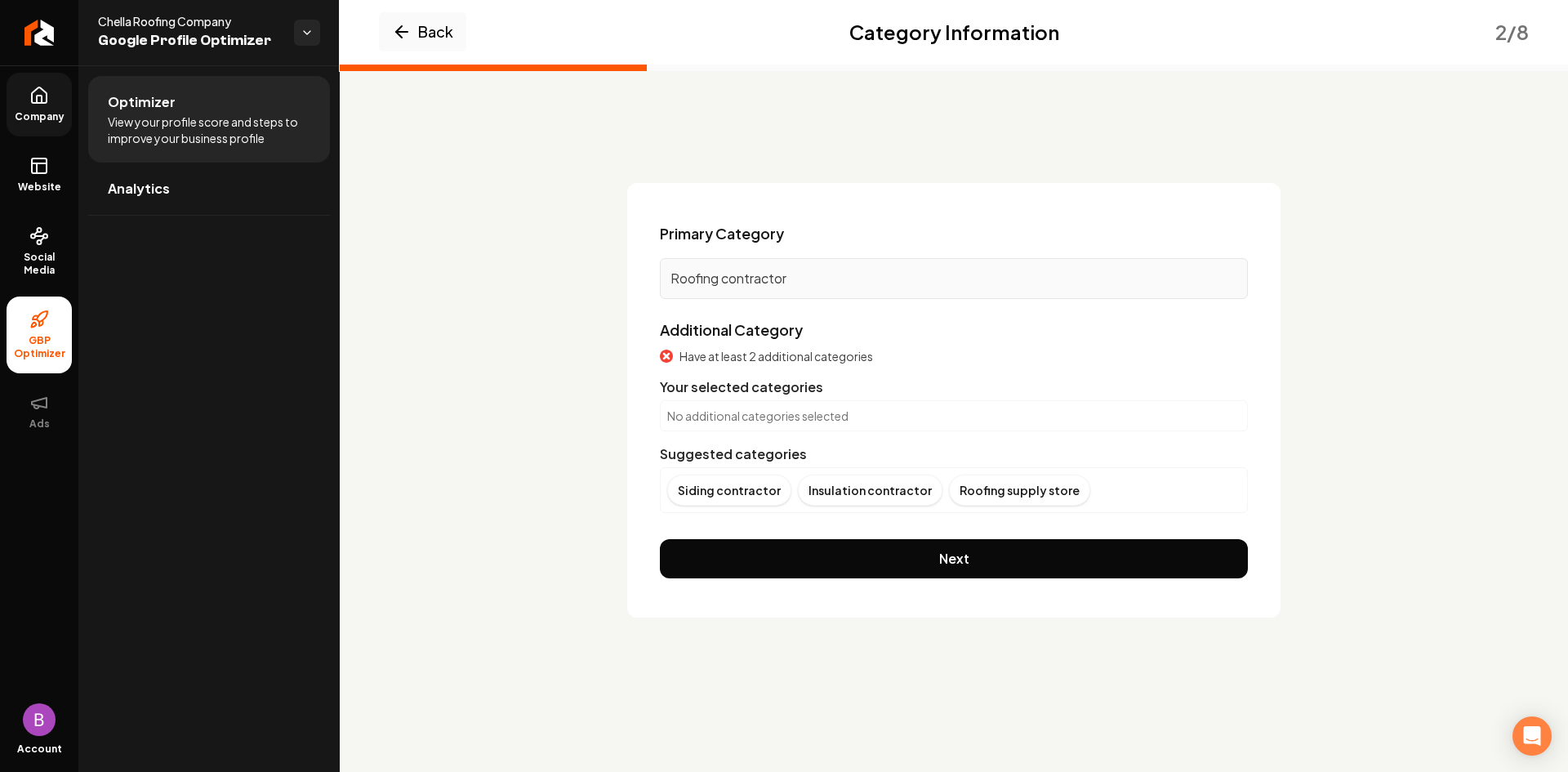
scroll to position [0, 0]
click at [790, 414] on p "No additional categories selected" at bounding box center [953, 416] width 573 height 16
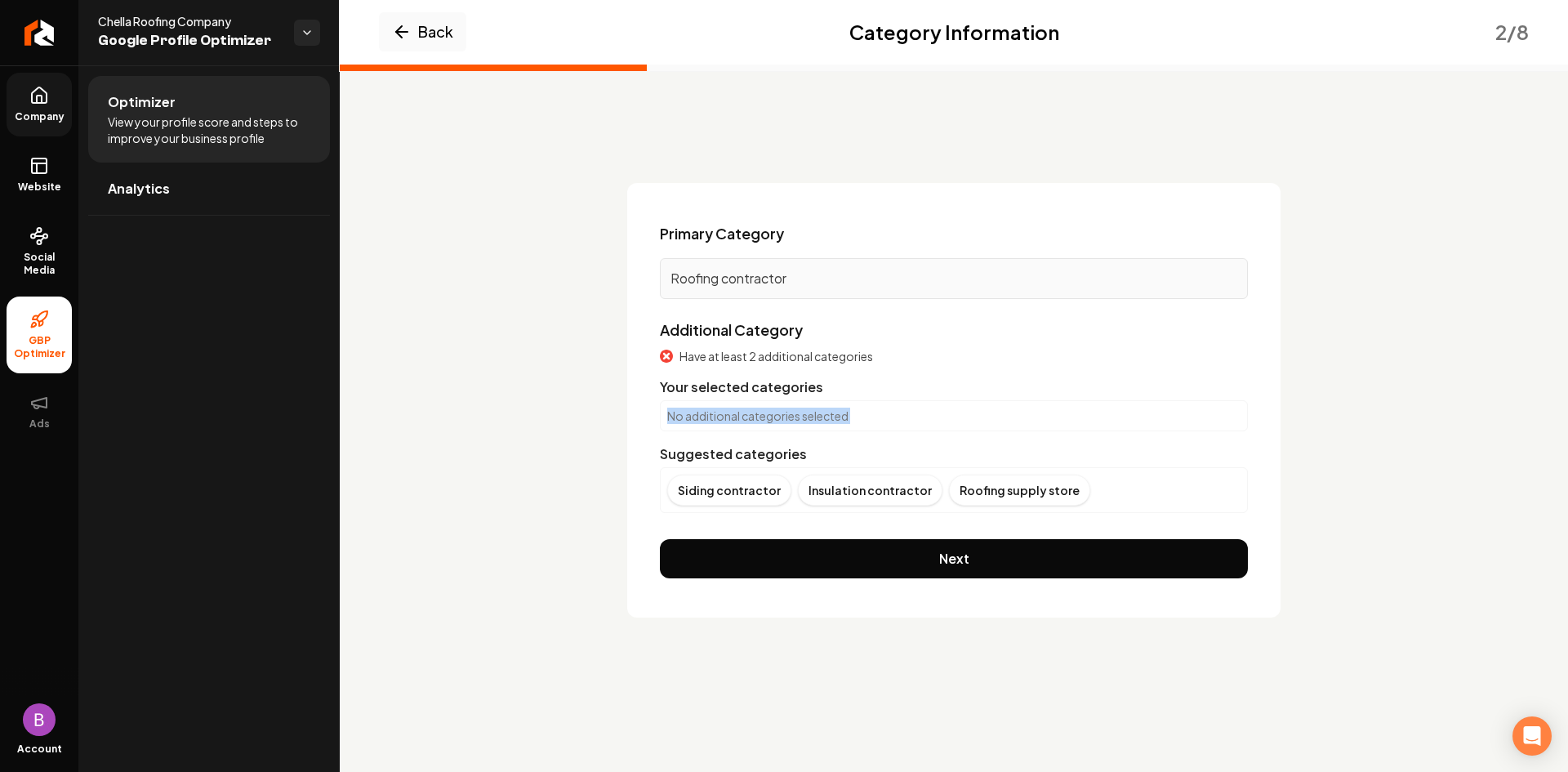
click at [790, 414] on p "No additional categories selected" at bounding box center [953, 416] width 573 height 16
click at [946, 409] on p "No additional categories selected" at bounding box center [953, 416] width 573 height 16
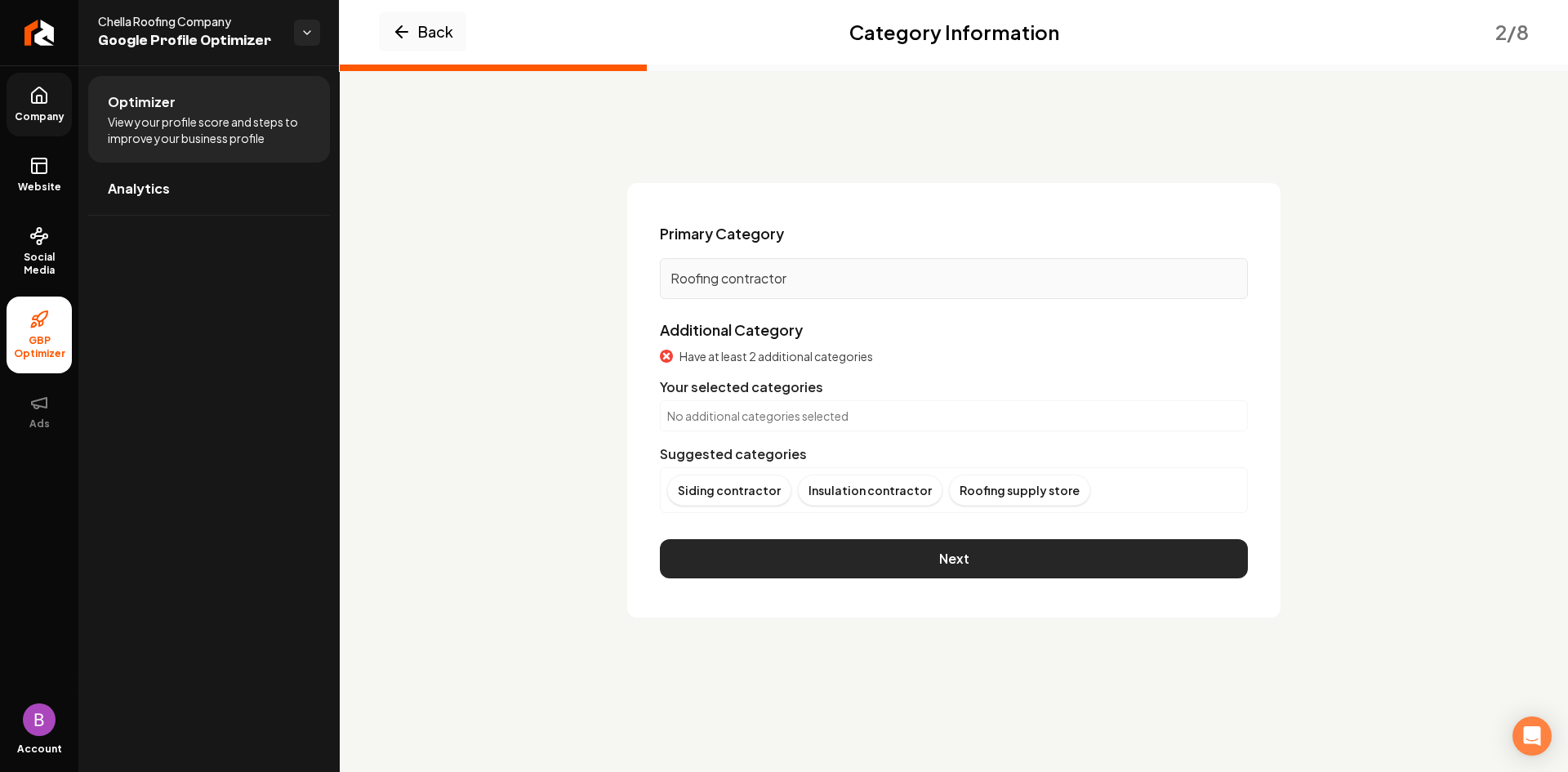
click at [976, 555] on button "Next" at bounding box center [954, 559] width 588 height 39
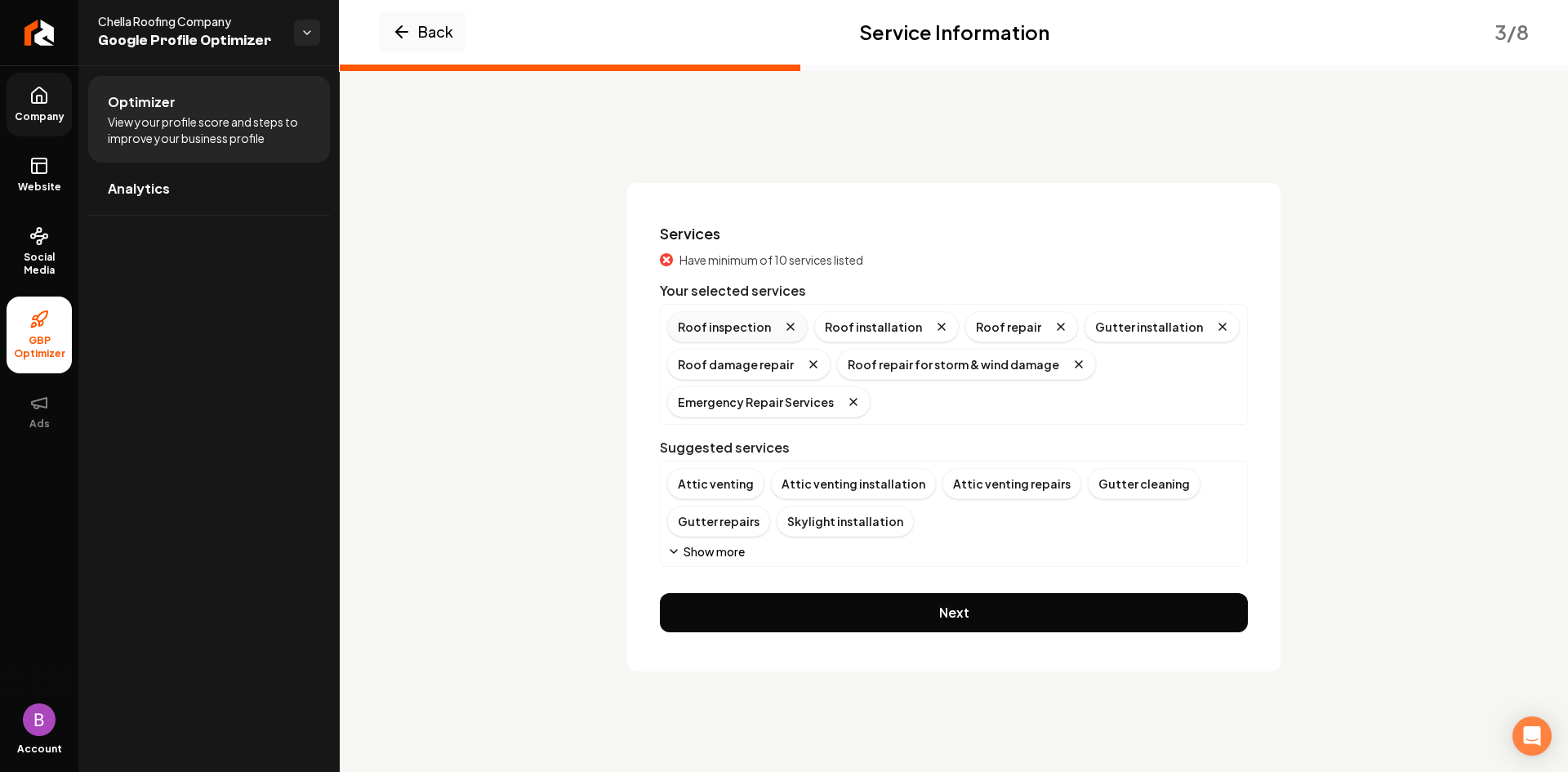
click at [743, 331] on div "Roof inspection" at bounding box center [737, 327] width 141 height 31
click at [724, 327] on div "Roof inspection" at bounding box center [737, 327] width 141 height 31
click at [730, 487] on div "Attic venting" at bounding box center [715, 483] width 97 height 31
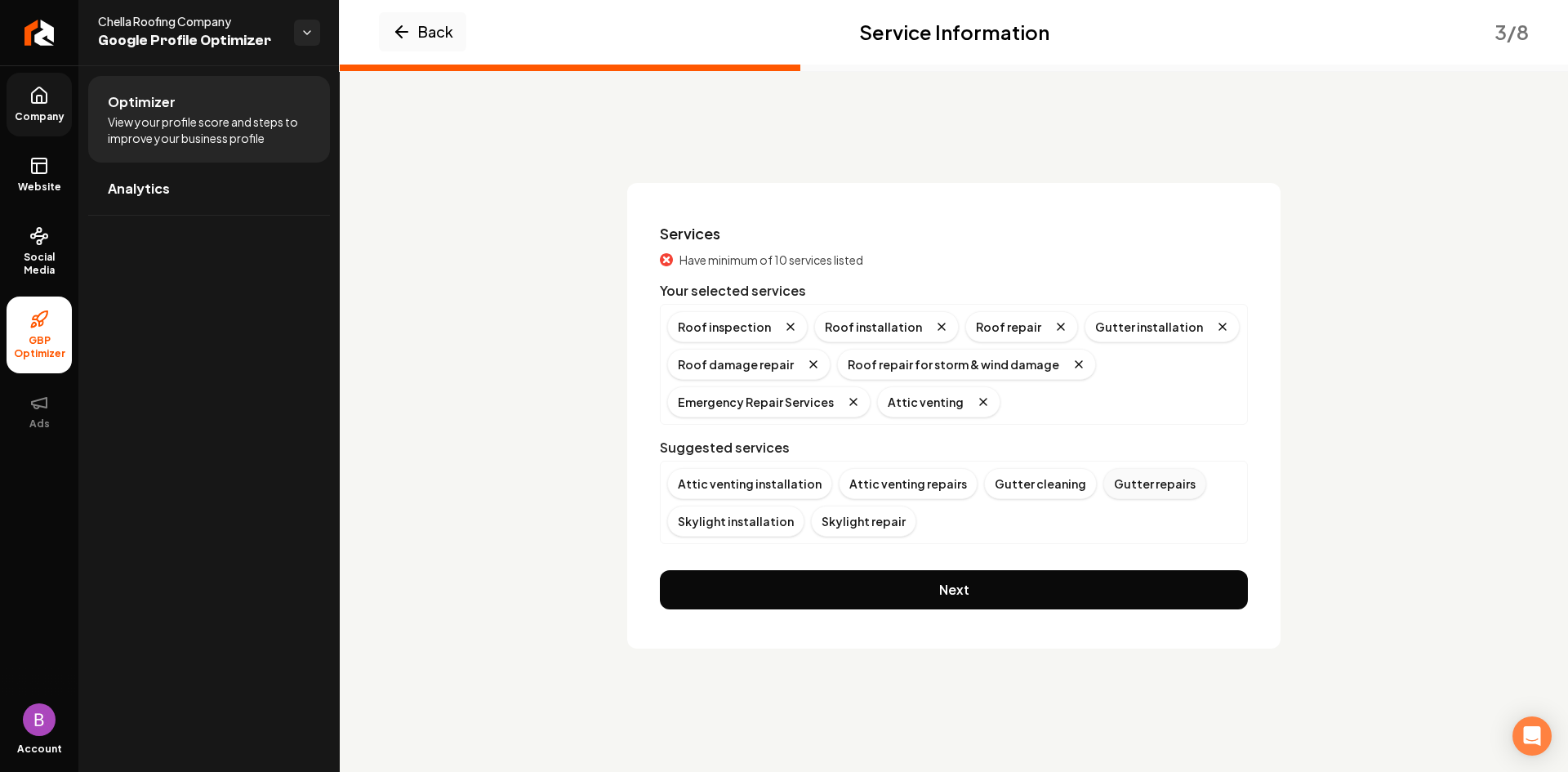
click at [1103, 487] on div "Gutter repairs" at bounding box center [1154, 483] width 103 height 31
click at [736, 519] on div "Skylight repair" at bounding box center [720, 521] width 105 height 31
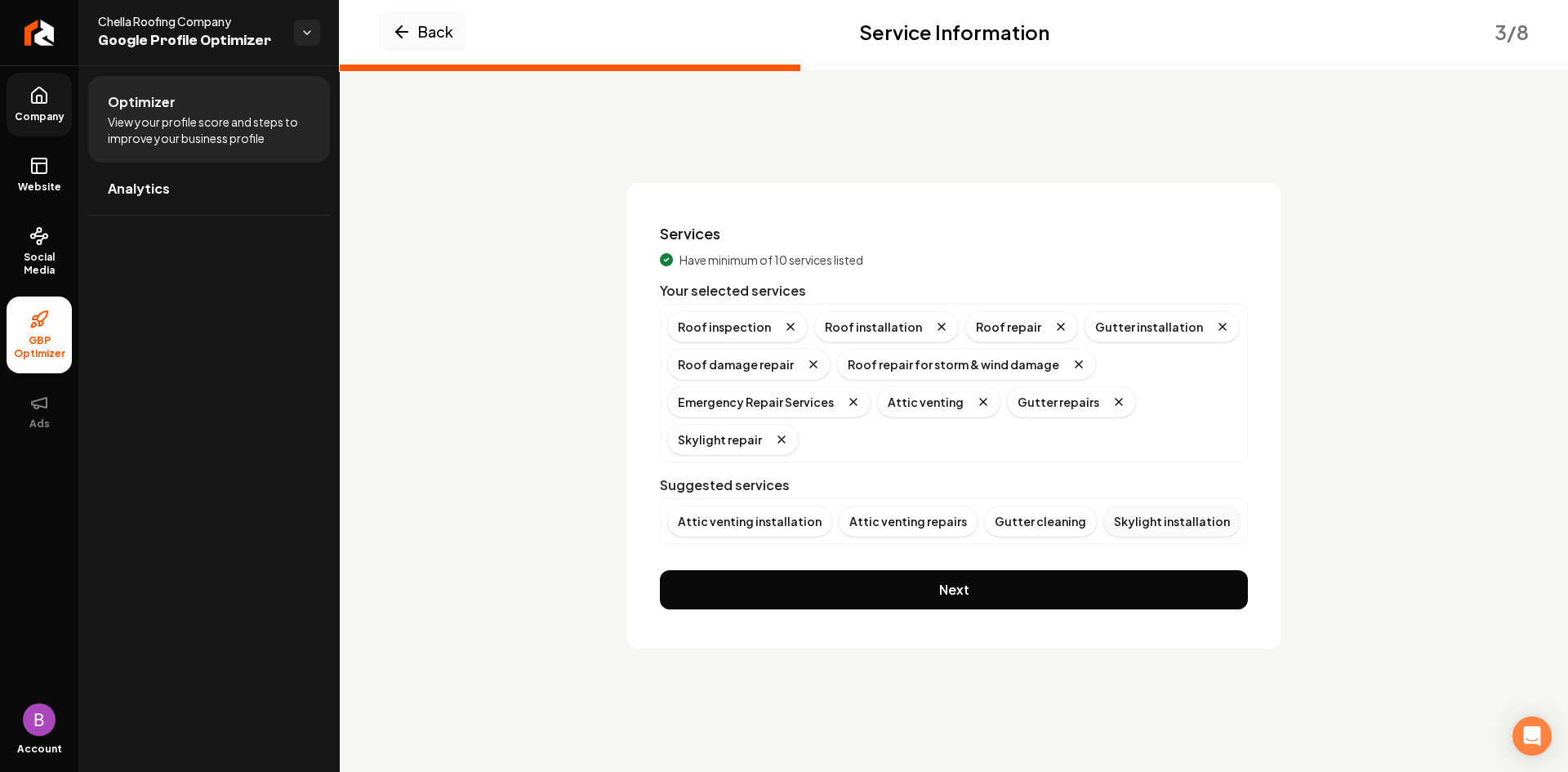
click at [1155, 524] on div "Skylight installation" at bounding box center [1171, 521] width 137 height 31
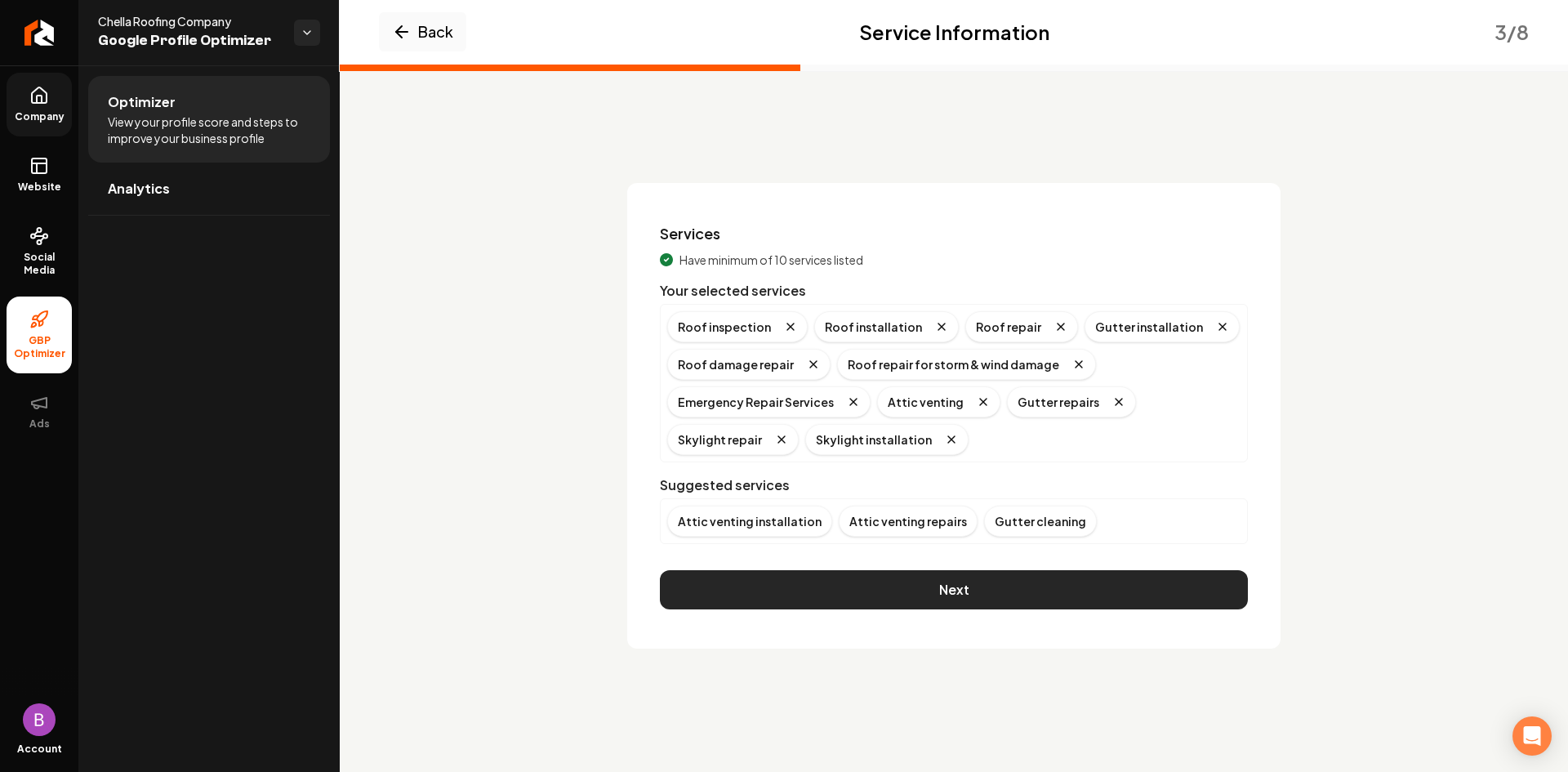
click at [981, 581] on button "Next" at bounding box center [954, 589] width 588 height 39
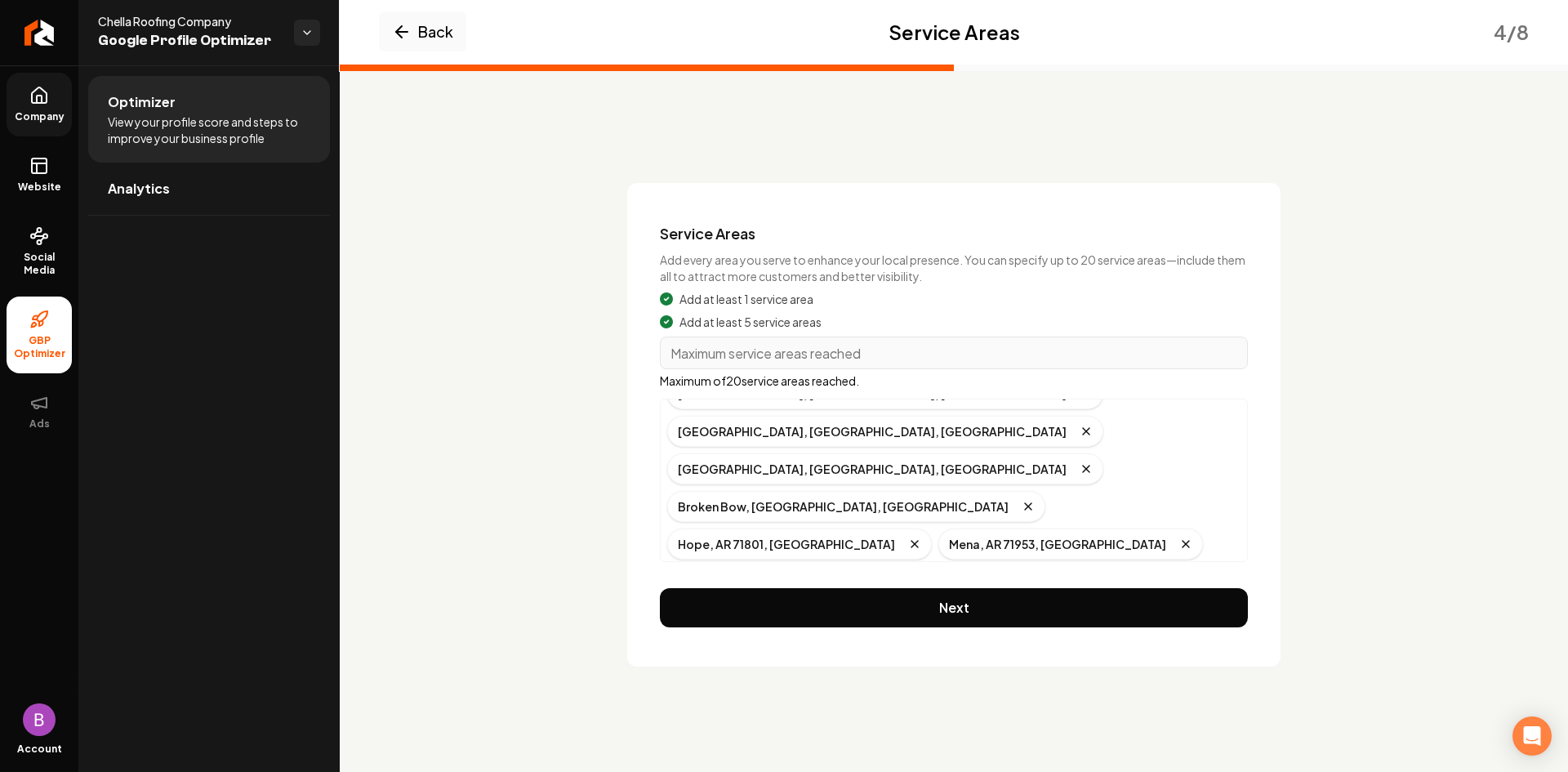
scroll to position [108, 0]
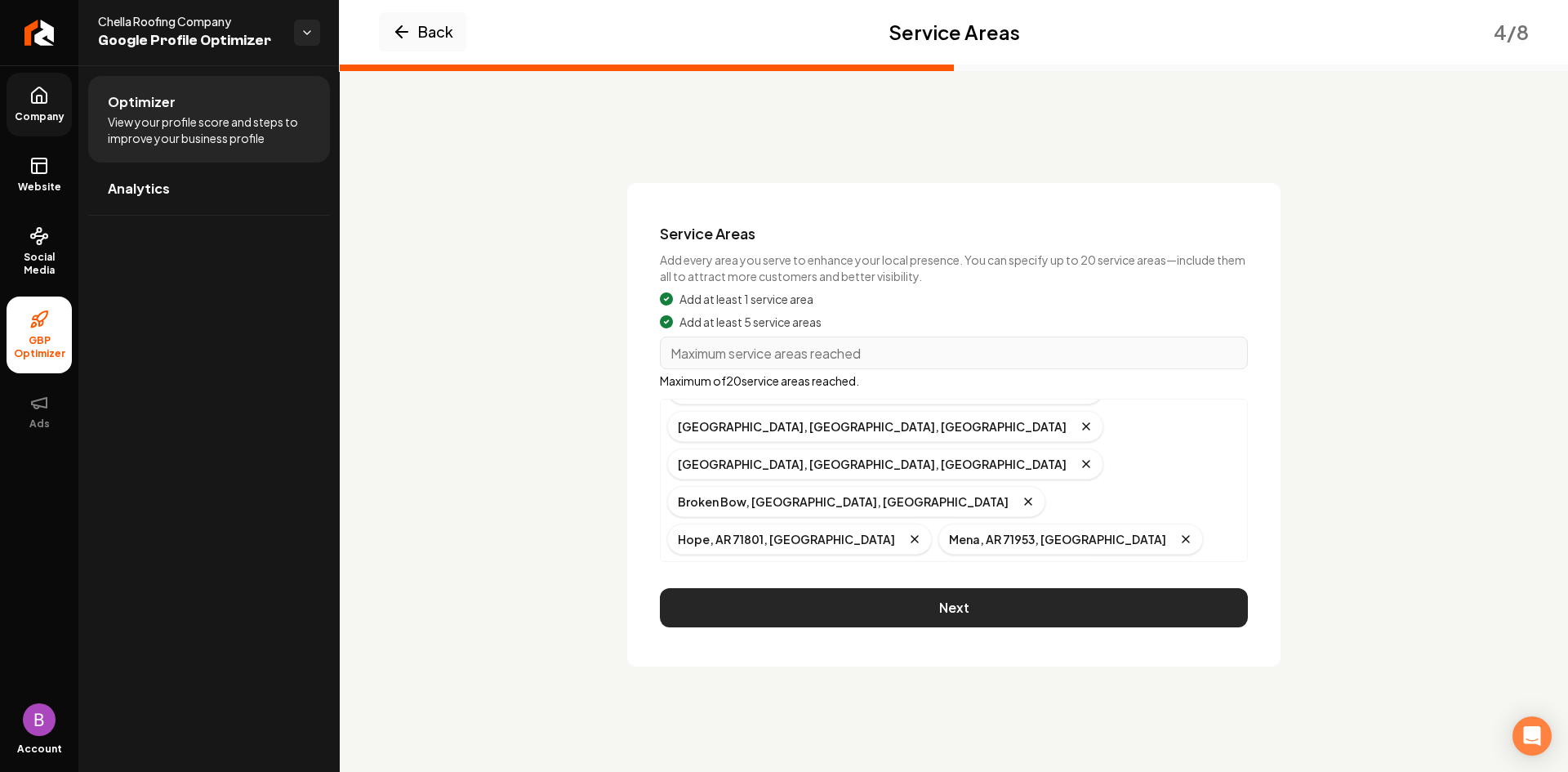
click at [980, 600] on button "Next" at bounding box center [954, 608] width 588 height 39
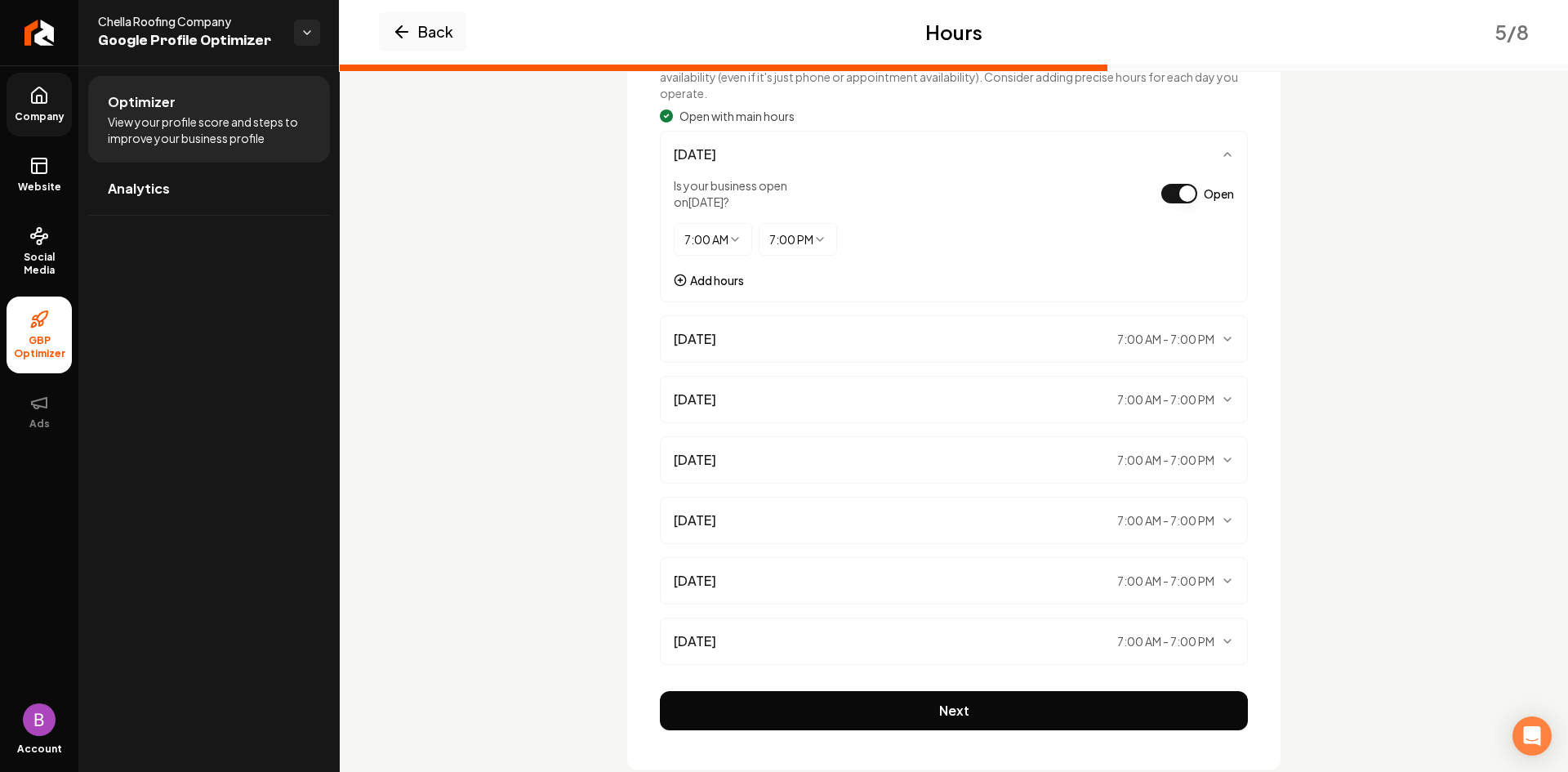
scroll to position [236, 0]
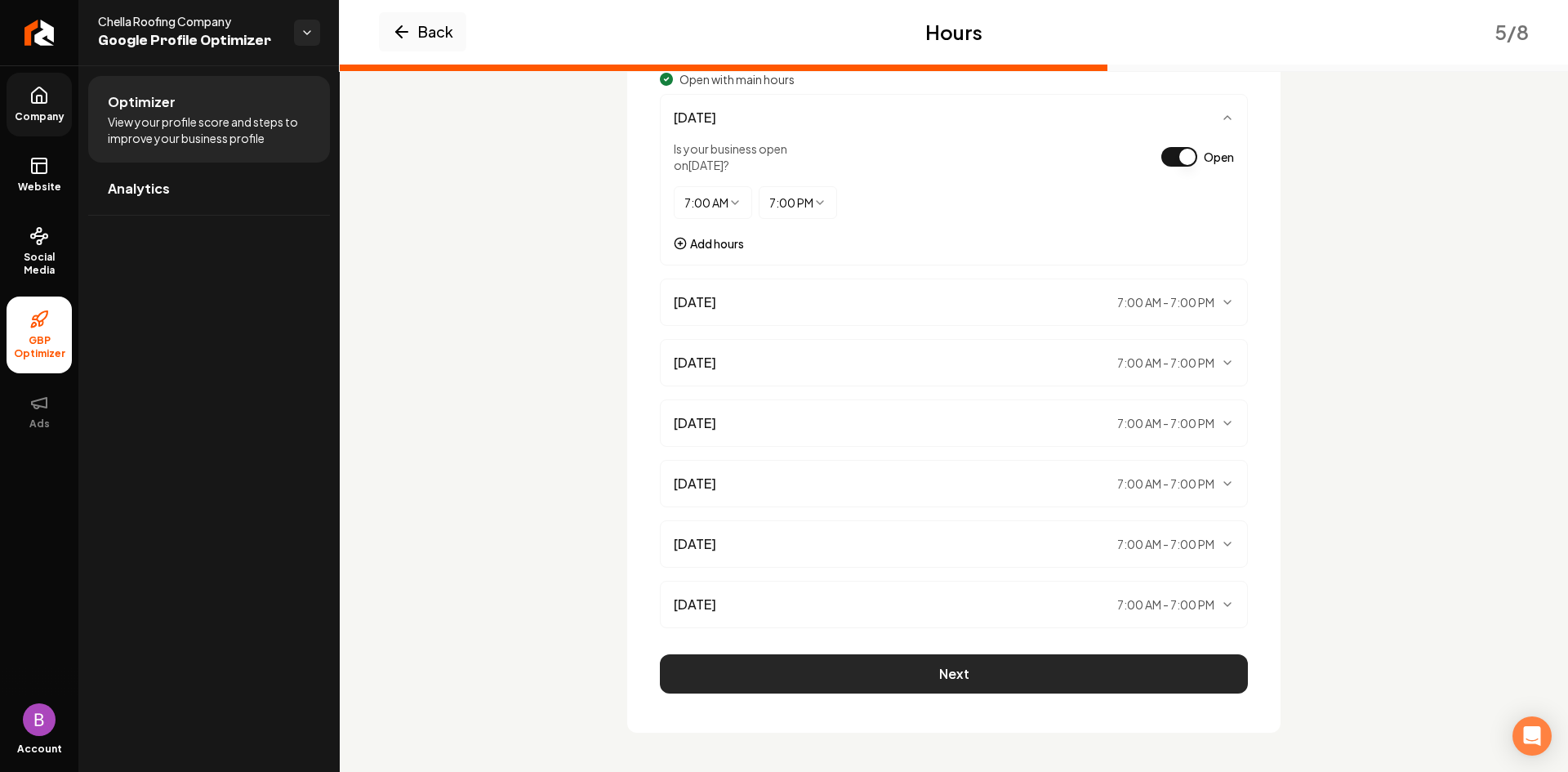
click at [948, 673] on button "Next" at bounding box center [954, 673] width 588 height 39
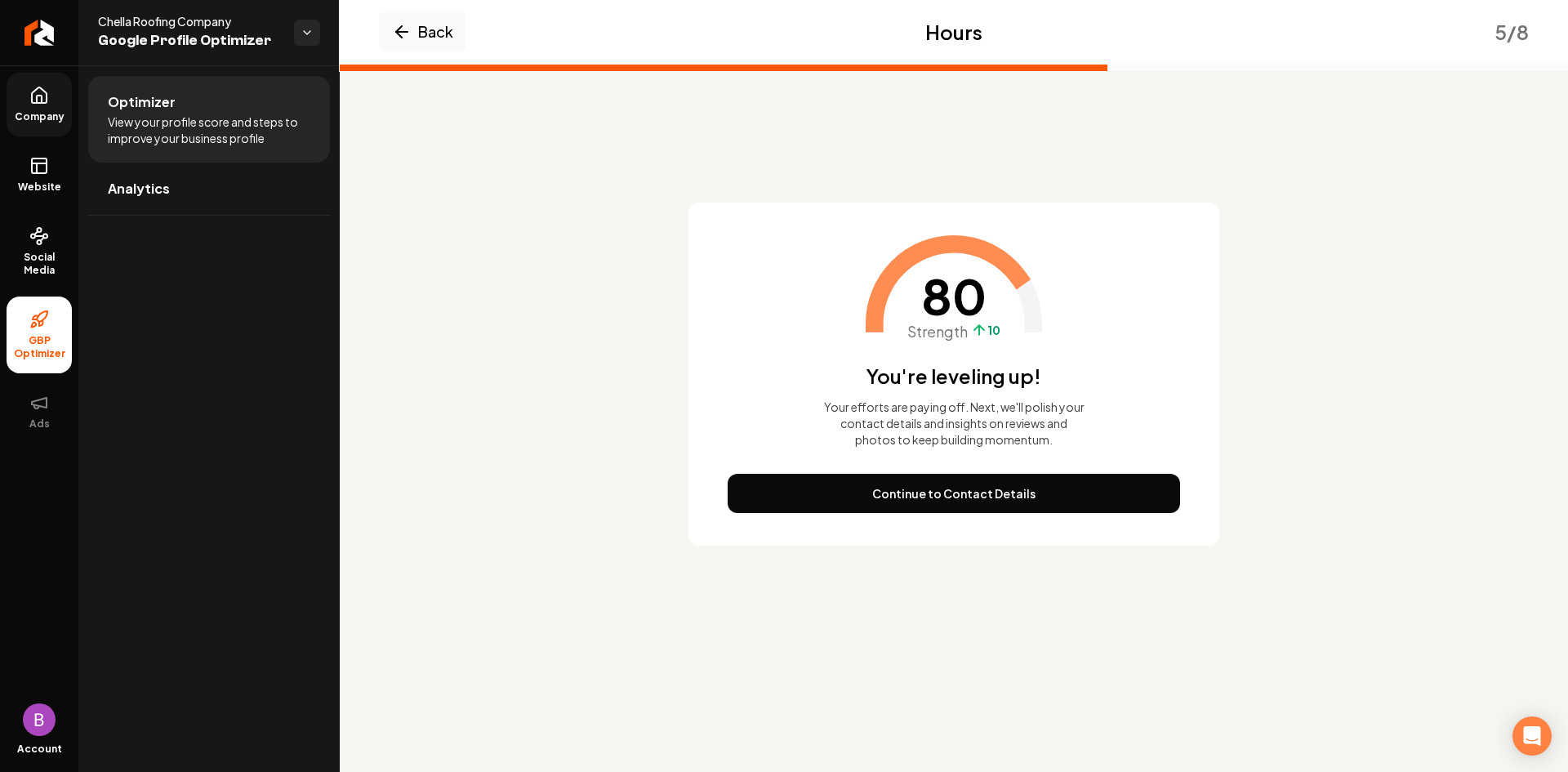
scroll to position [0, 0]
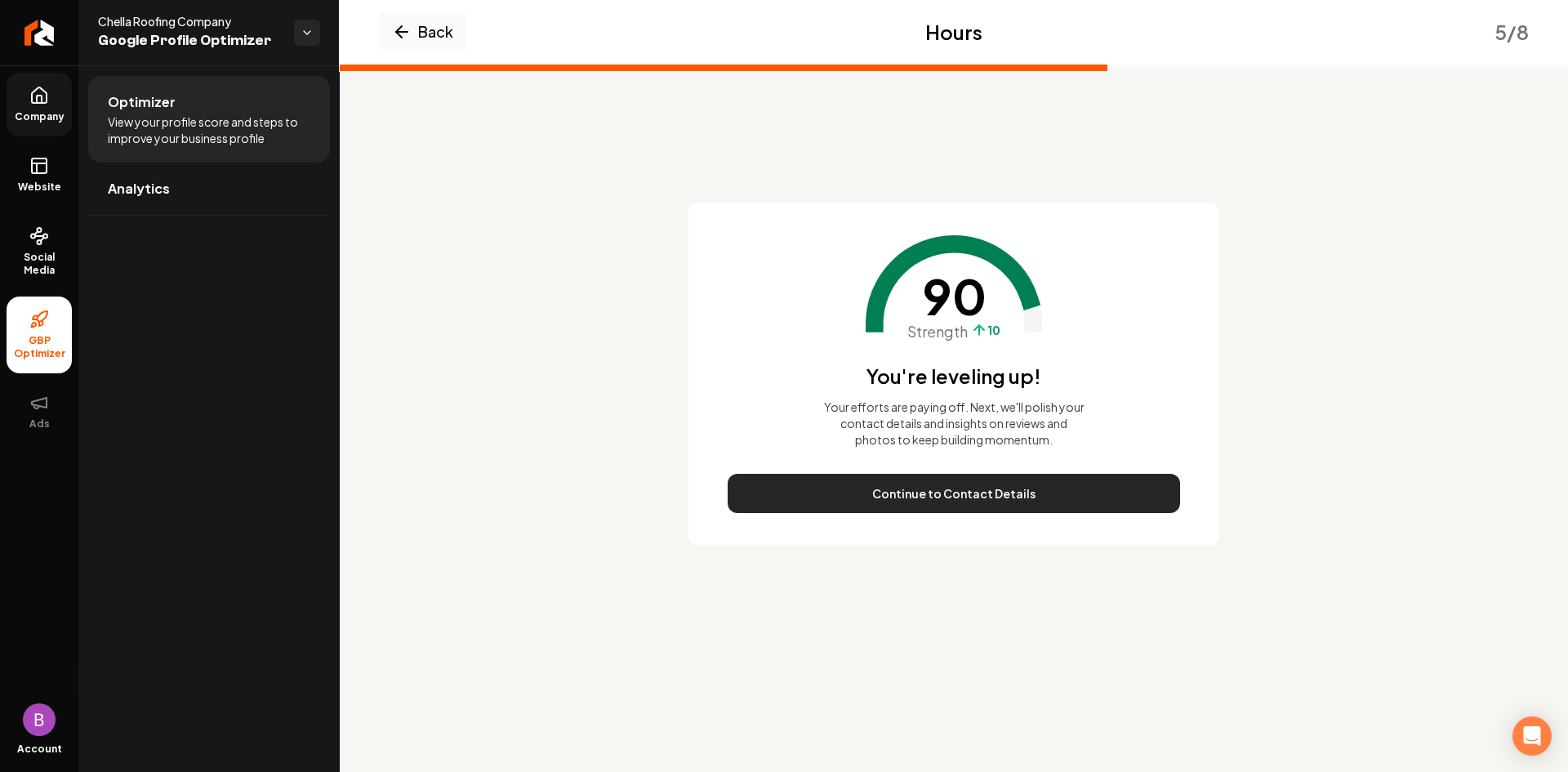
click at [972, 500] on button "Continue to Contact Details" at bounding box center [953, 493] width 452 height 39
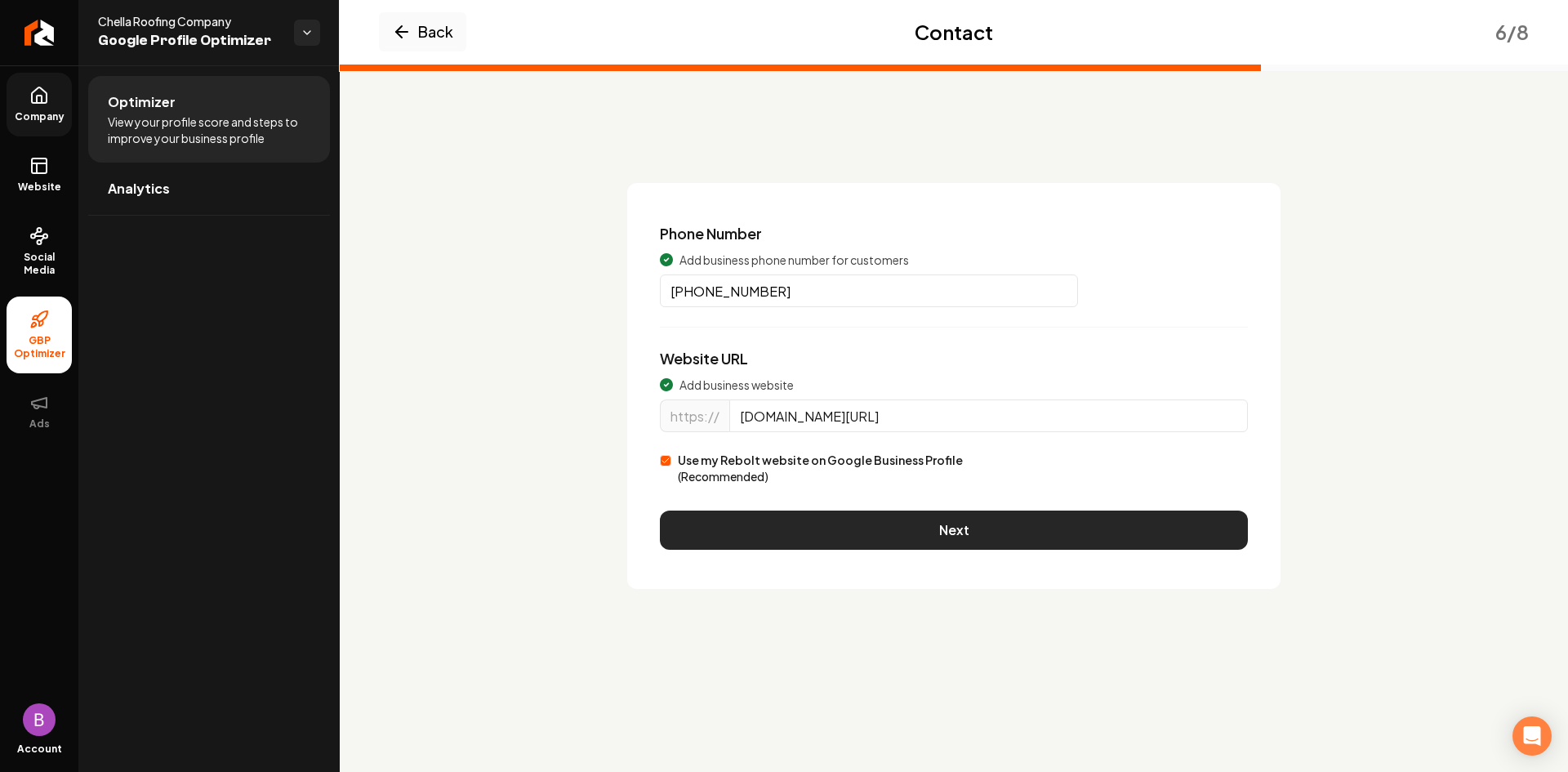
click at [948, 525] on button "Next" at bounding box center [954, 530] width 588 height 39
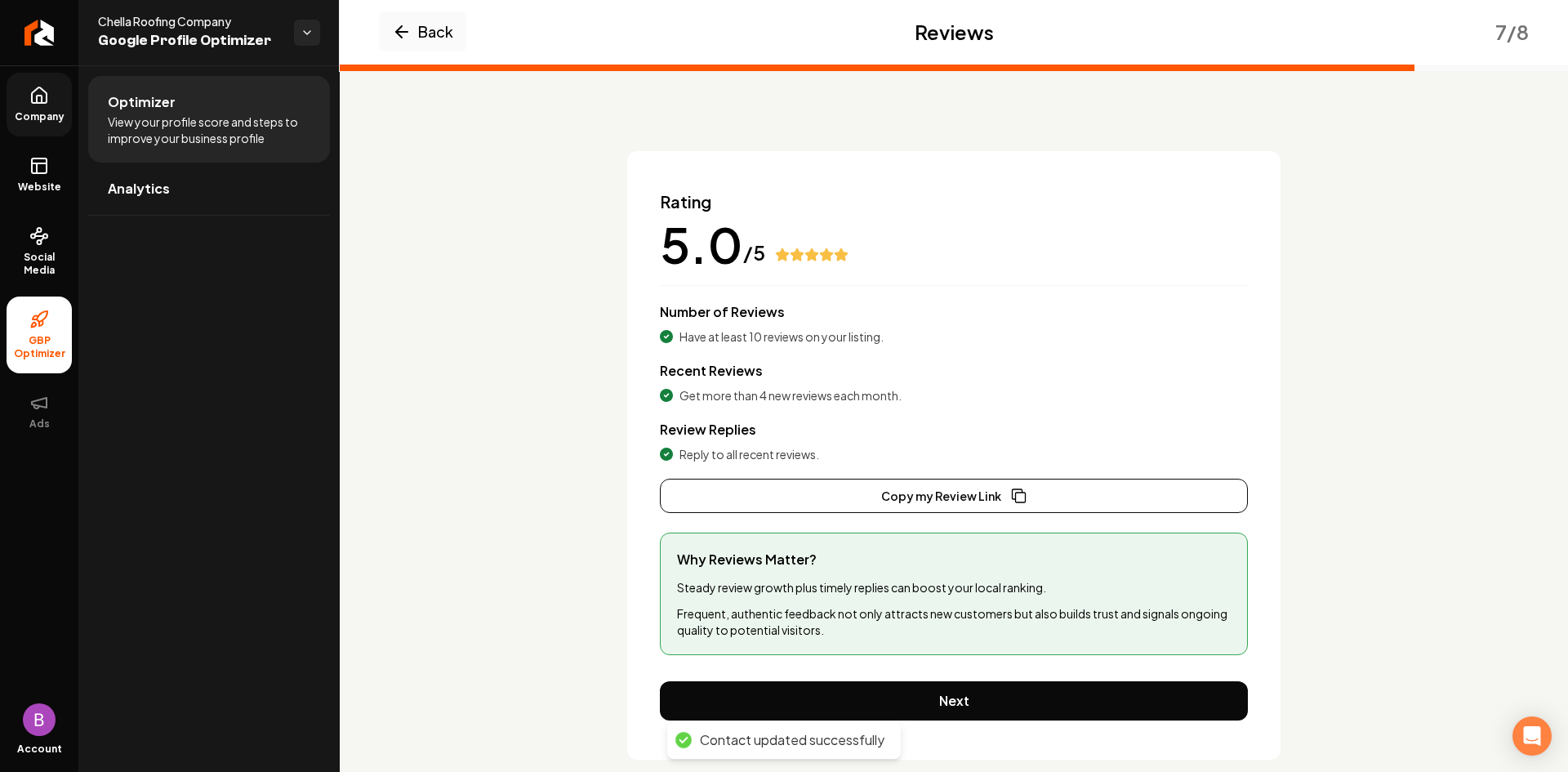
scroll to position [59, 0]
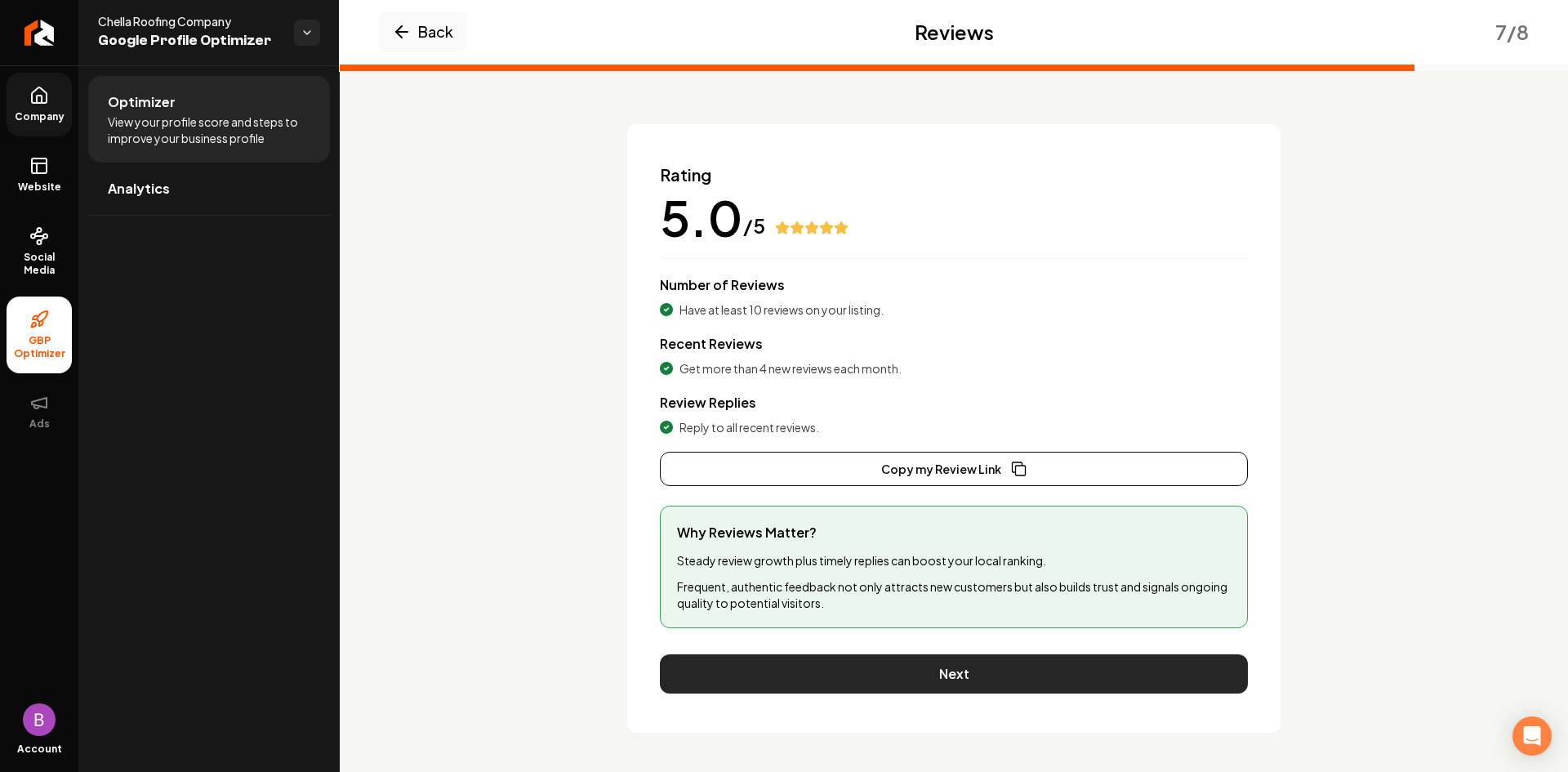
click at [984, 675] on button "Next" at bounding box center [954, 673] width 588 height 39
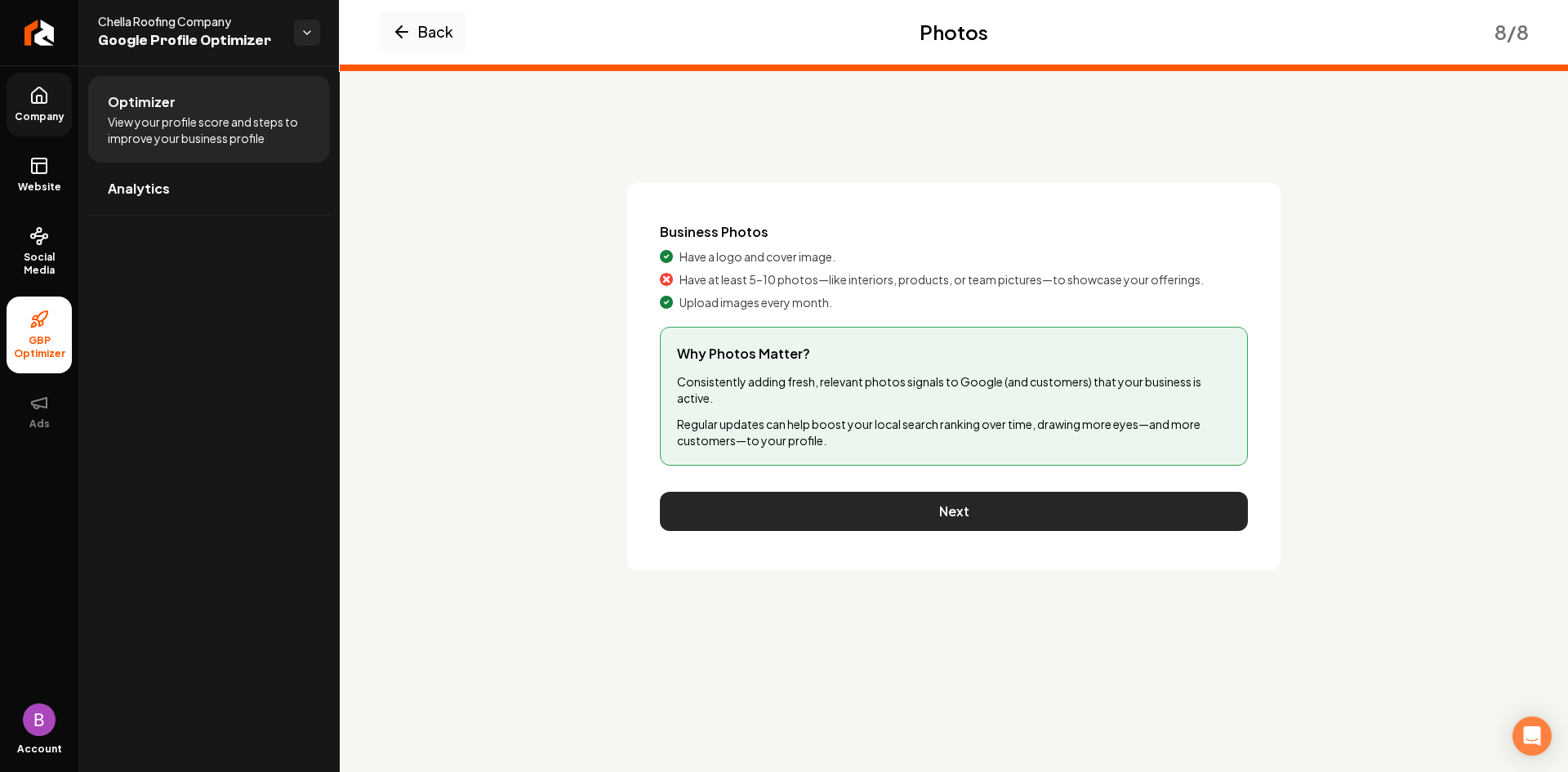
click at [956, 510] on button "Next" at bounding box center [954, 510] width 588 height 39
